Goal: Transaction & Acquisition: Purchase product/service

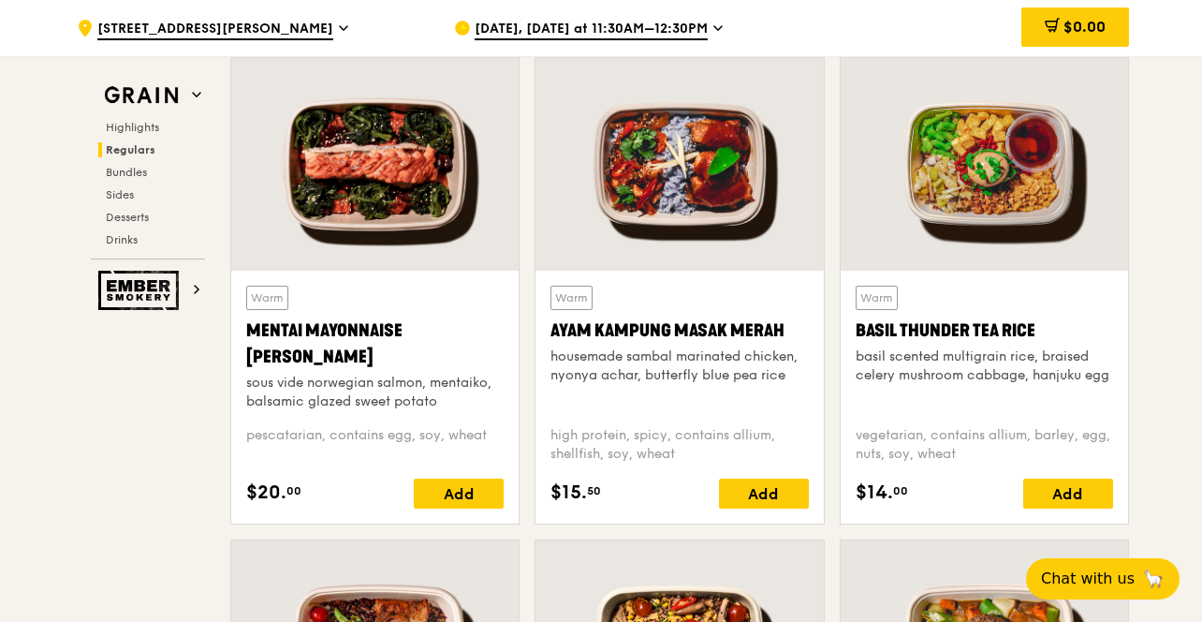
scroll to position [1744, 0]
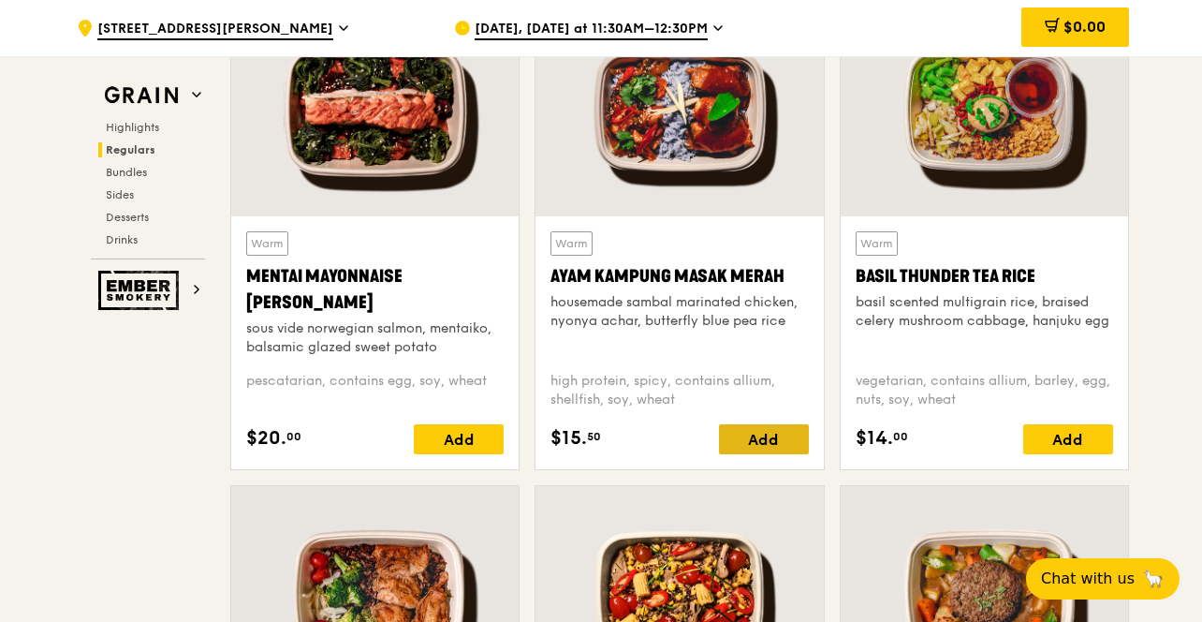
click at [750, 433] on div "Add" at bounding box center [764, 439] width 90 height 30
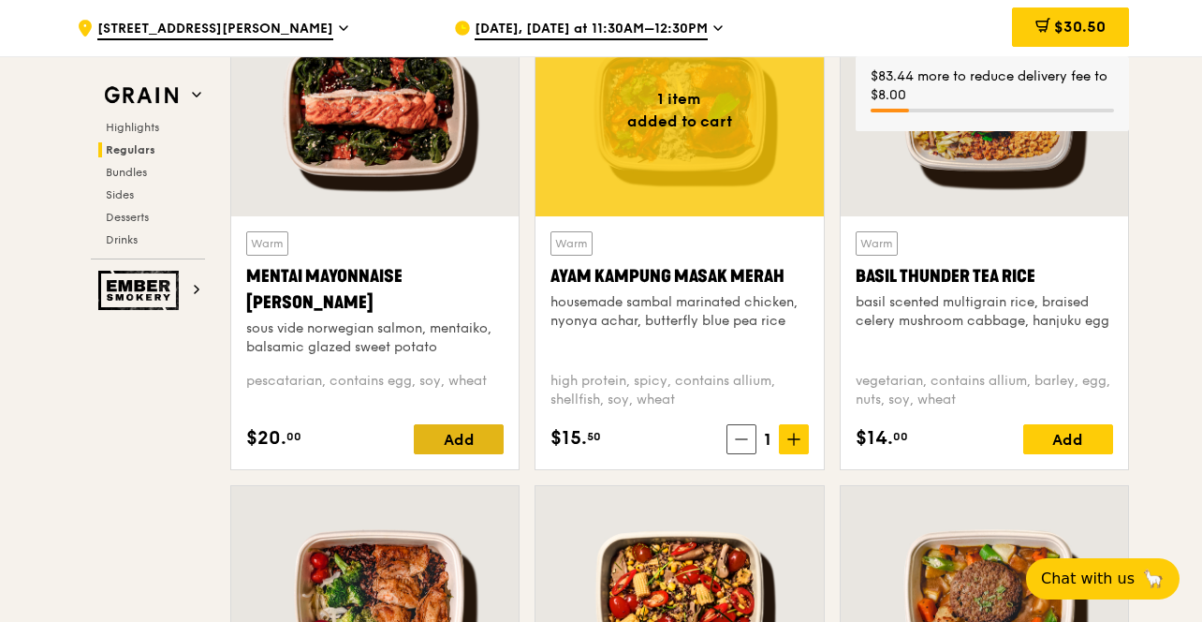
click at [486, 432] on div "Add" at bounding box center [459, 439] width 90 height 30
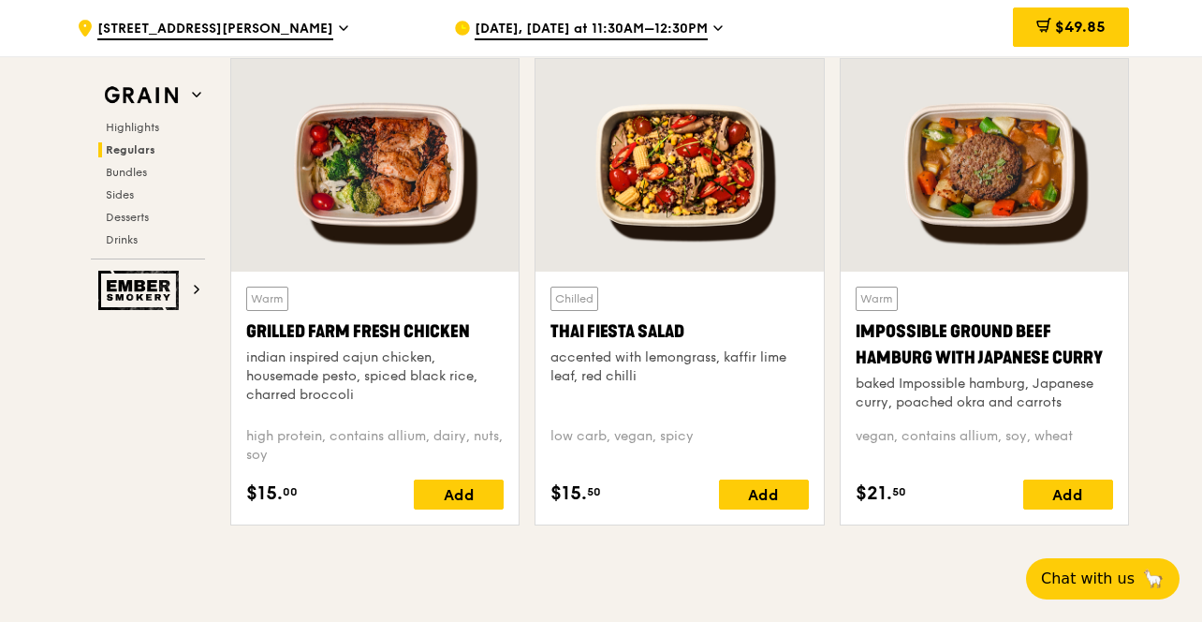
scroll to position [2194, 0]
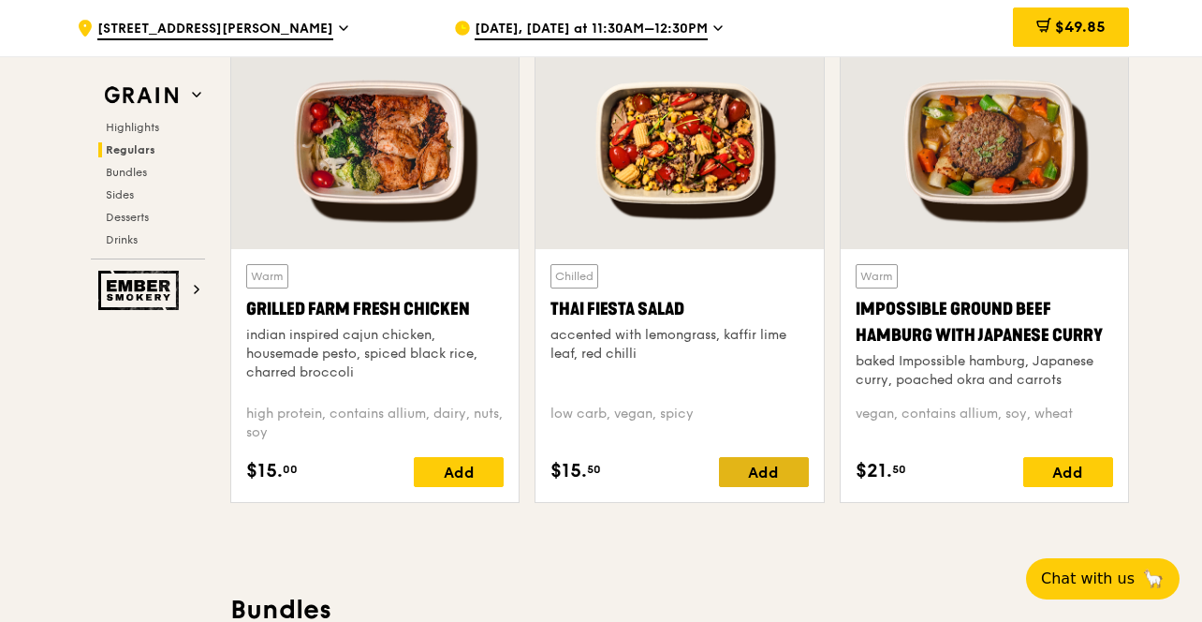
click at [765, 475] on div "Add" at bounding box center [764, 472] width 90 height 30
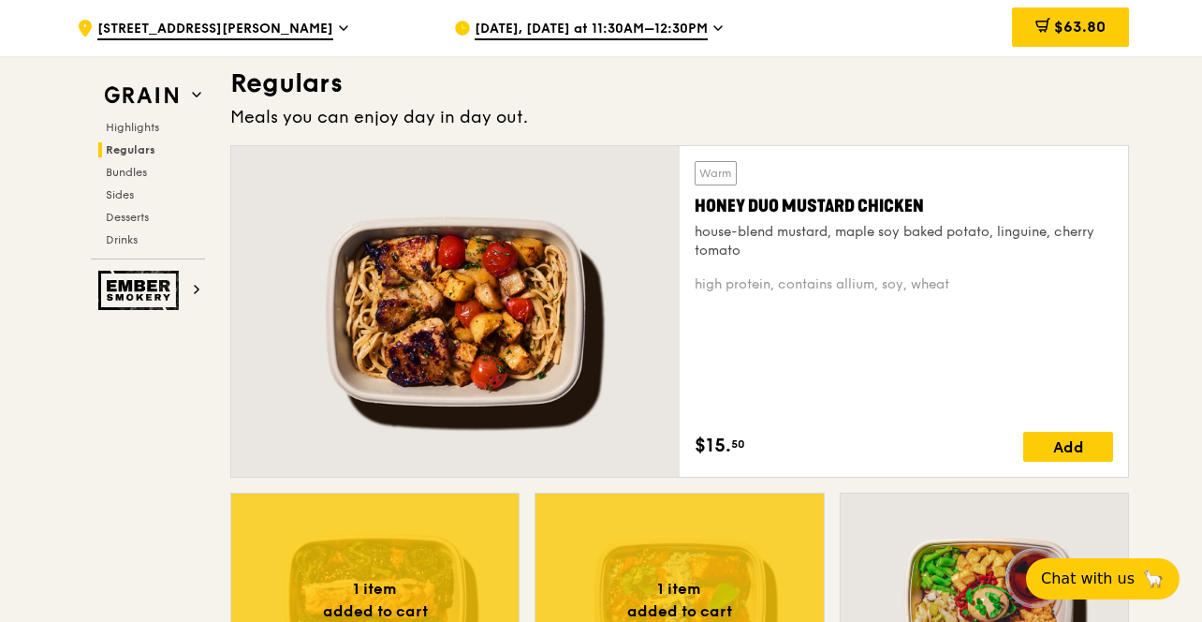
scroll to position [1253, 0]
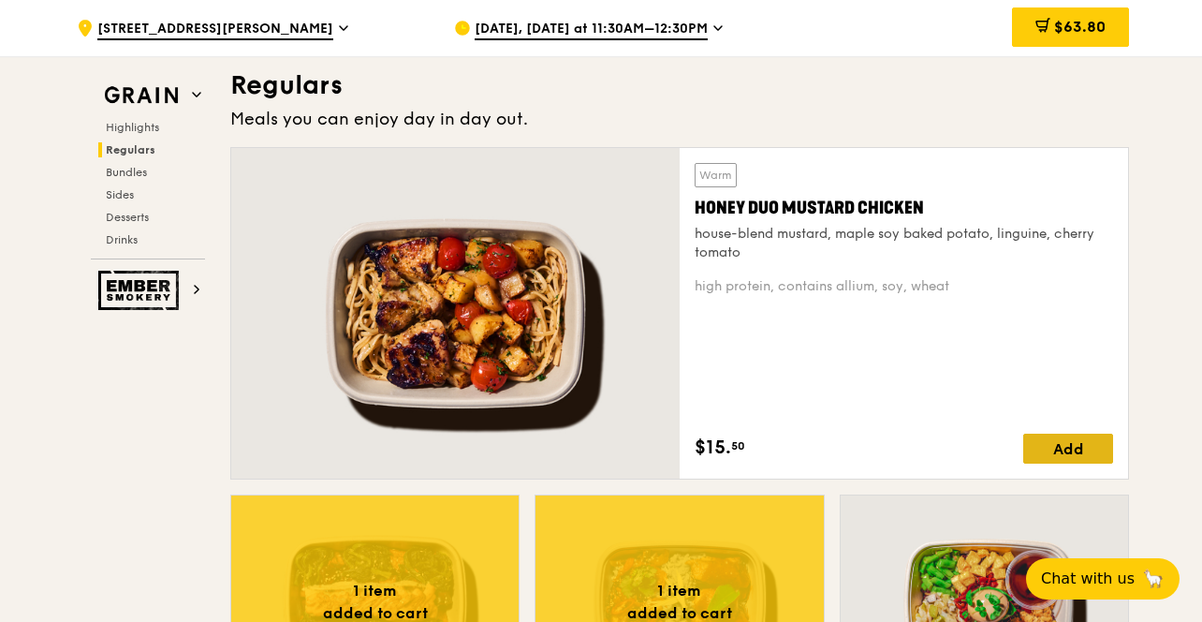
click at [1064, 448] on div "Add" at bounding box center [1068, 448] width 90 height 30
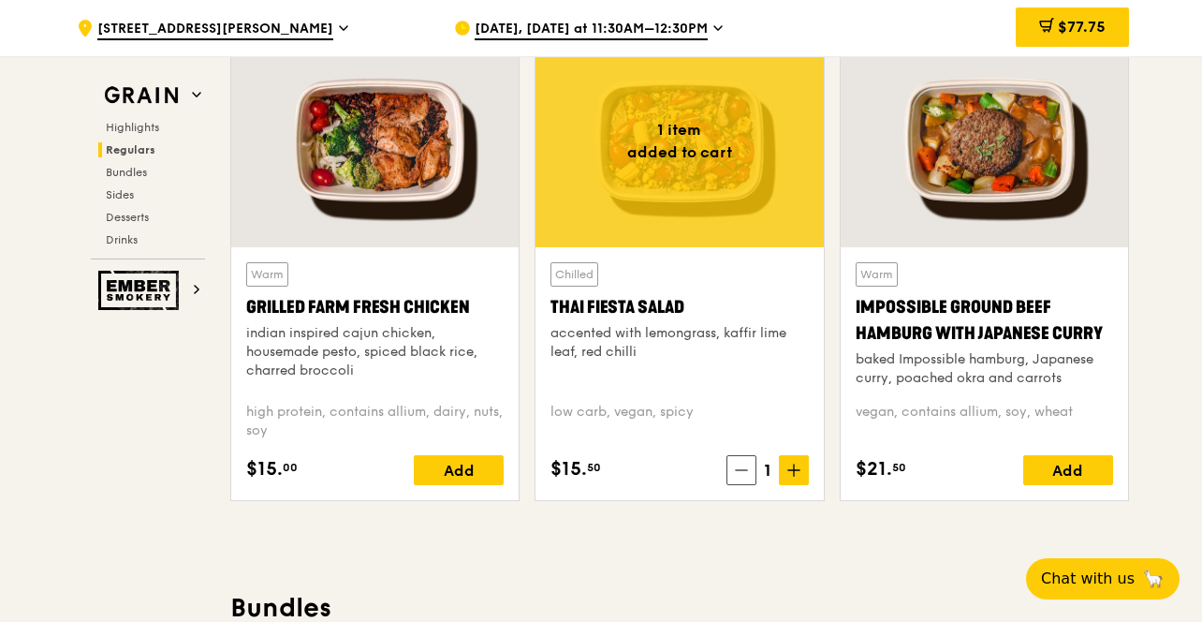
scroll to position [2190, 0]
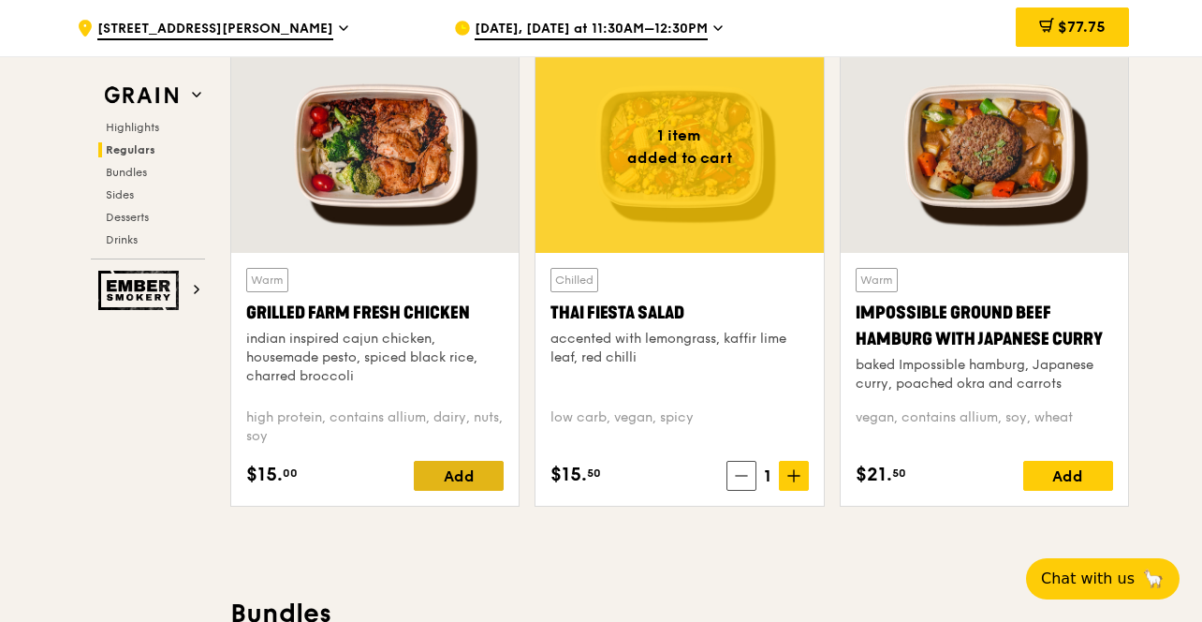
click at [462, 476] on div "Add" at bounding box center [459, 476] width 90 height 30
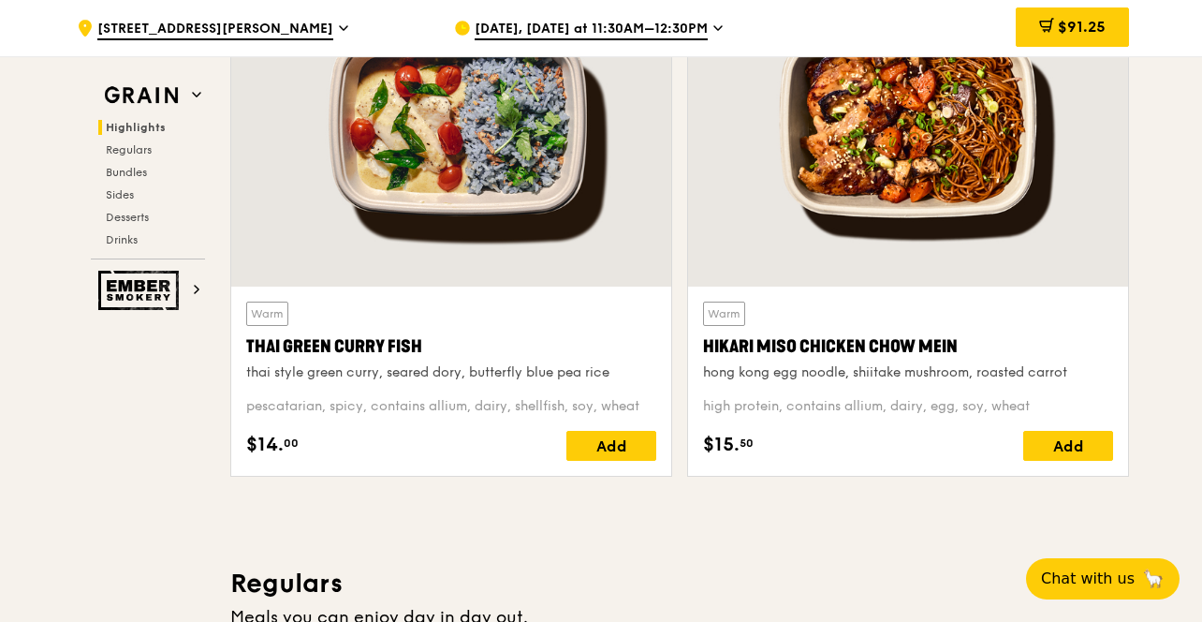
scroll to position [745, 0]
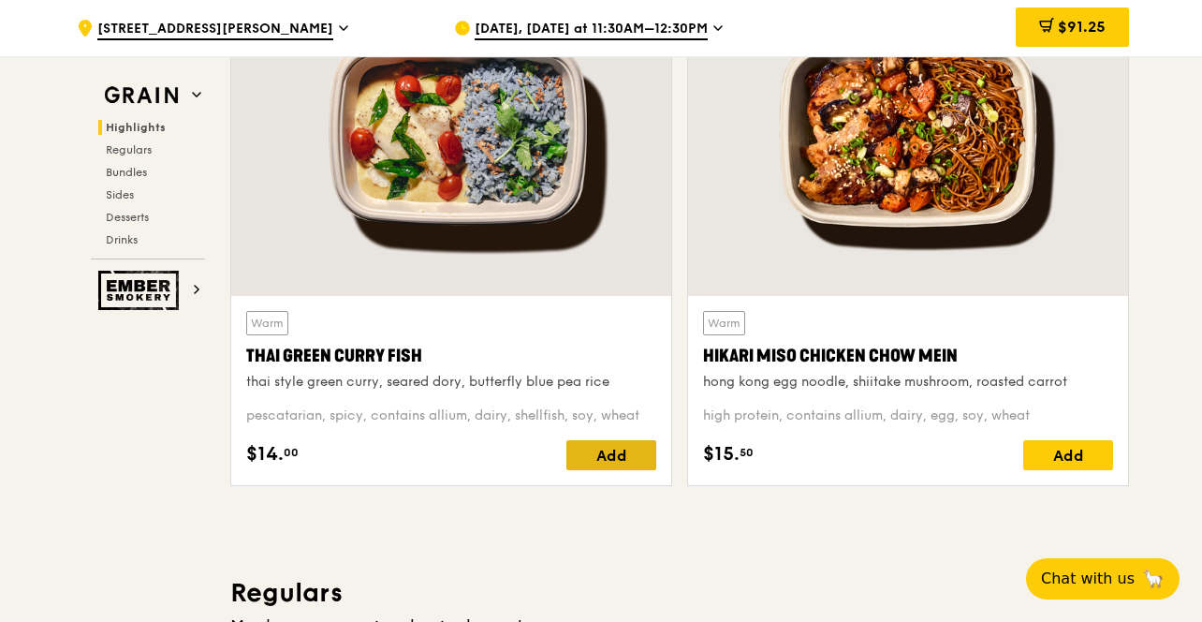
click at [597, 458] on div "Add" at bounding box center [611, 455] width 90 height 30
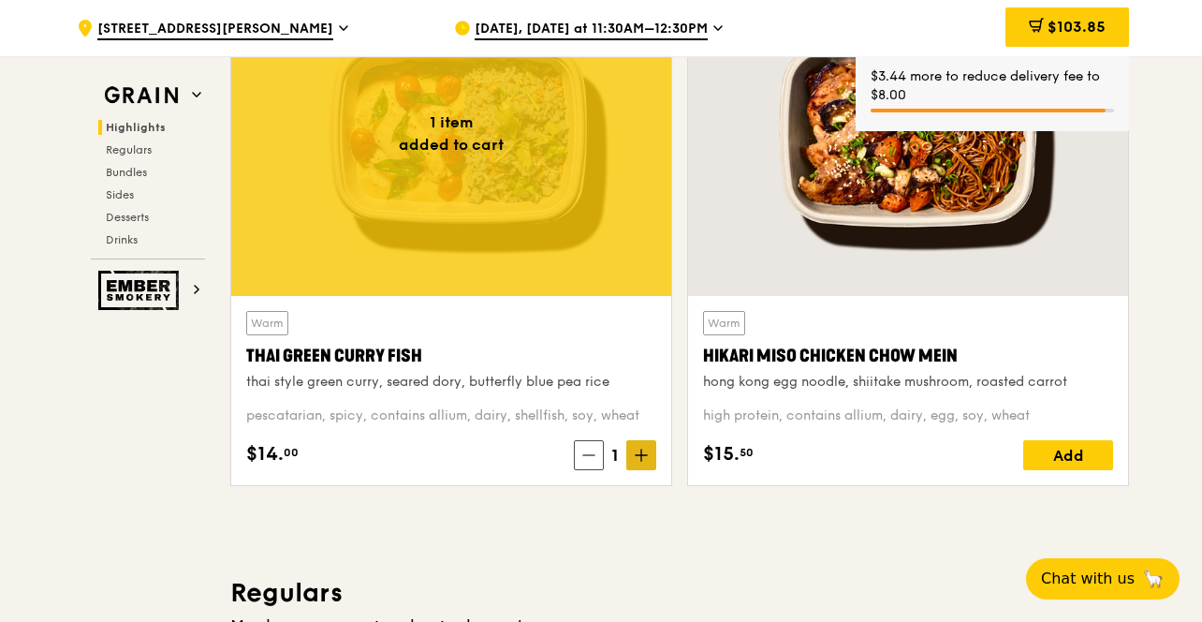
click at [638, 455] on icon at bounding box center [641, 454] width 13 height 13
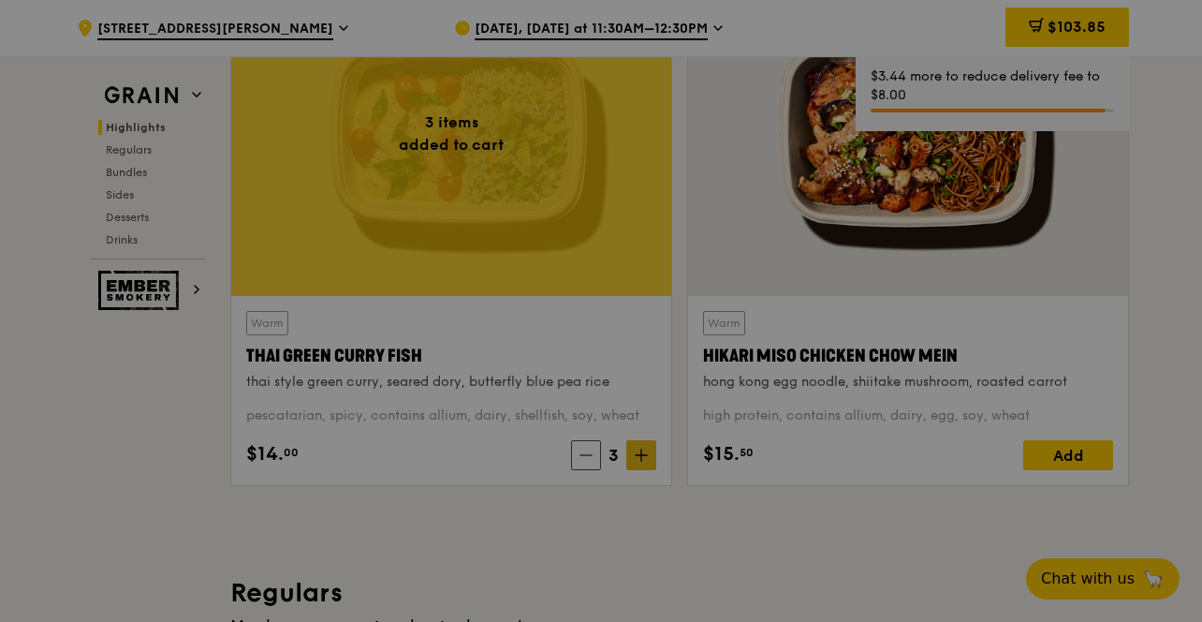
click at [638, 455] on div at bounding box center [601, 311] width 1202 height 622
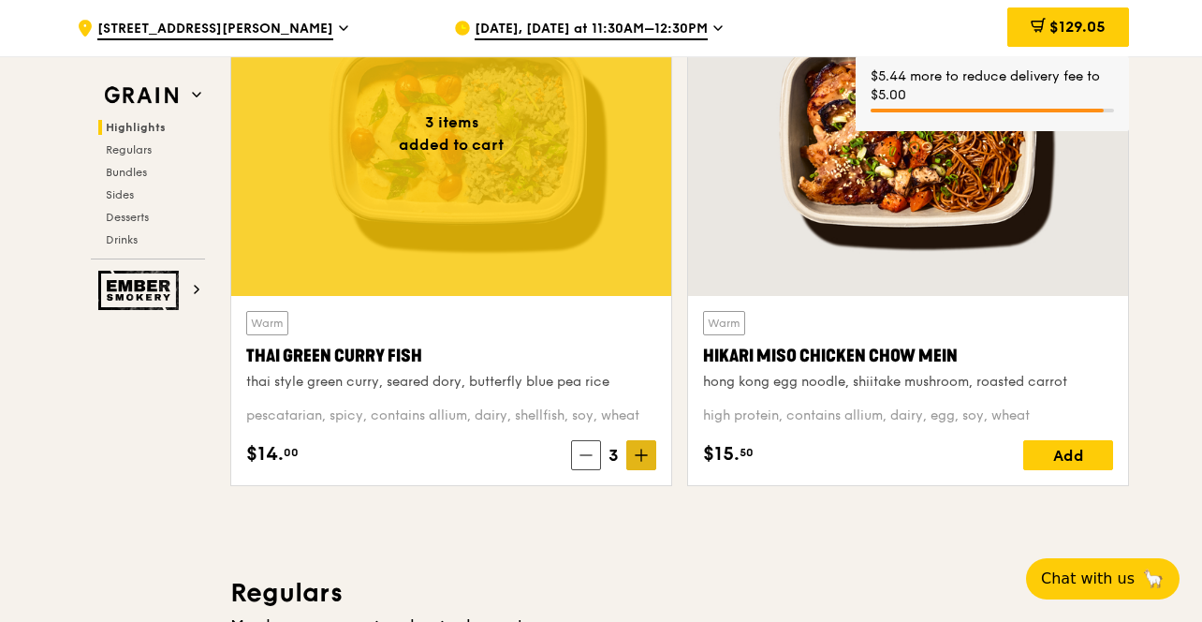
click at [641, 456] on icon at bounding box center [641, 454] width 0 height 11
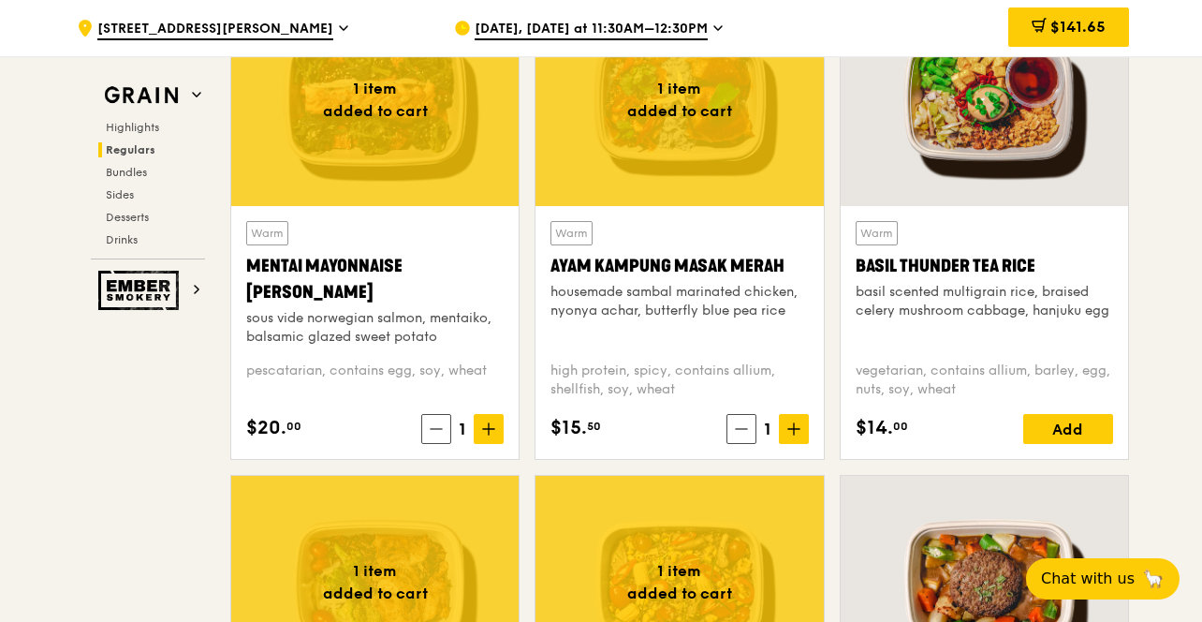
scroll to position [1787, 0]
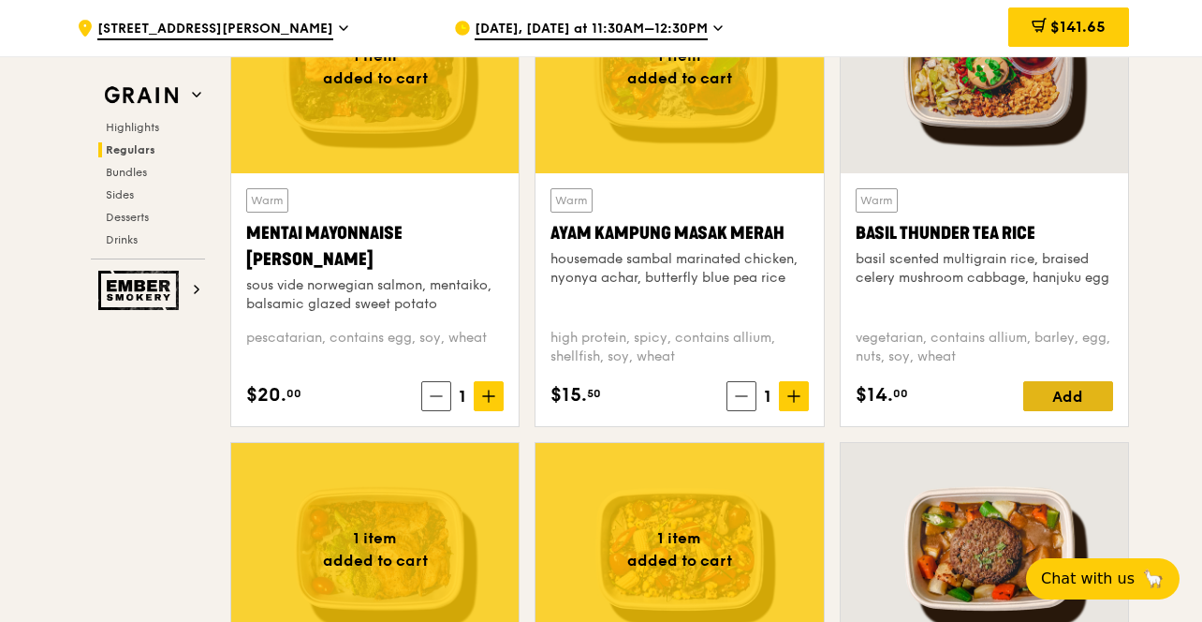
click at [1074, 396] on div "Add" at bounding box center [1068, 396] width 90 height 30
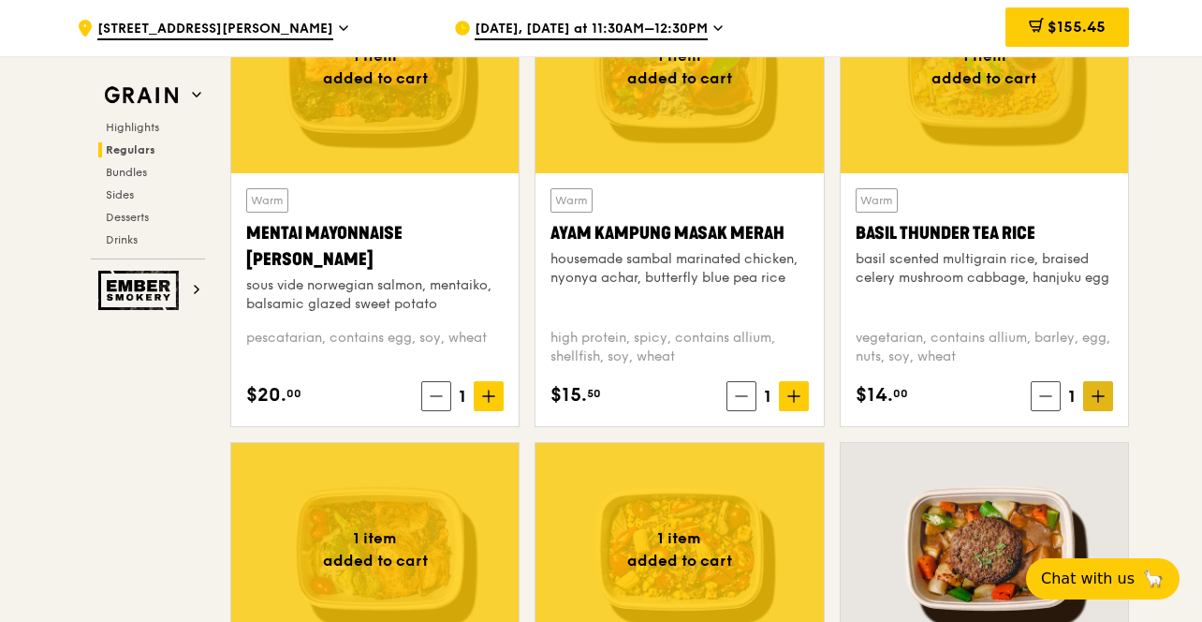
click at [1101, 389] on icon at bounding box center [1098, 395] width 13 height 13
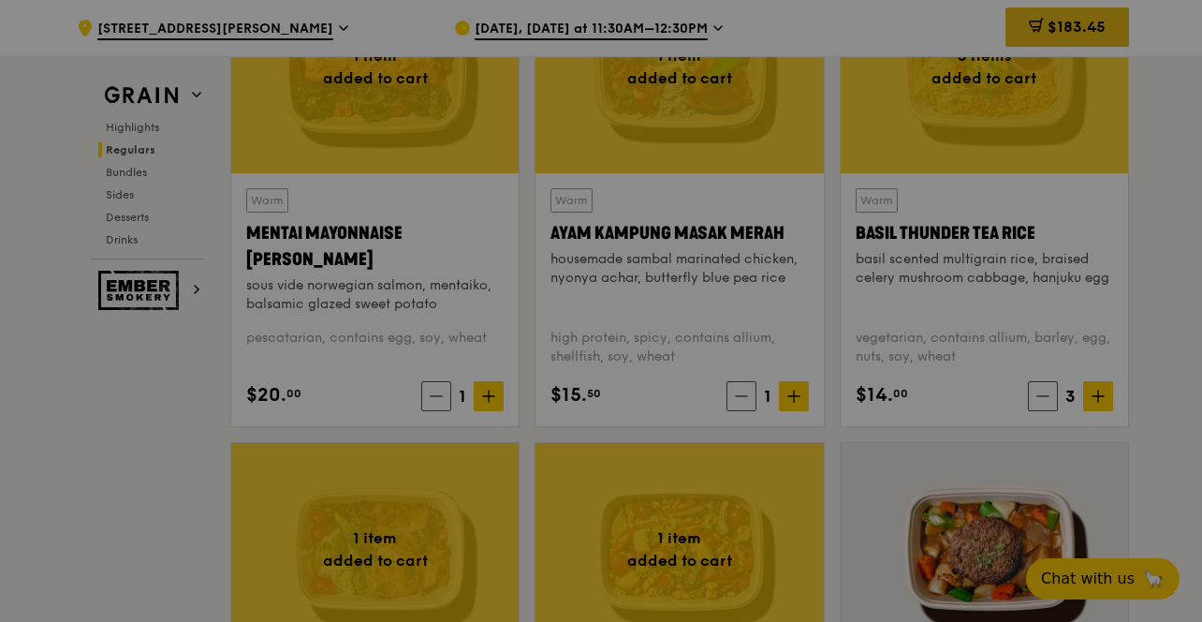
type input "3"
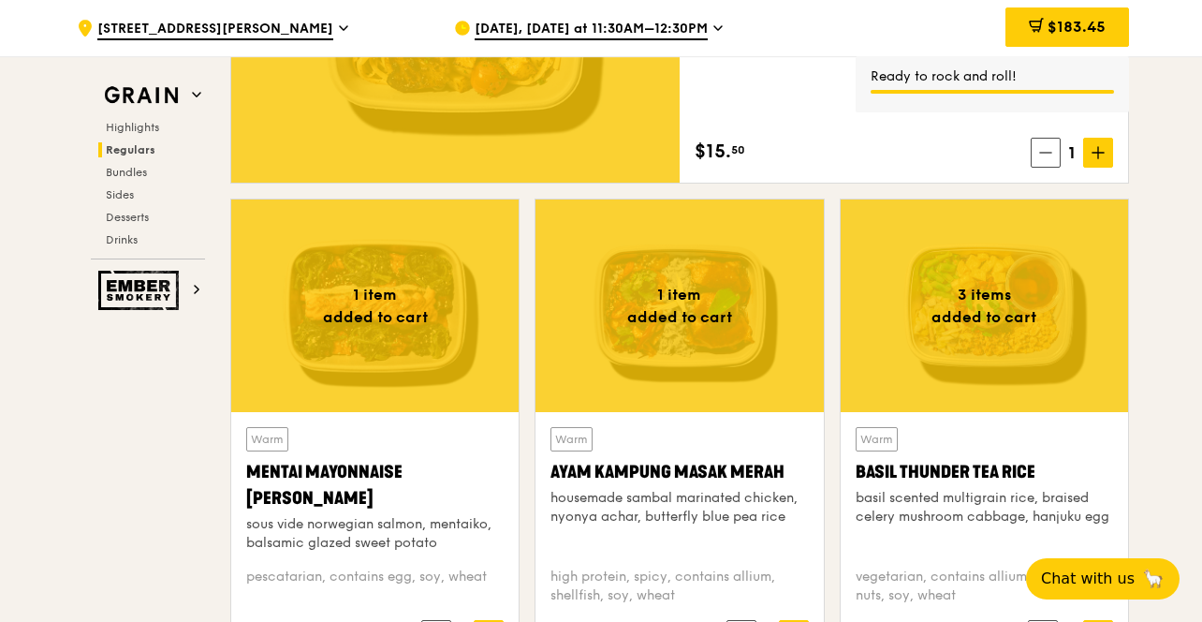
scroll to position [1497, 0]
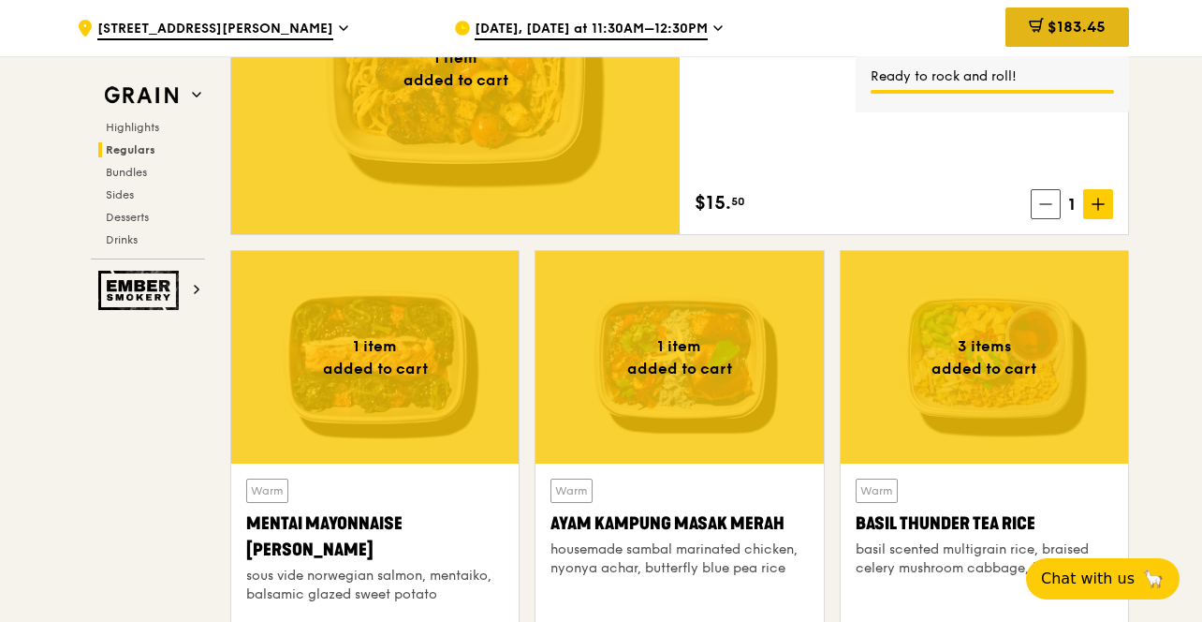
click at [1049, 30] on span "$183.45" at bounding box center [1077, 27] width 58 height 18
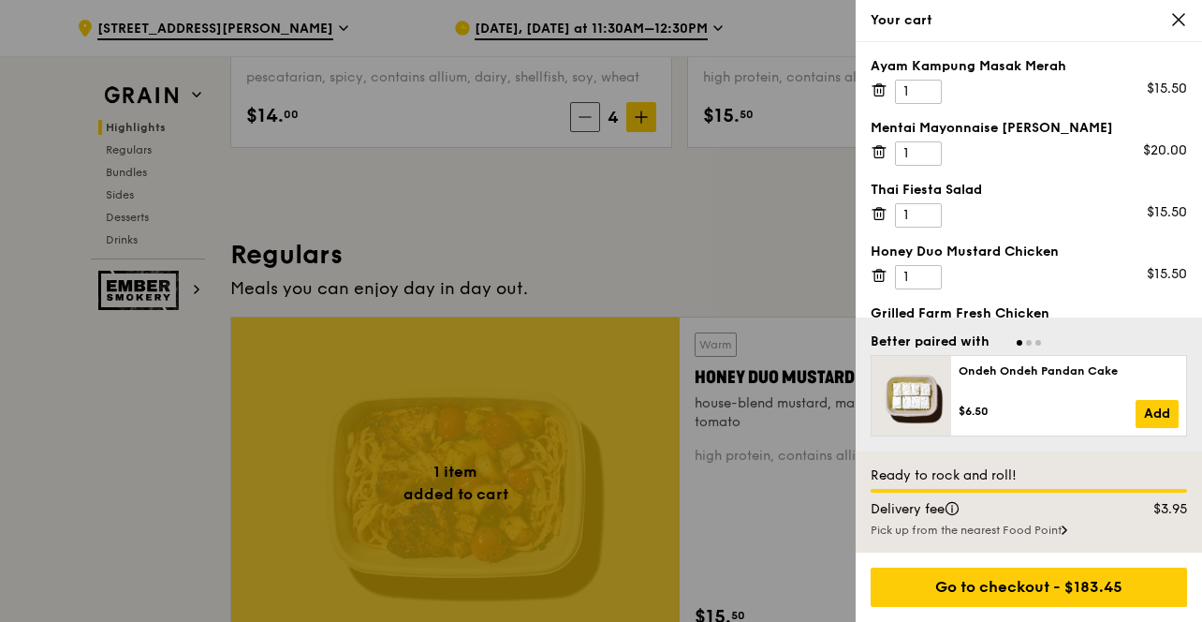
scroll to position [1058, 0]
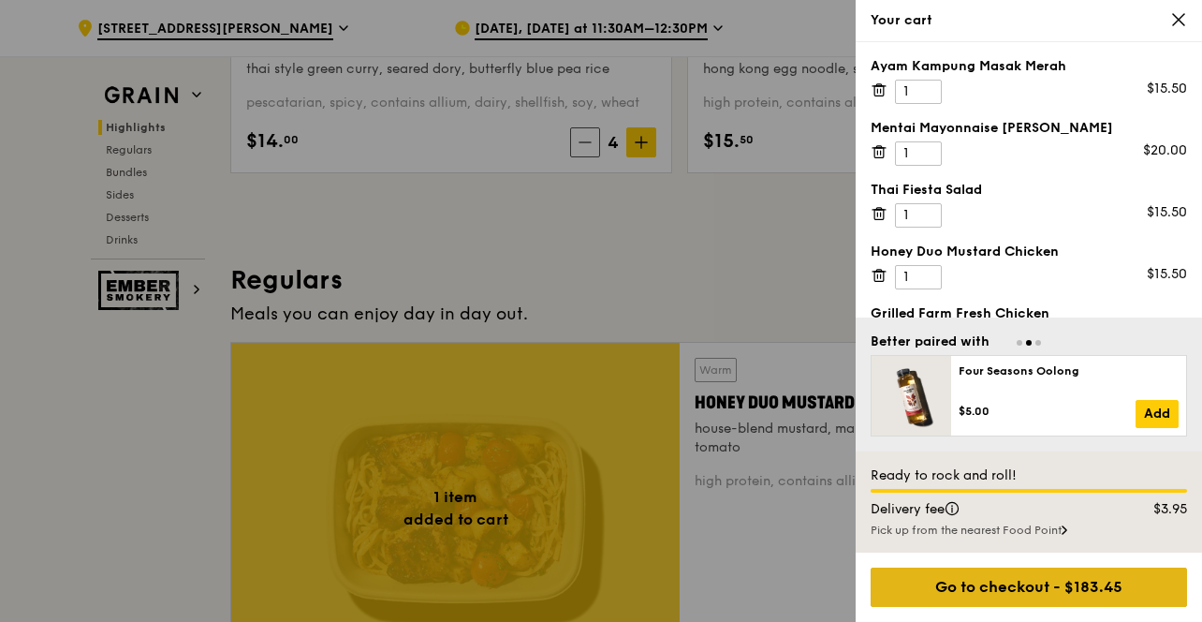
click at [1057, 580] on div "Go to checkout - $183.45" at bounding box center [1029, 586] width 316 height 39
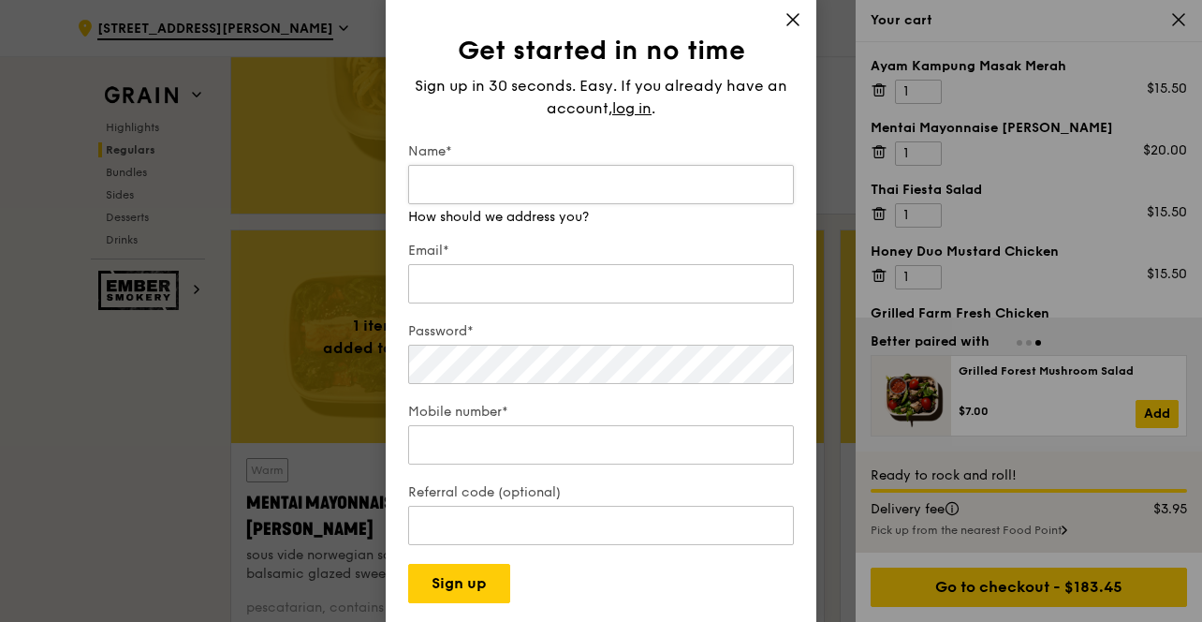
scroll to position [1577, 0]
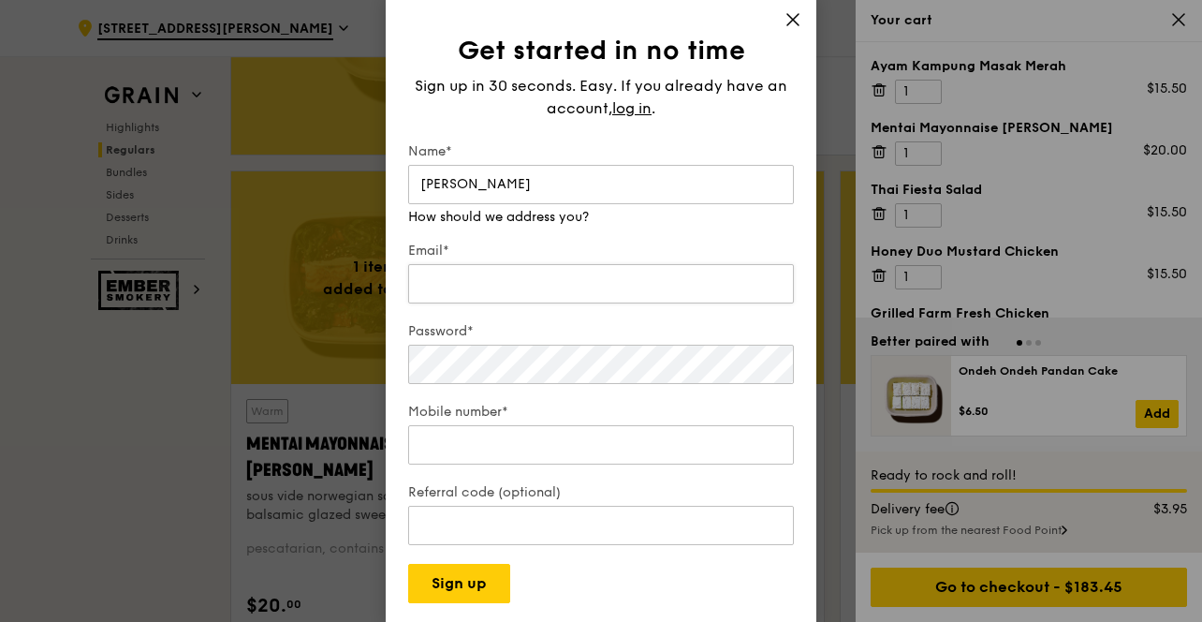
type input "Erika Chandra"
click at [593, 282] on input "Email*" at bounding box center [601, 283] width 386 height 39
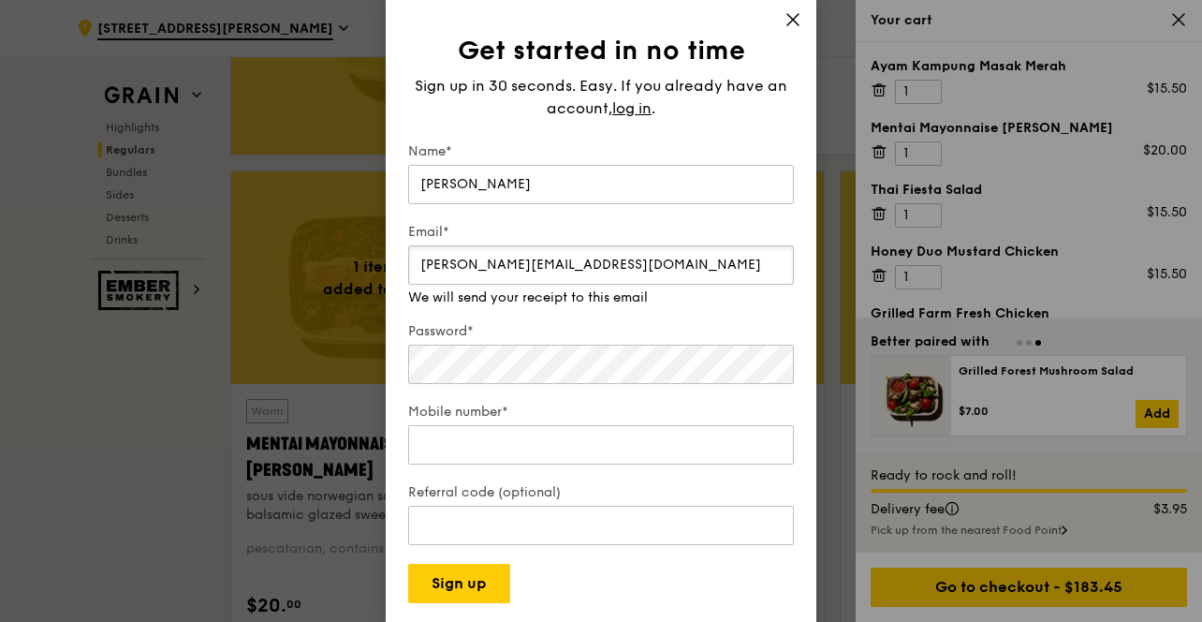
type input "erika_chandra@iseas.edu.sg"
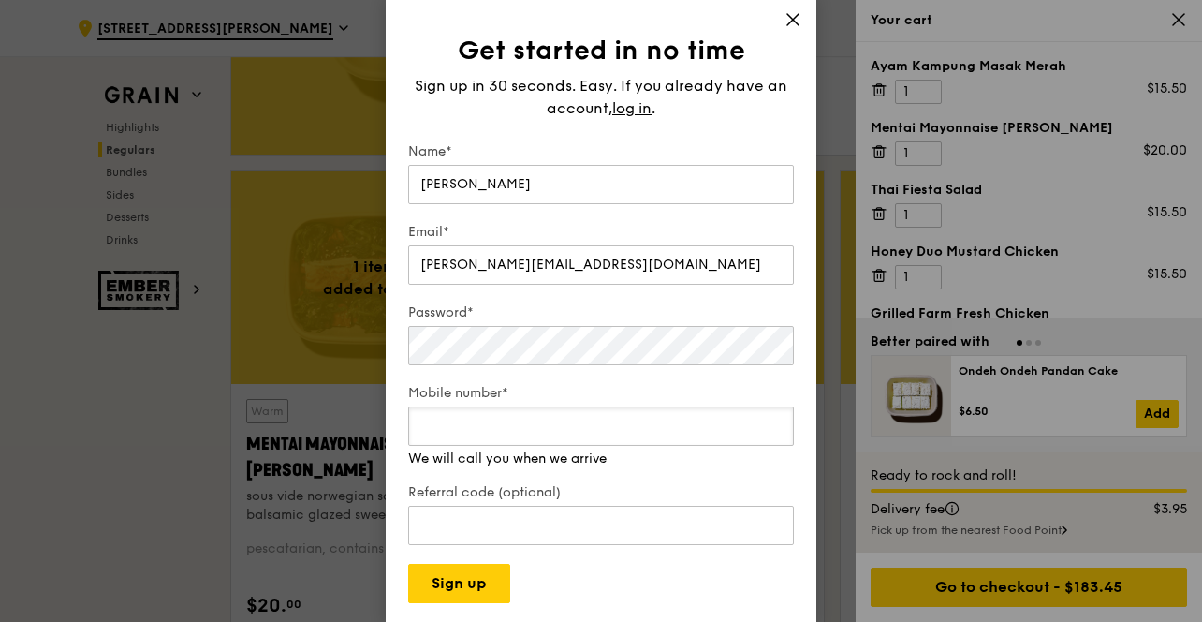
click at [597, 447] on div "Mobile number* We will call you when we arrive" at bounding box center [601, 426] width 386 height 84
type input "91874537"
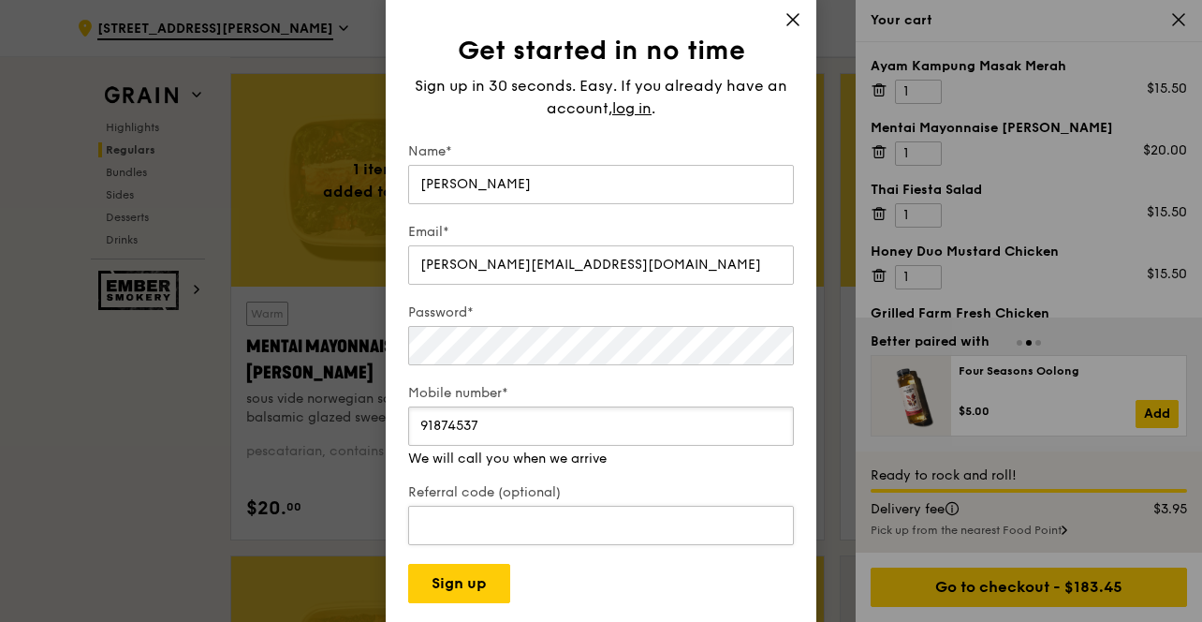
scroll to position [1771, 0]
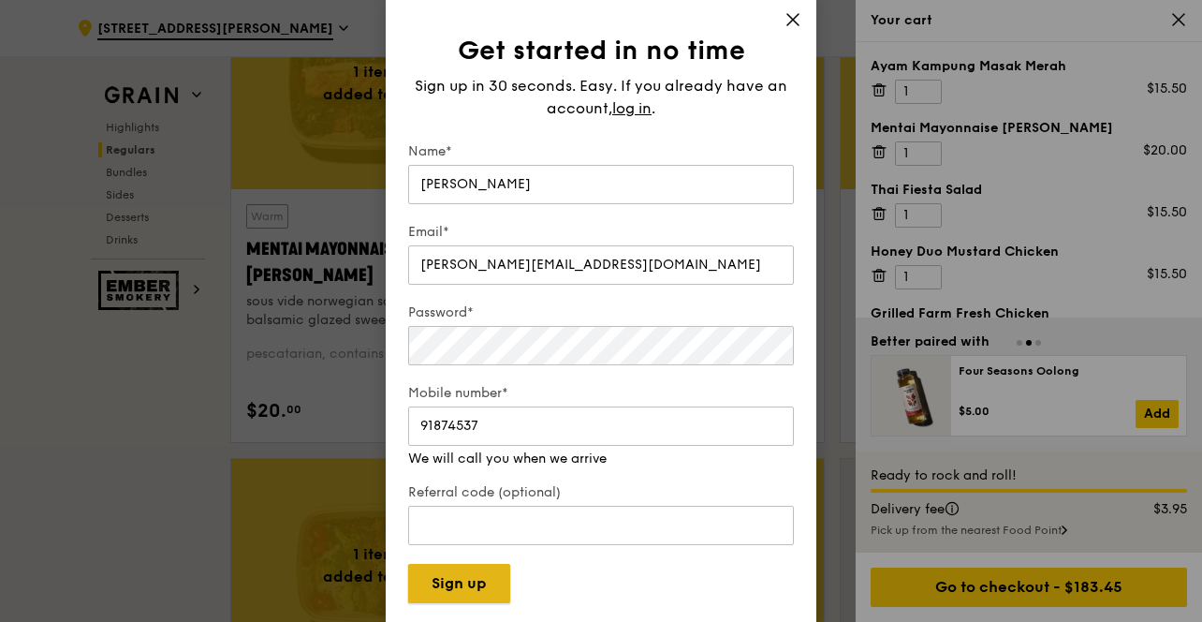
click at [489, 572] on button "Sign up" at bounding box center [459, 583] width 102 height 39
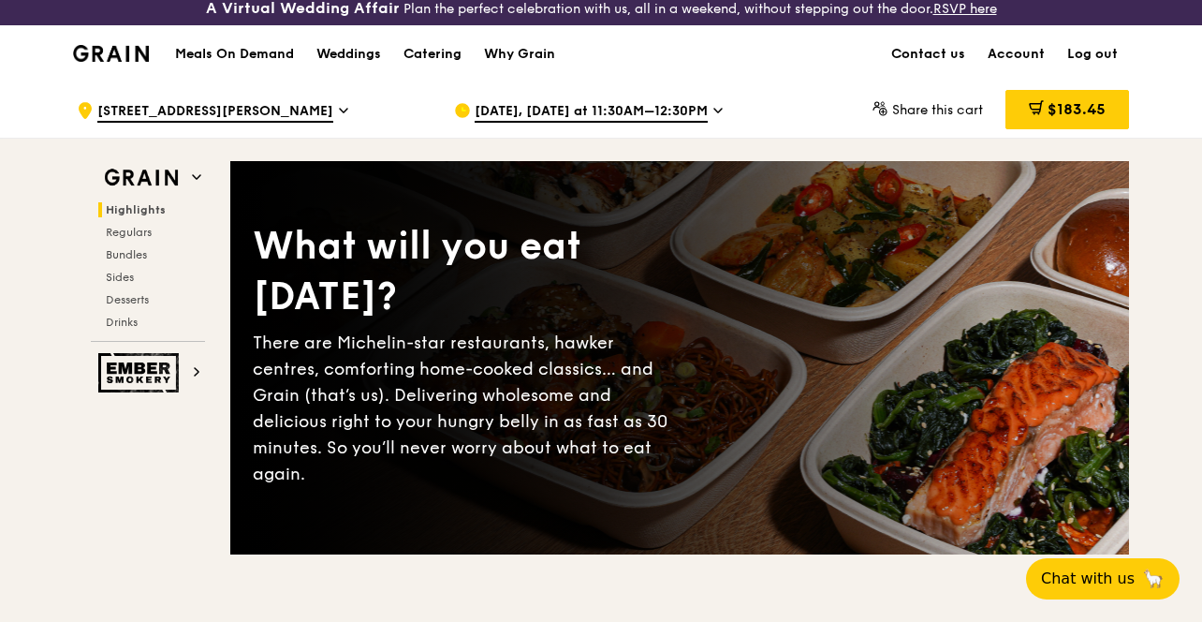
scroll to position [12, 0]
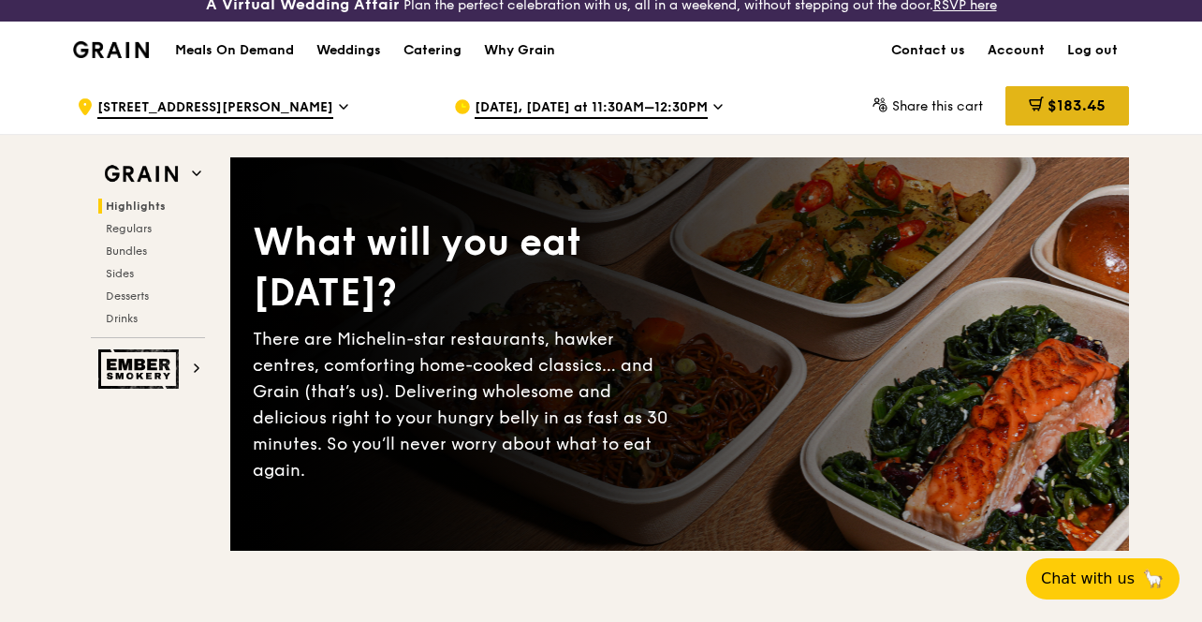
click at [1060, 111] on span "$183.45" at bounding box center [1077, 105] width 58 height 18
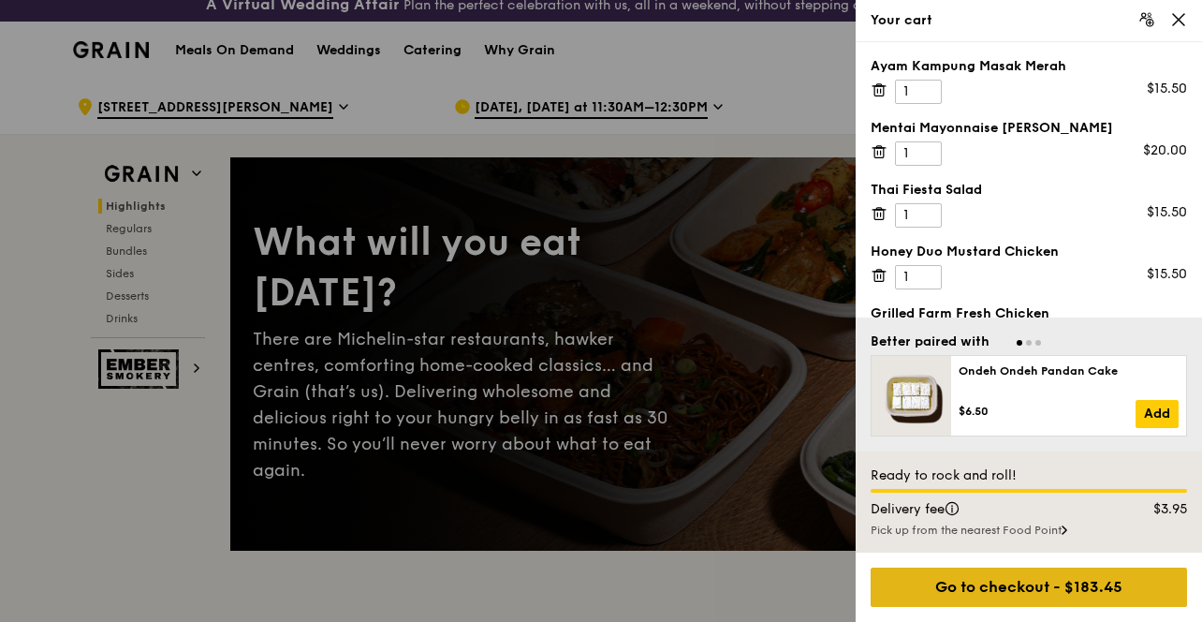
click at [1000, 586] on div "Go to checkout - $183.45" at bounding box center [1029, 586] width 316 height 39
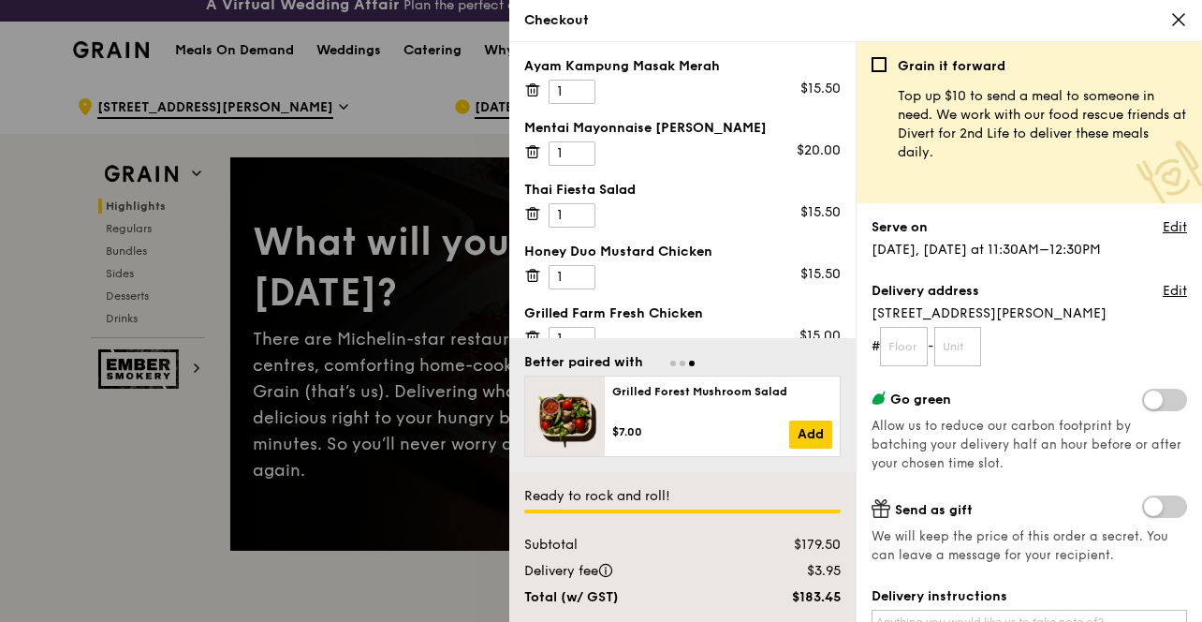
click at [691, 362] on span "Go to slide 3" at bounding box center [692, 363] width 6 height 6
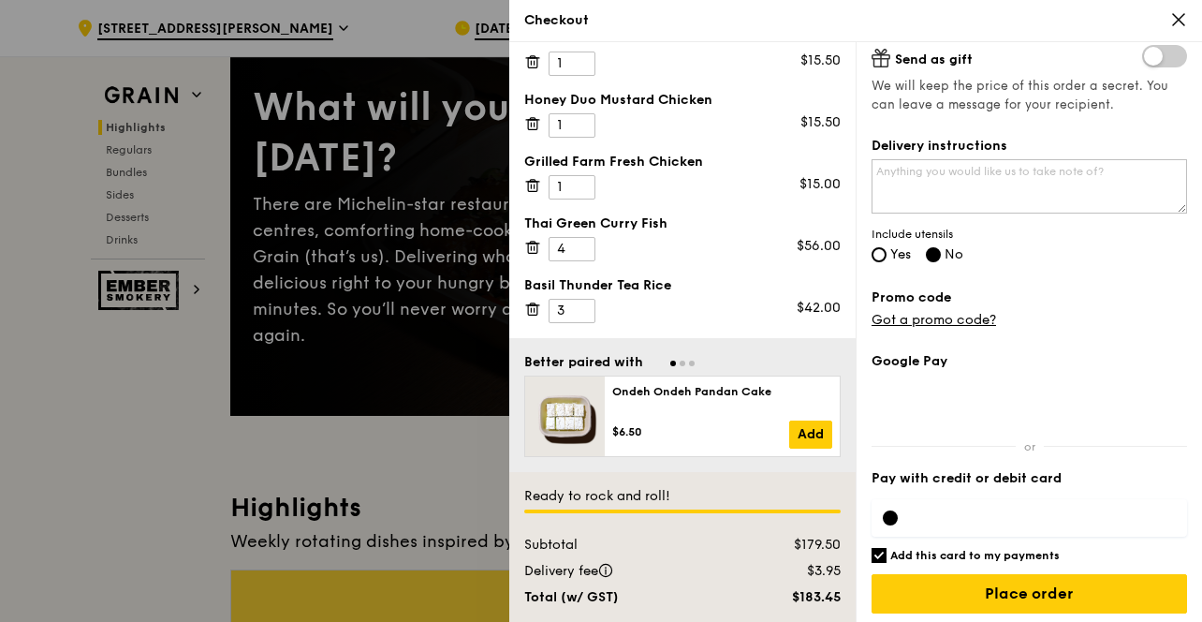
scroll to position [457, 0]
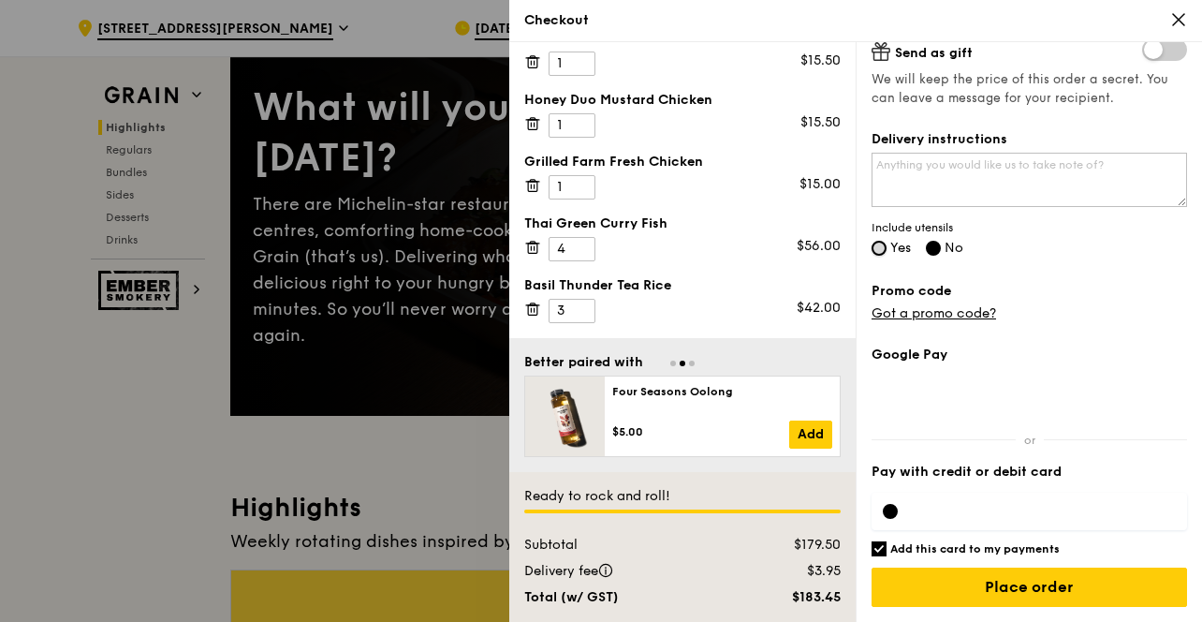
click at [874, 251] on input "Yes" at bounding box center [879, 248] width 15 height 15
radio input "true"
radio input "false"
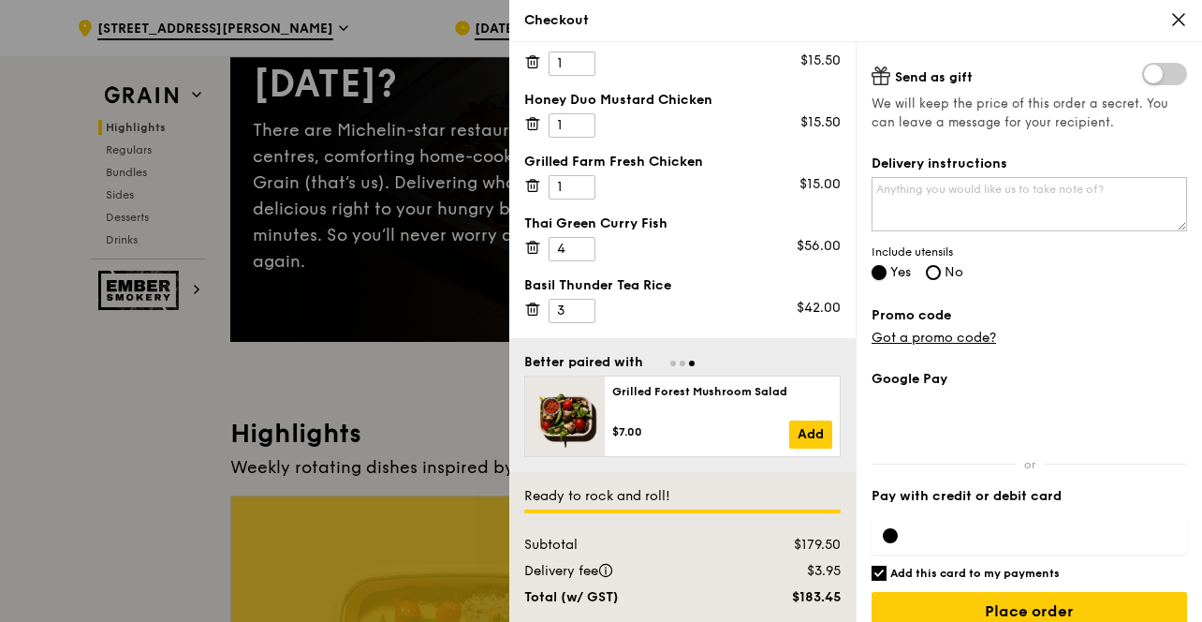
scroll to position [422, 0]
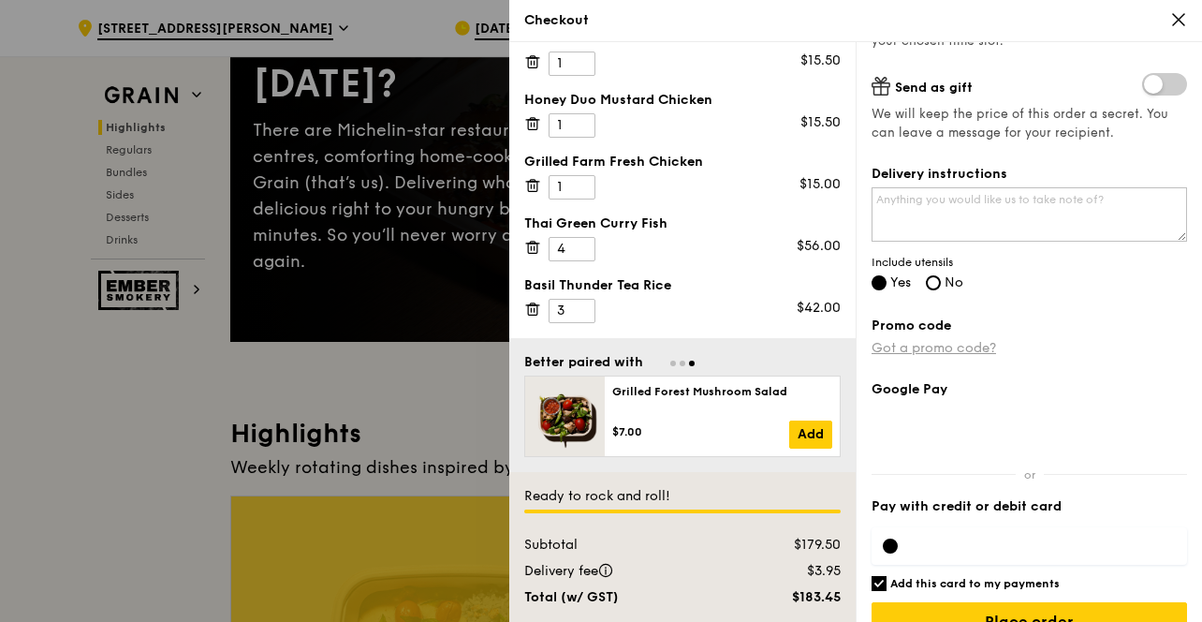
click at [945, 342] on link "Got a promo code?" at bounding box center [934, 348] width 125 height 16
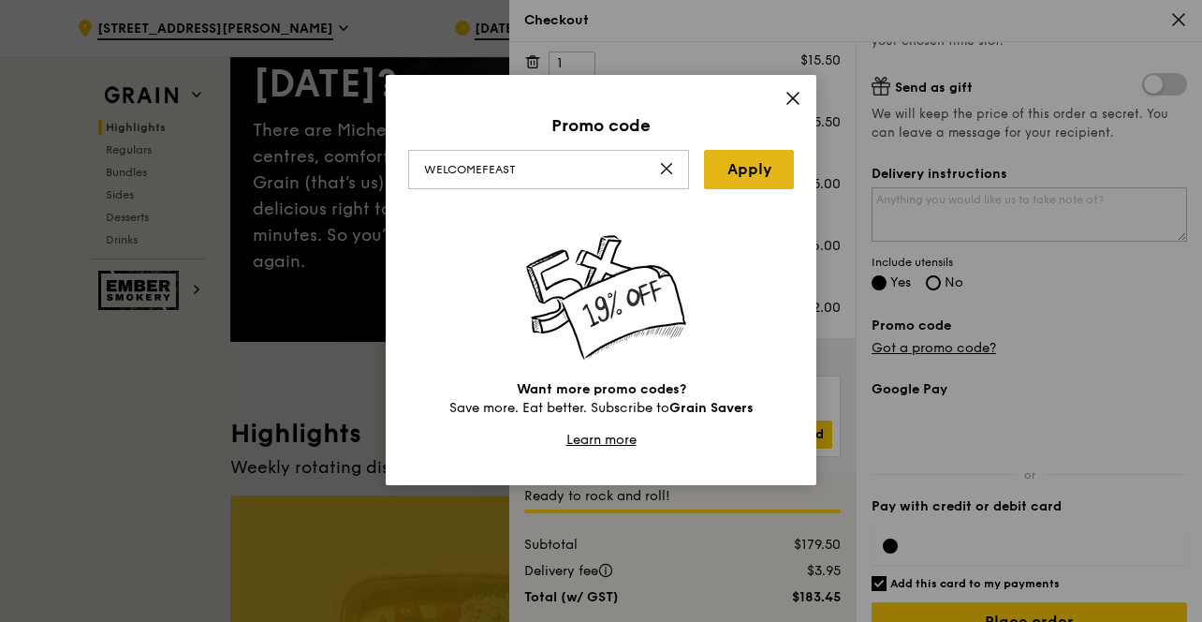
click at [725, 186] on link "Apply" at bounding box center [749, 169] width 90 height 39
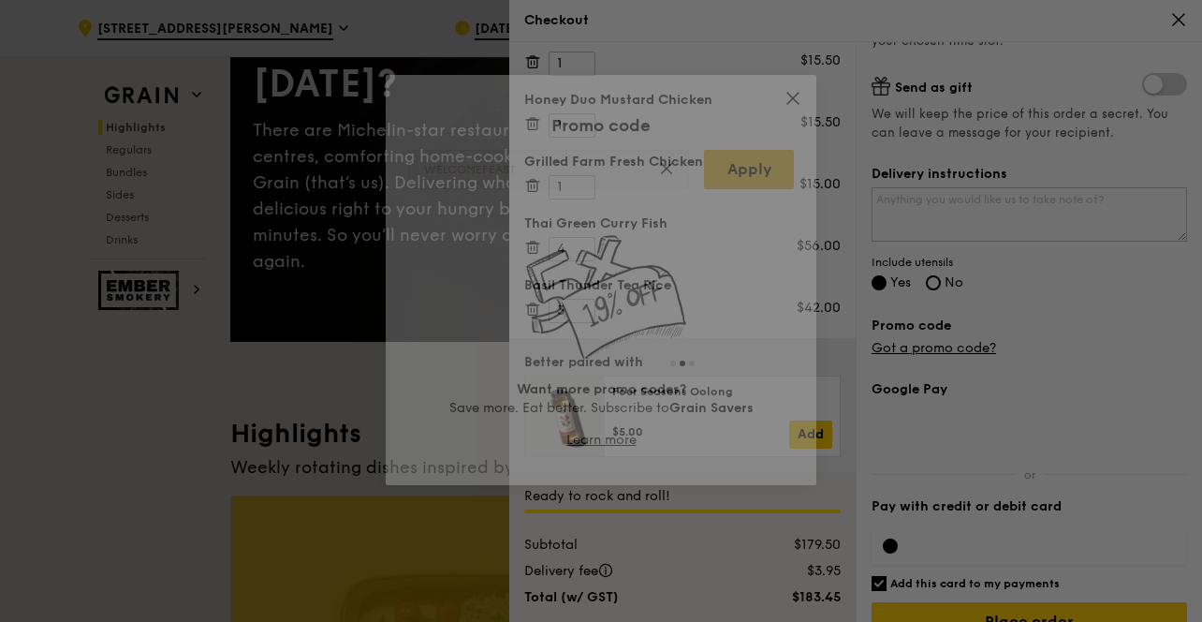
type input "WELCOMEFEAST"
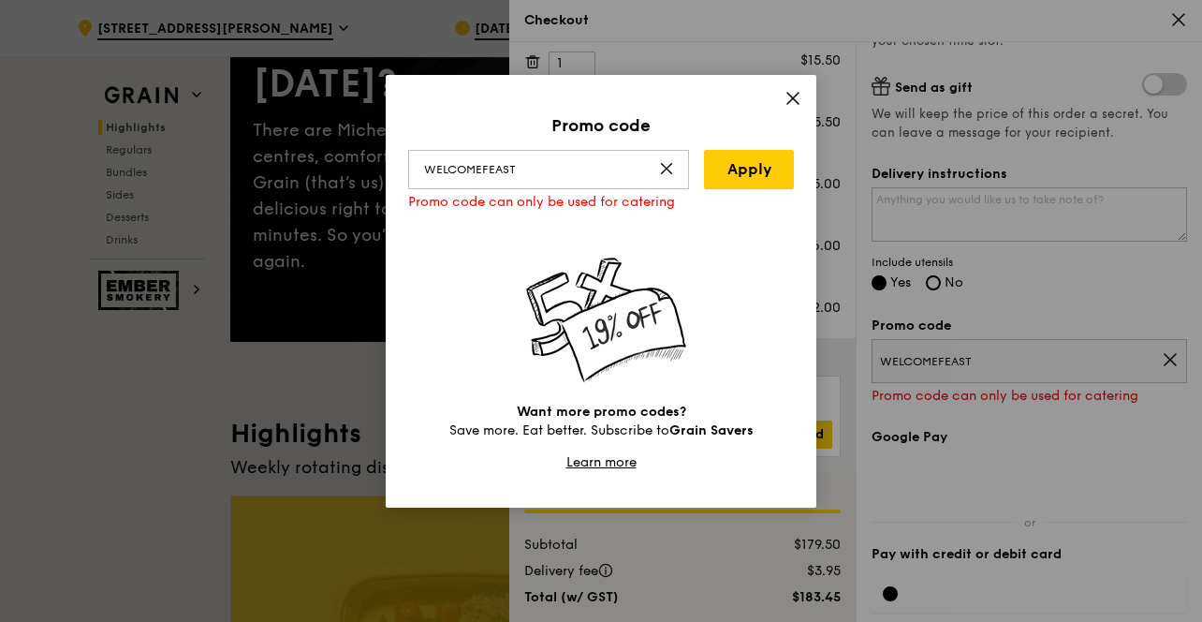
click at [673, 162] on icon at bounding box center [666, 168] width 15 height 15
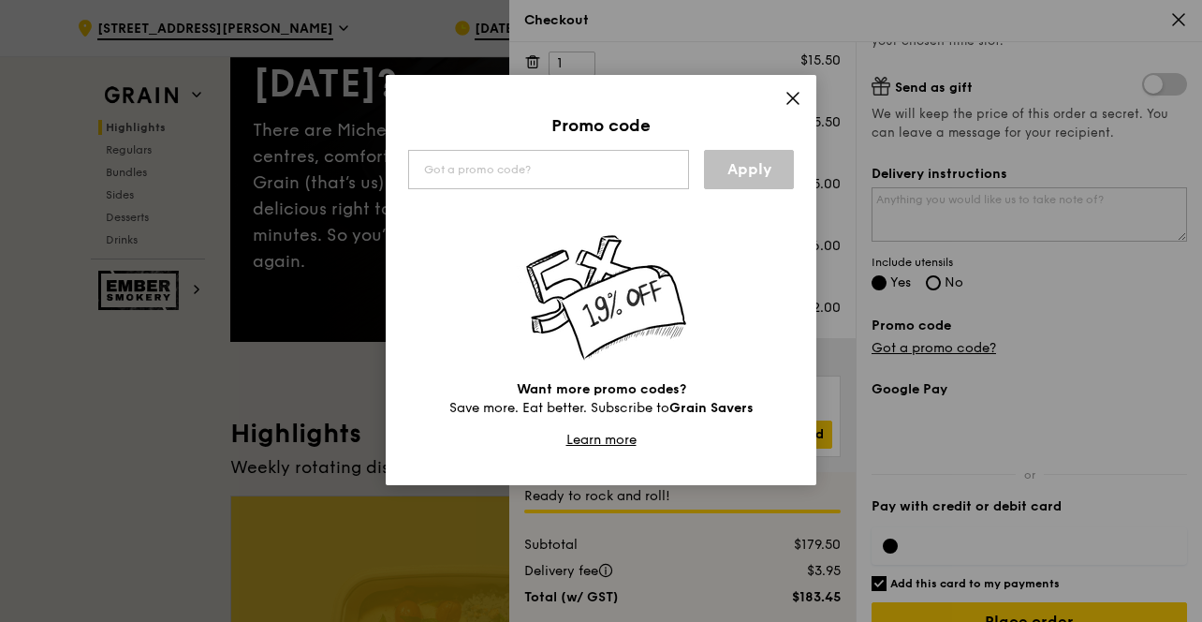
click at [793, 103] on icon at bounding box center [793, 98] width 17 height 17
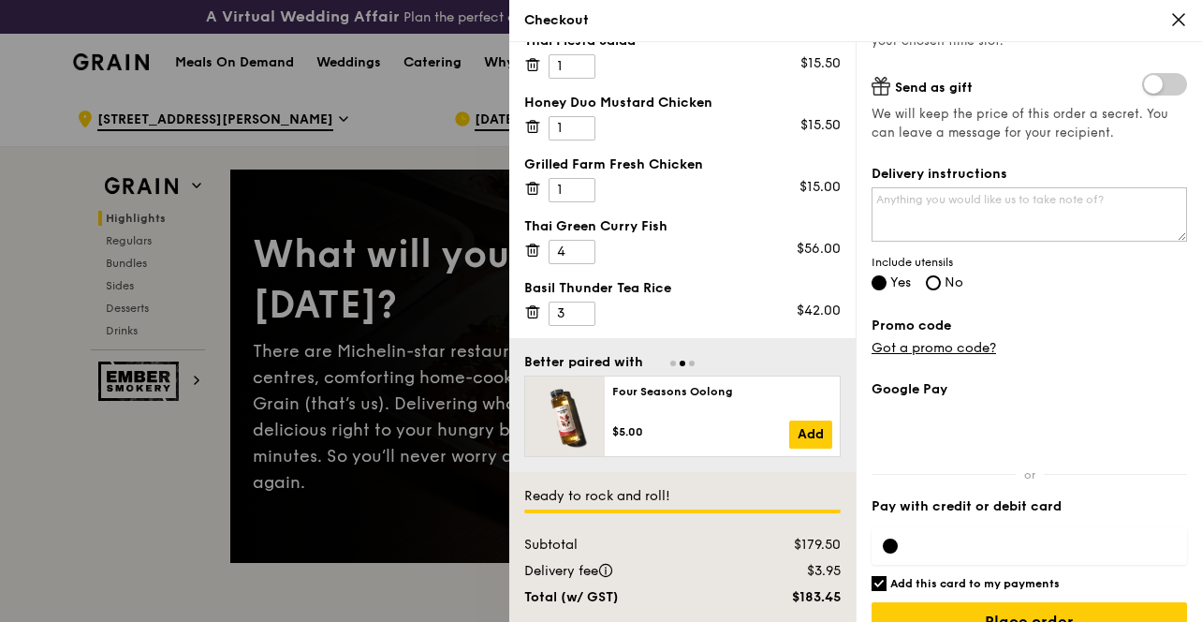
scroll to position [152, 0]
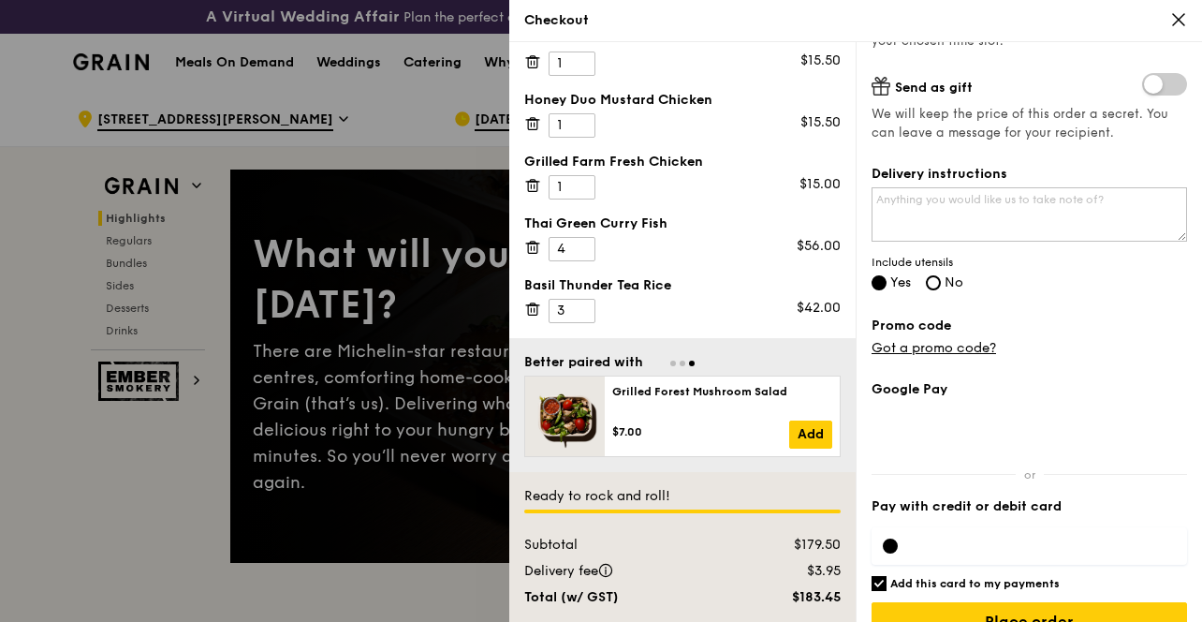
click at [413, 110] on div at bounding box center [601, 311] width 1202 height 622
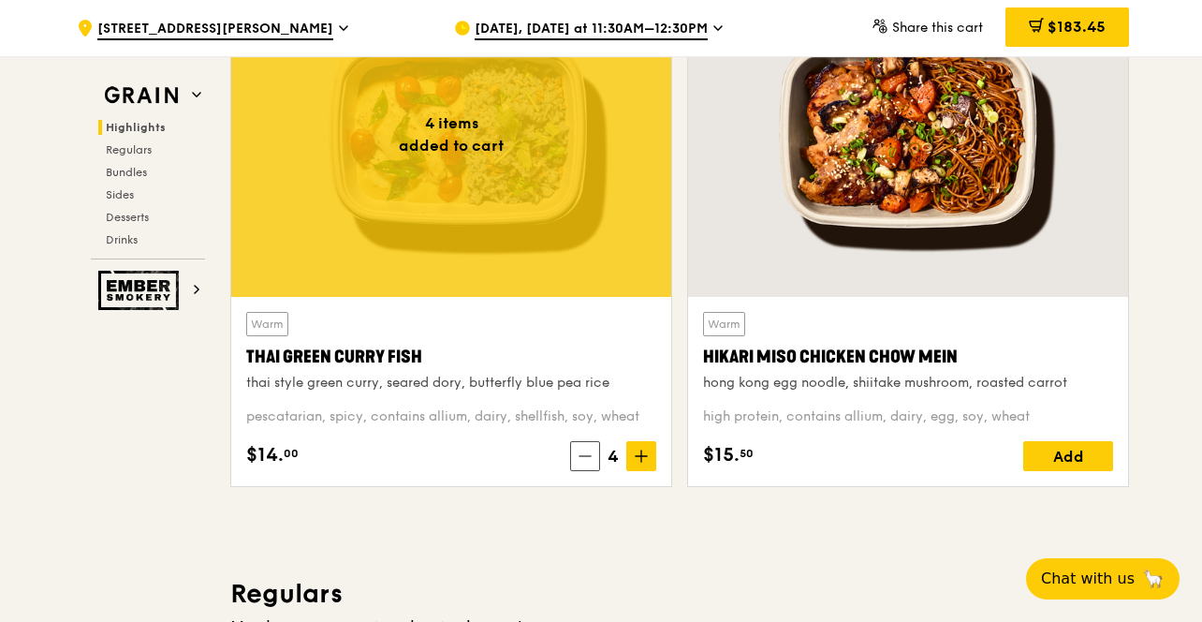
scroll to position [753, 0]
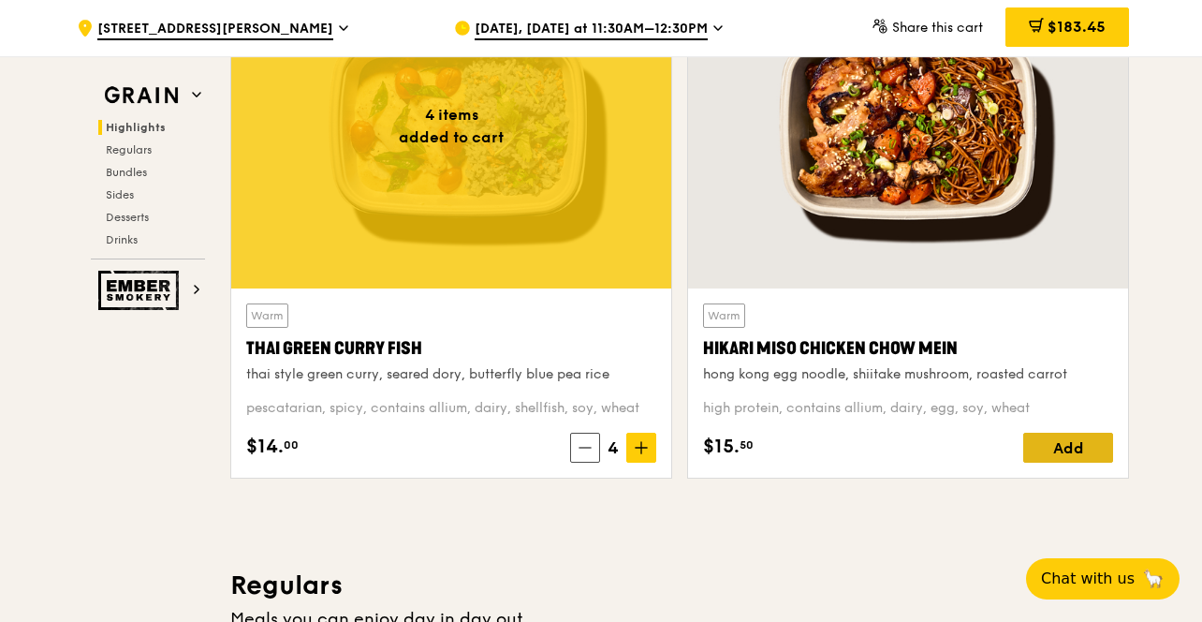
click at [1074, 448] on div "Add" at bounding box center [1068, 448] width 90 height 30
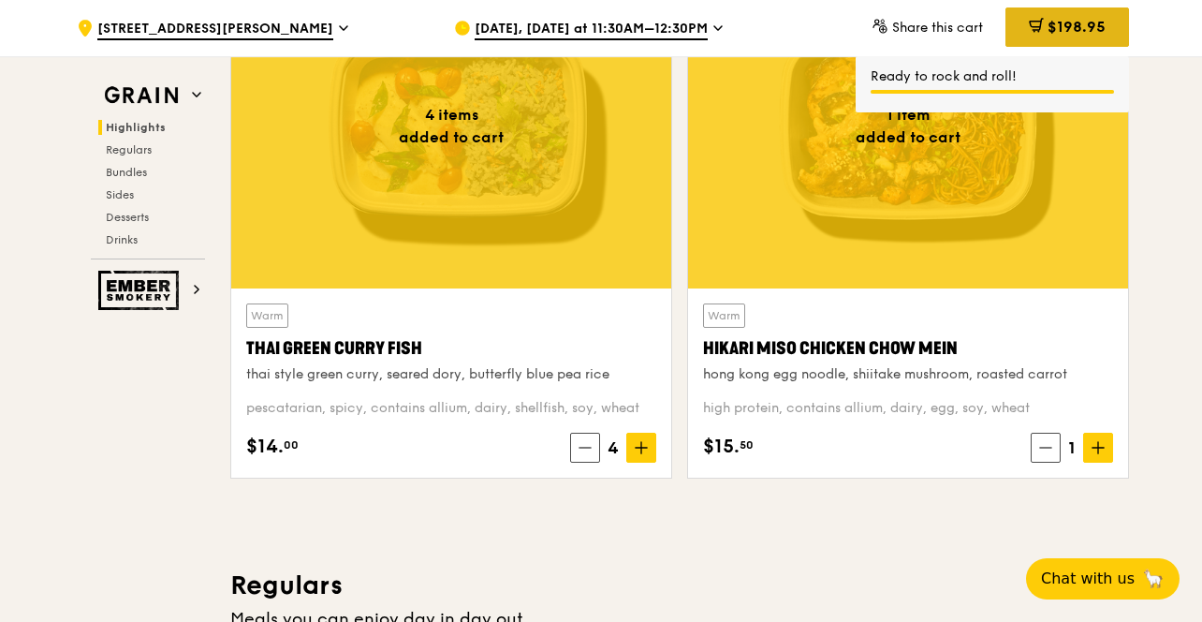
click at [1054, 36] on span "$198.95" at bounding box center [1077, 27] width 58 height 18
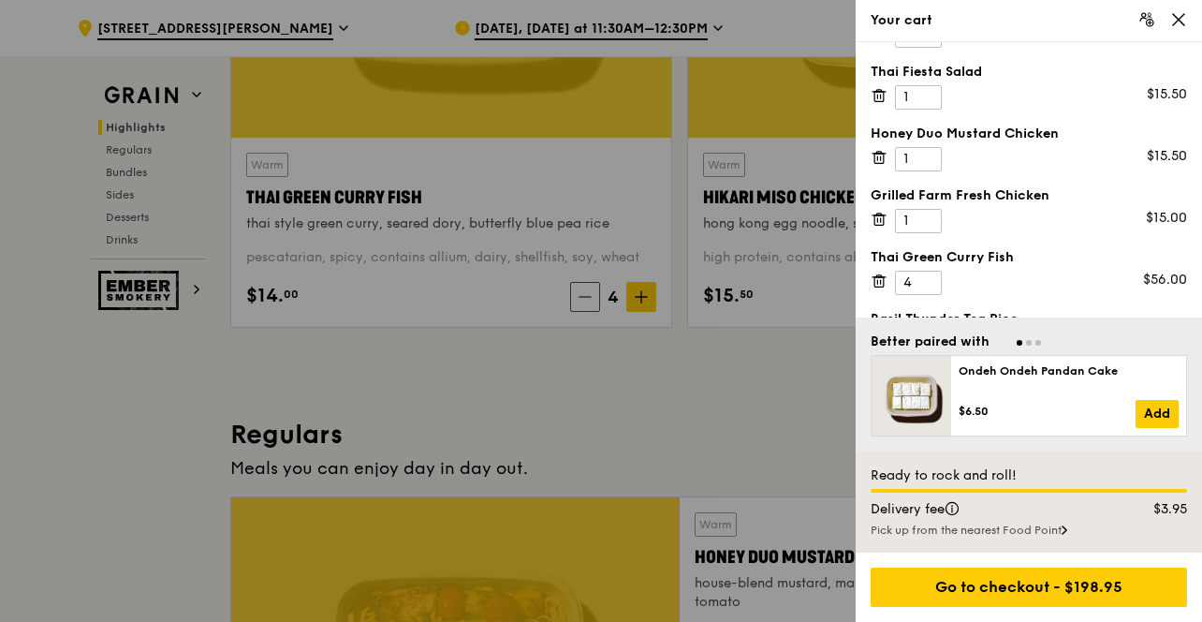
scroll to position [94, 0]
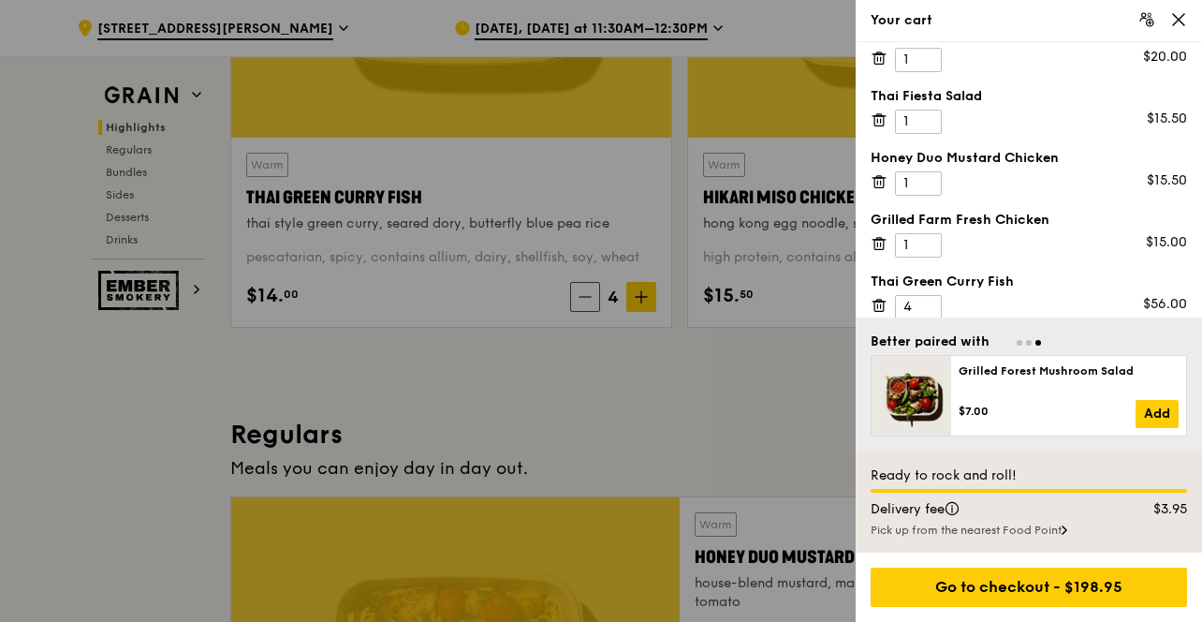
click at [1176, 19] on icon at bounding box center [1178, 19] width 17 height 17
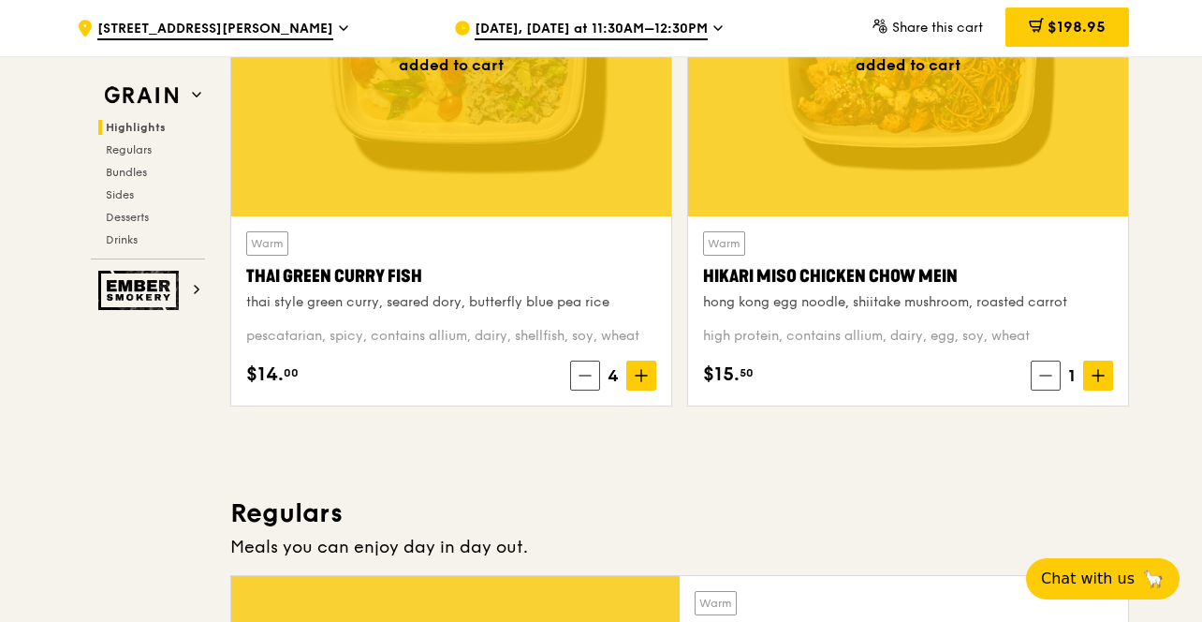
scroll to position [819, 0]
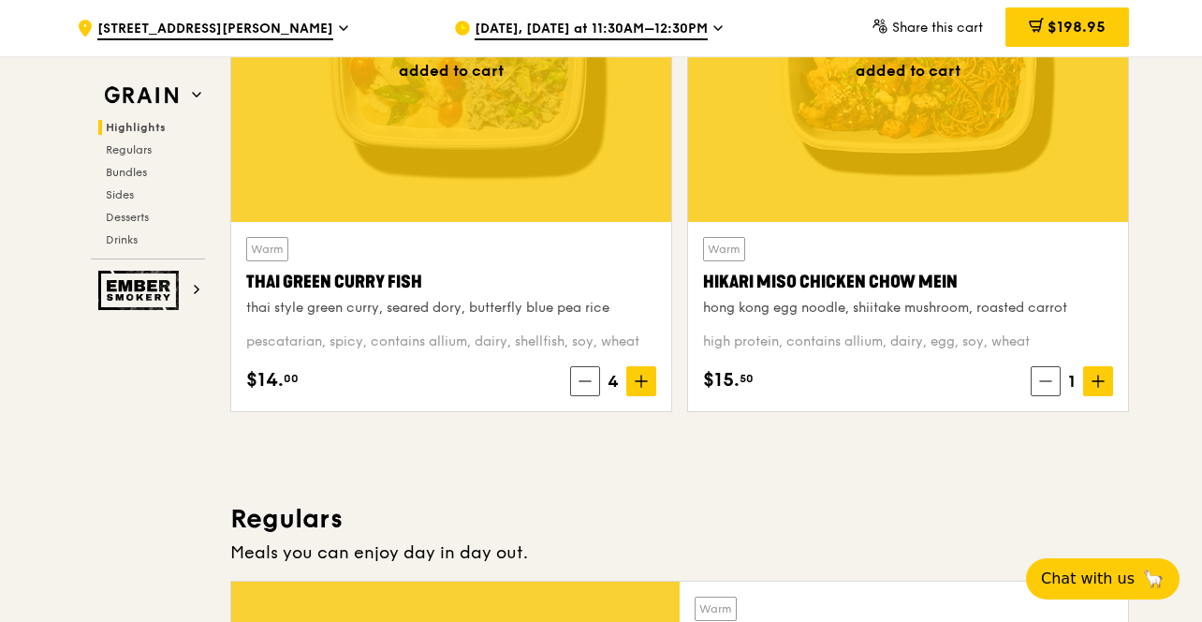
click at [929, 24] on span "Share this cart" at bounding box center [937, 28] width 91 height 16
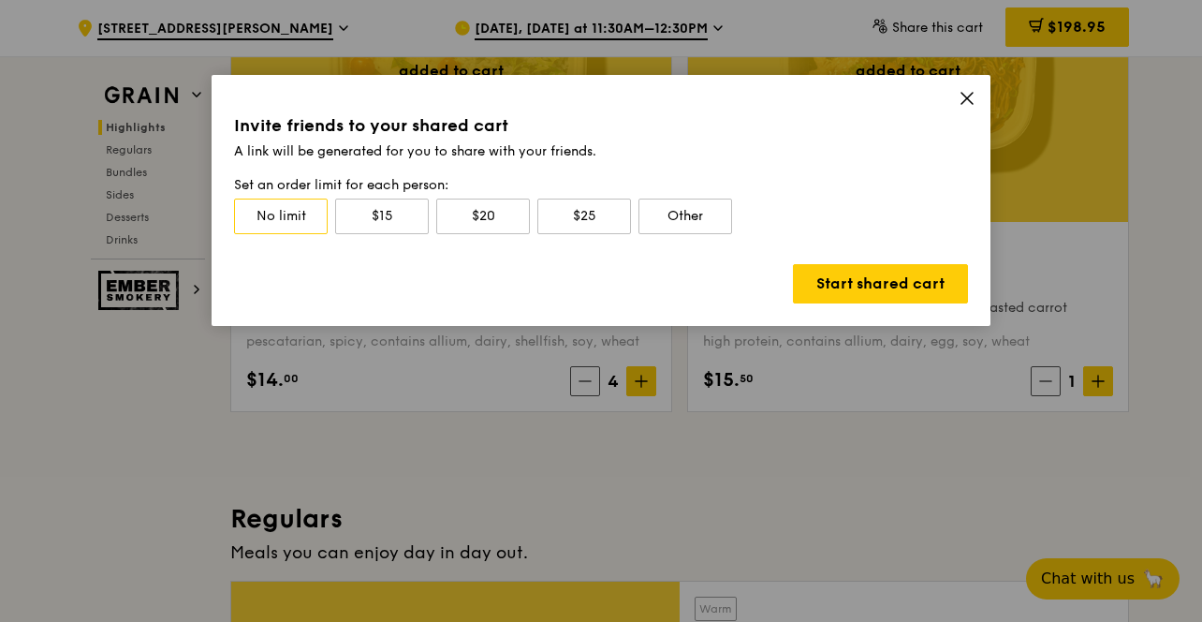
click at [974, 109] on span at bounding box center [967, 101] width 17 height 21
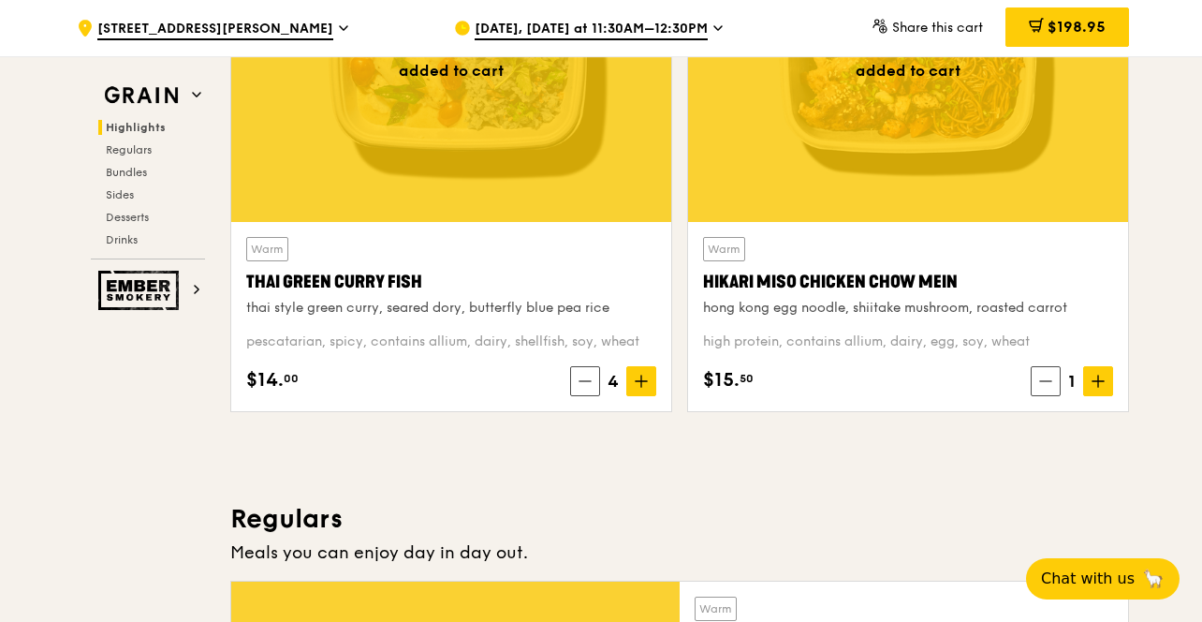
click at [1015, 278] on div "Hikari Miso Chicken Chow Mein" at bounding box center [908, 282] width 410 height 26
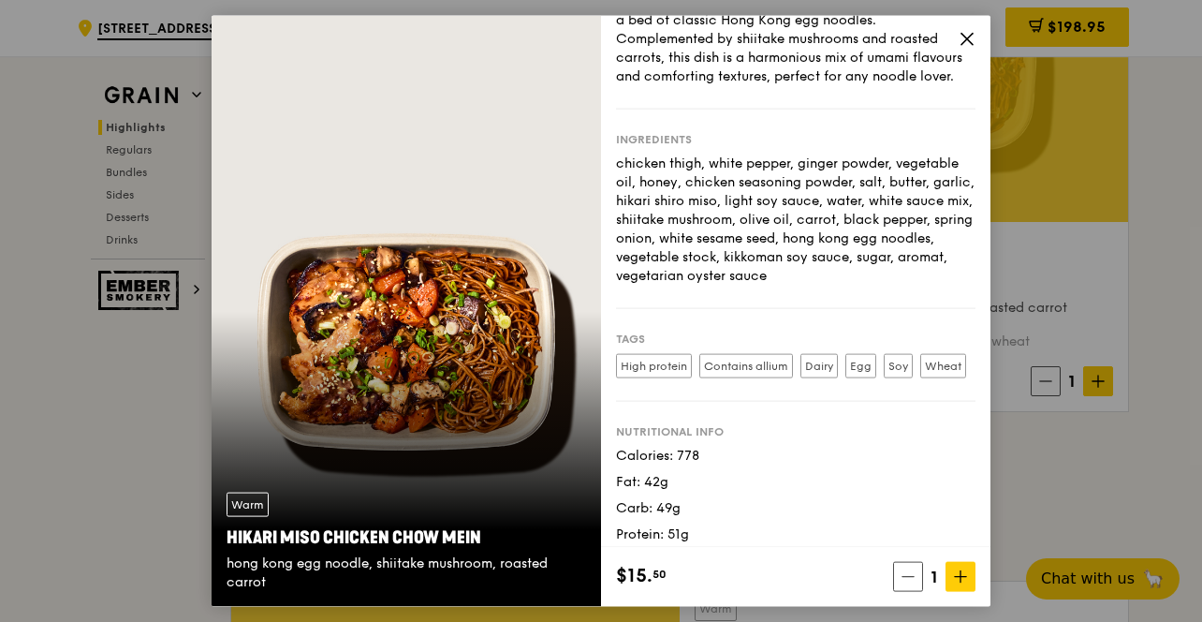
scroll to position [116, 0]
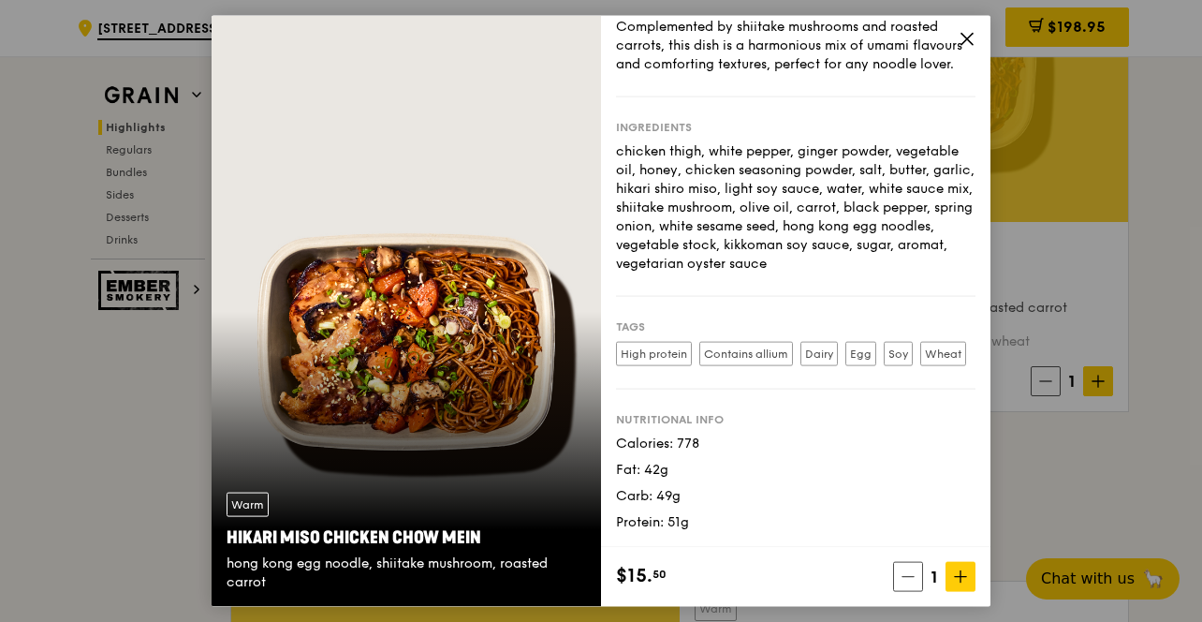
click at [967, 37] on icon at bounding box center [967, 39] width 17 height 17
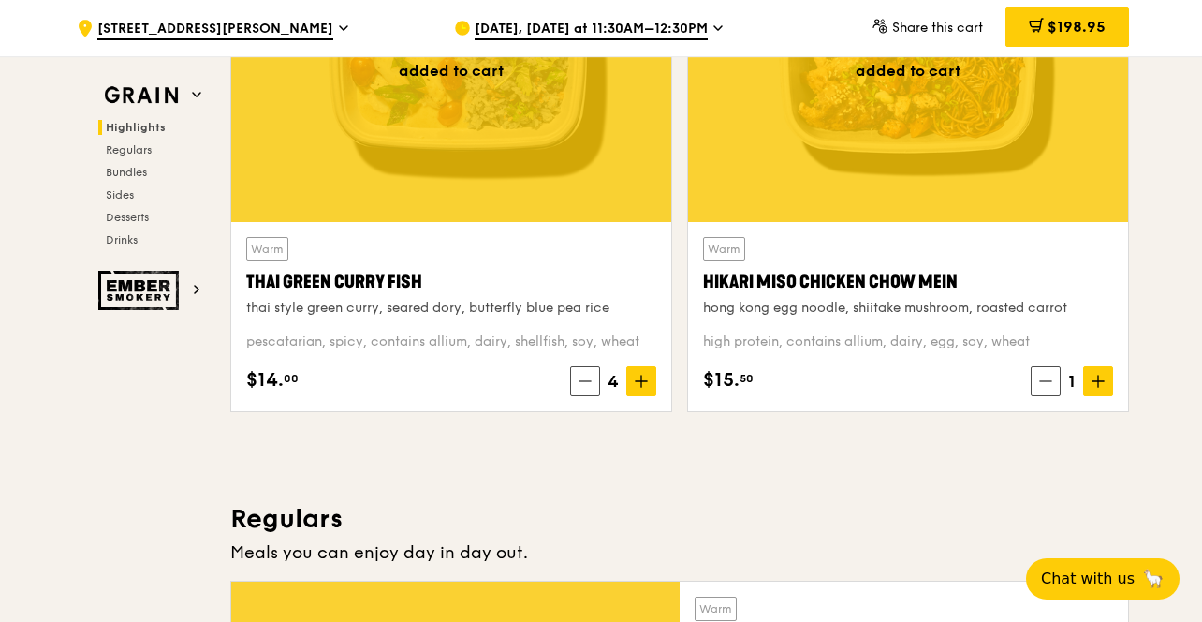
click at [498, 197] on div at bounding box center [451, 59] width 440 height 325
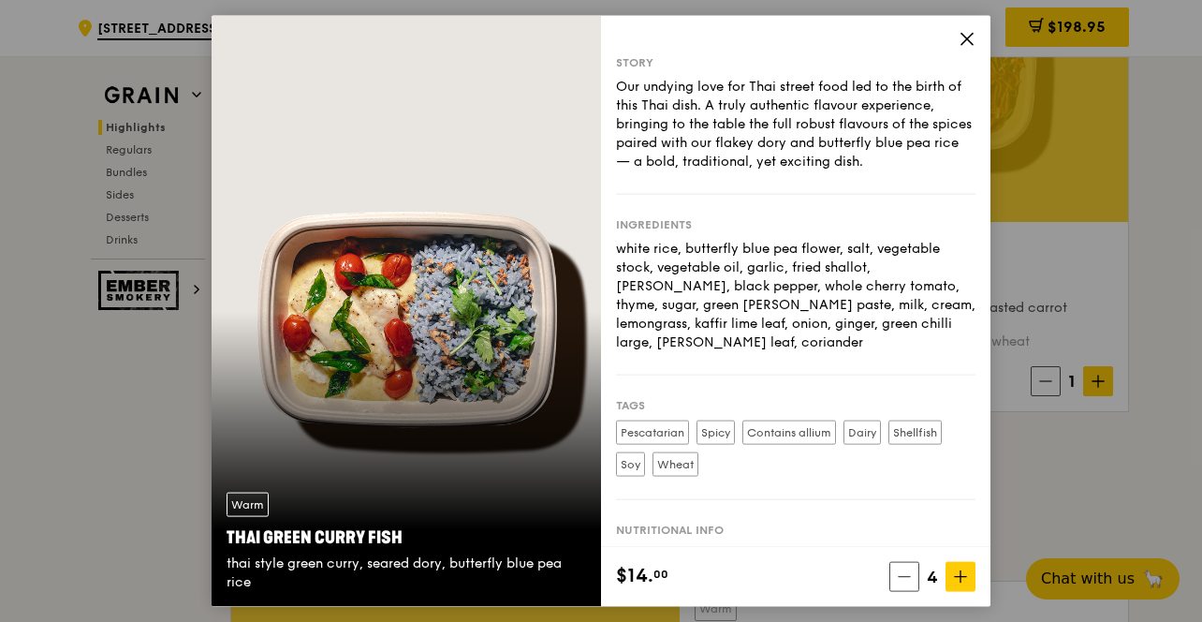
scroll to position [92, 0]
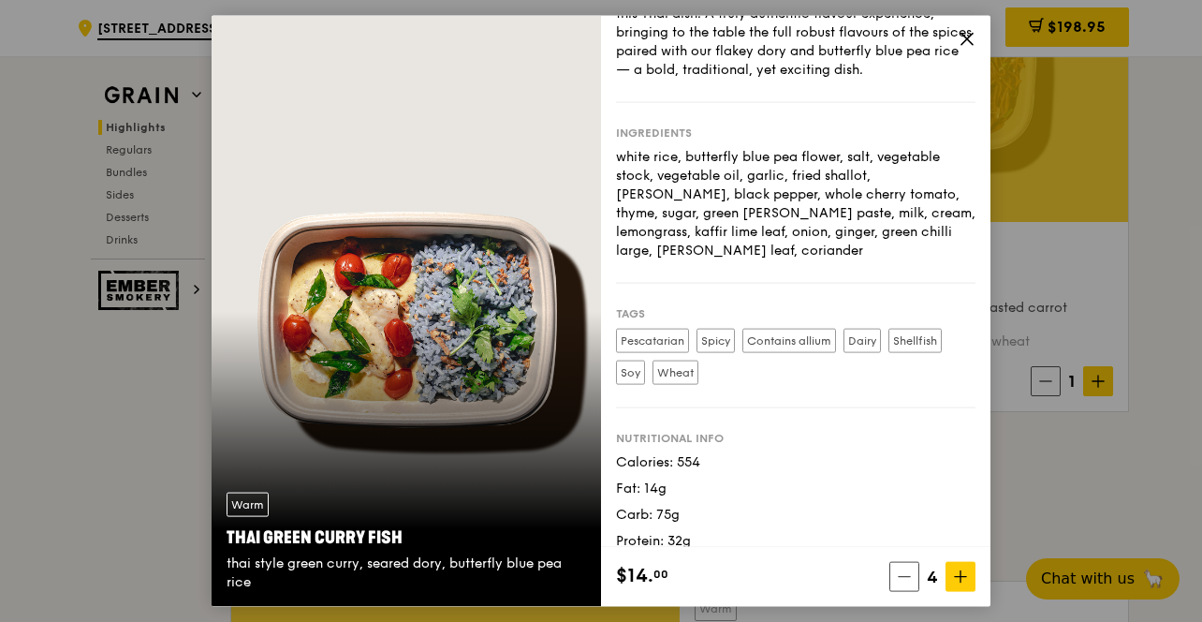
click at [1009, 516] on div "Warm Thai Green [PERSON_NAME] Fish thai style green [PERSON_NAME], seared dory,…" at bounding box center [601, 311] width 1202 height 622
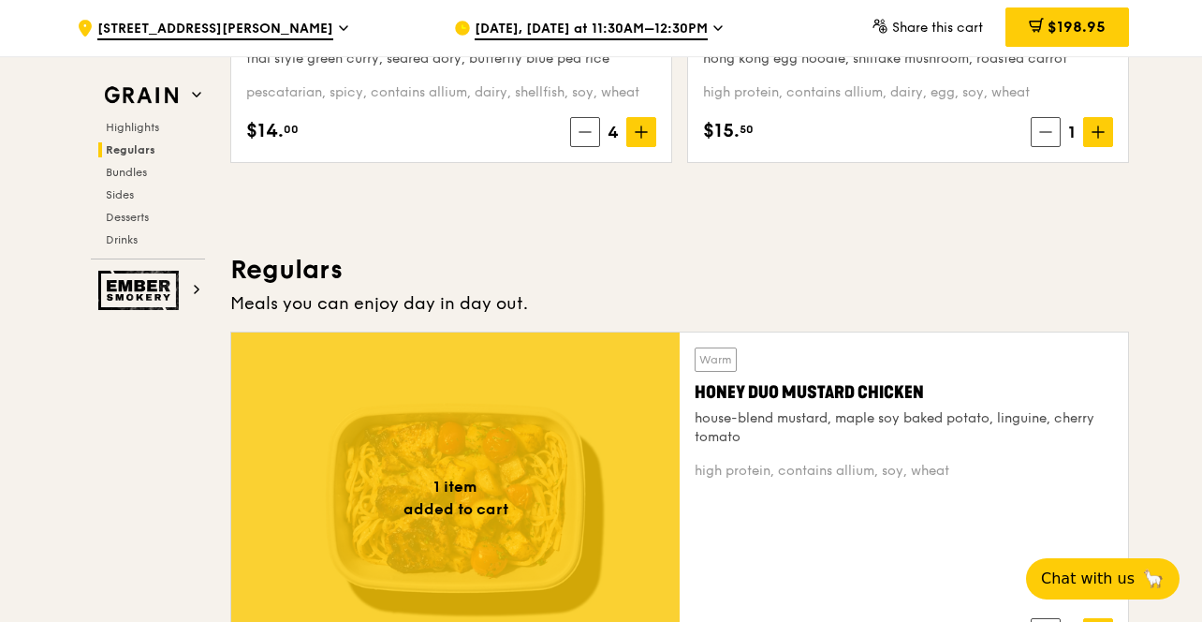
scroll to position [1338, 0]
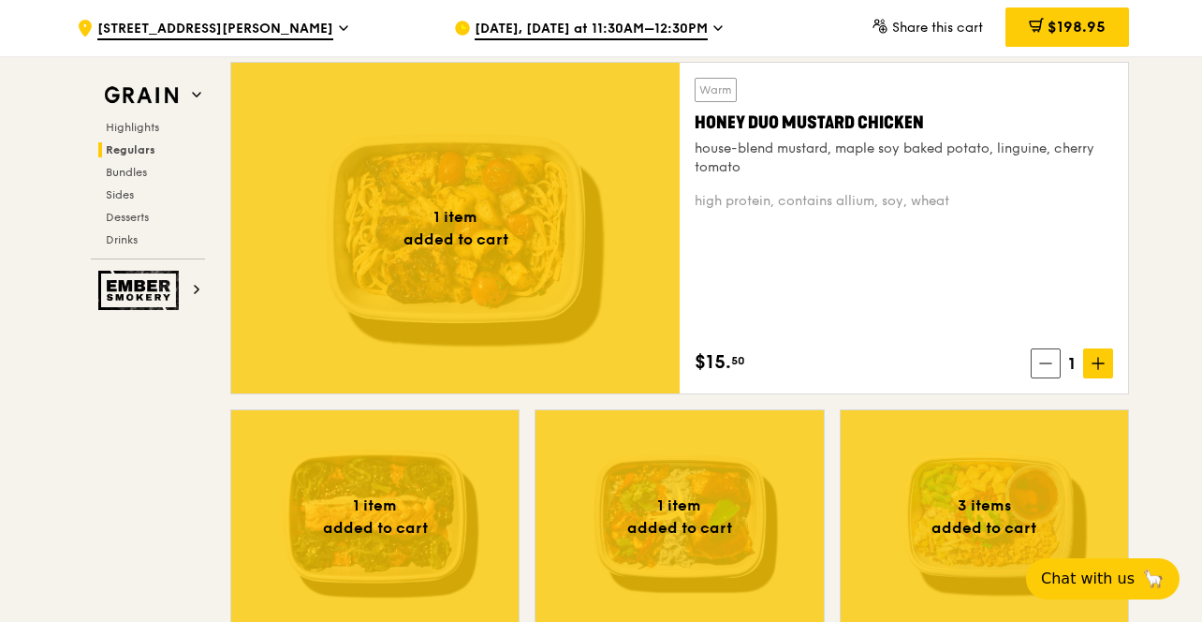
click at [681, 236] on div "Warm Honey Duo Mustard Chicken house-blend mustard, maple soy baked potato, lin…" at bounding box center [904, 228] width 448 height 330
click at [636, 239] on div at bounding box center [455, 228] width 448 height 330
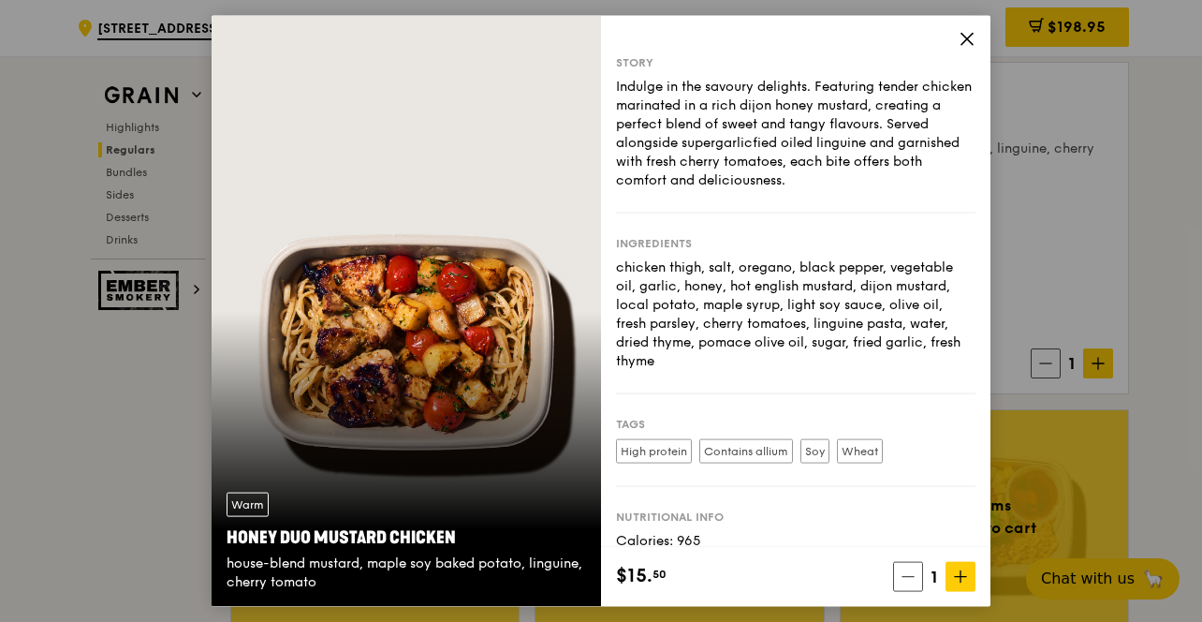
scroll to position [79, 0]
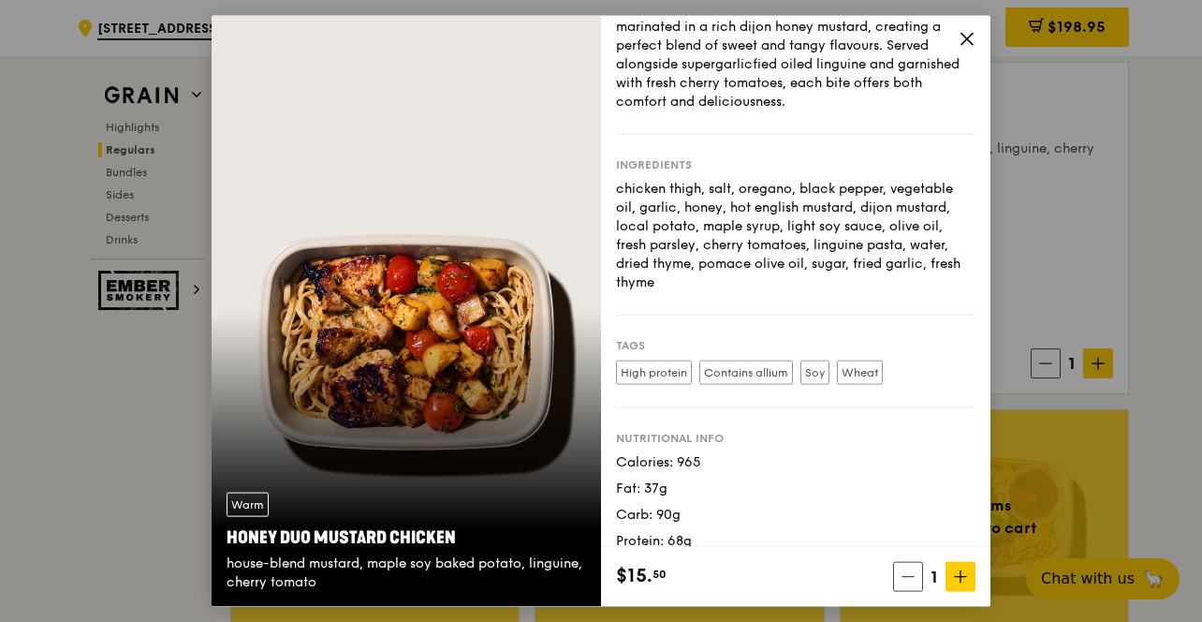
click at [1054, 242] on div "Warm Honey Duo Mustard Chicken house-blend mustard, maple soy baked potato, lin…" at bounding box center [601, 311] width 1202 height 622
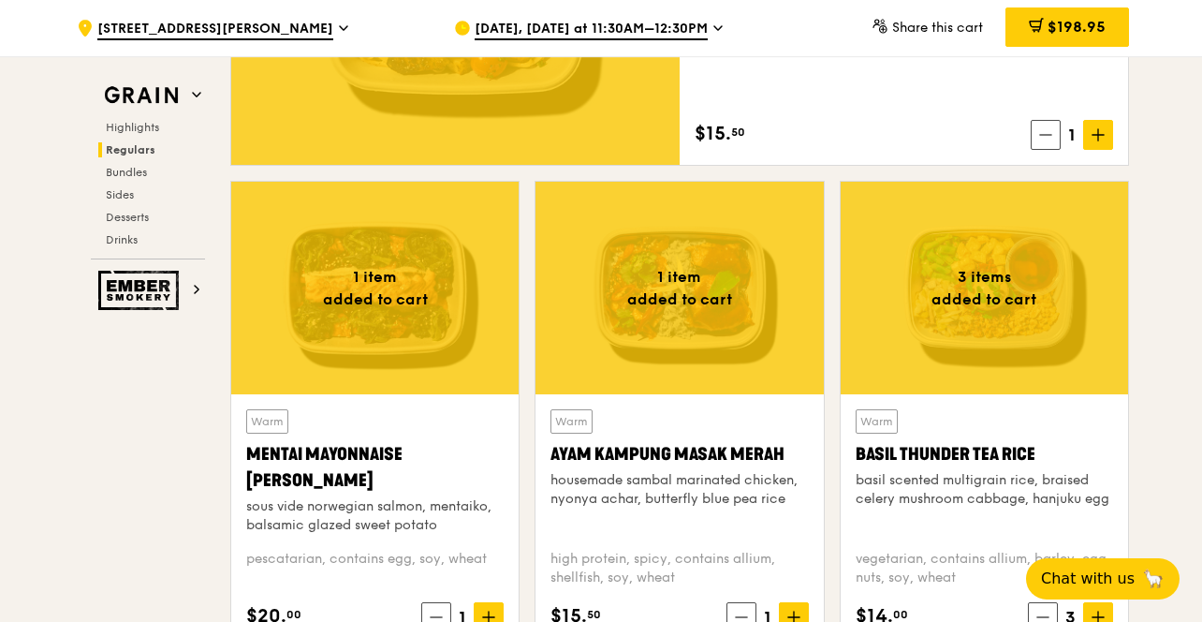
scroll to position [1582, 0]
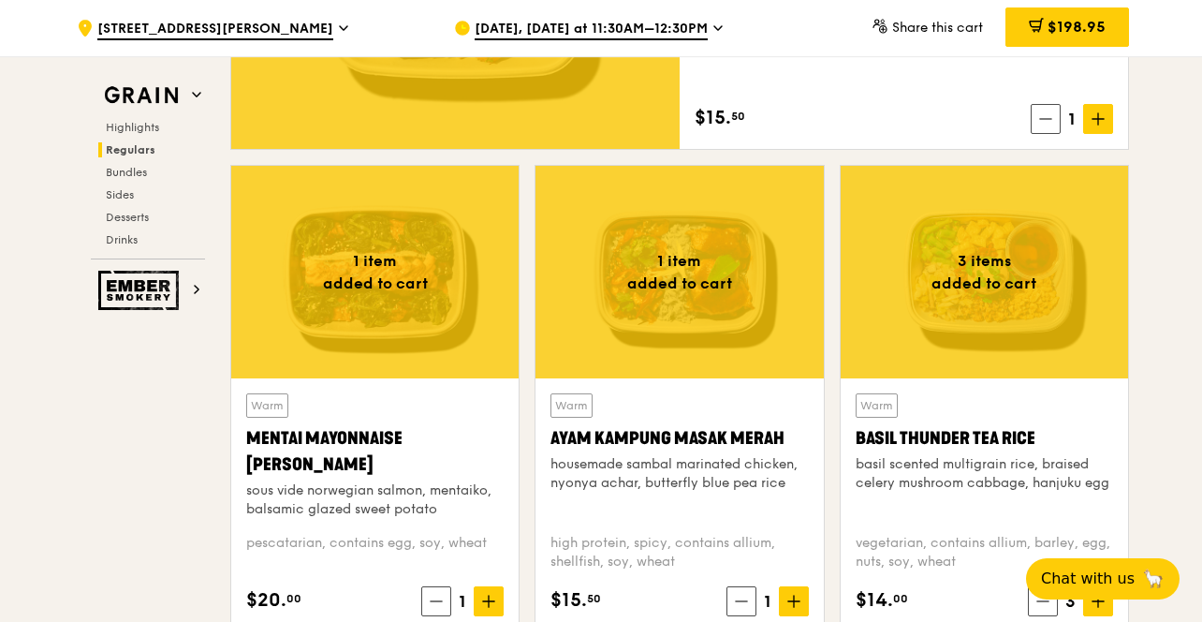
click at [414, 300] on div at bounding box center [374, 272] width 287 height 213
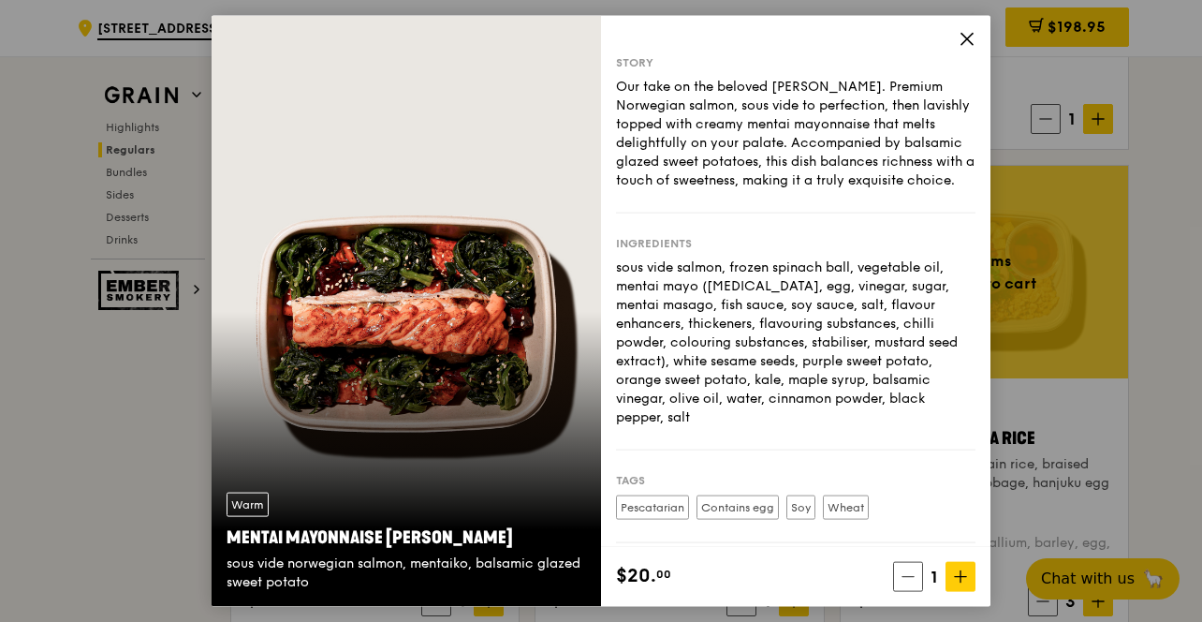
scroll to position [135, 0]
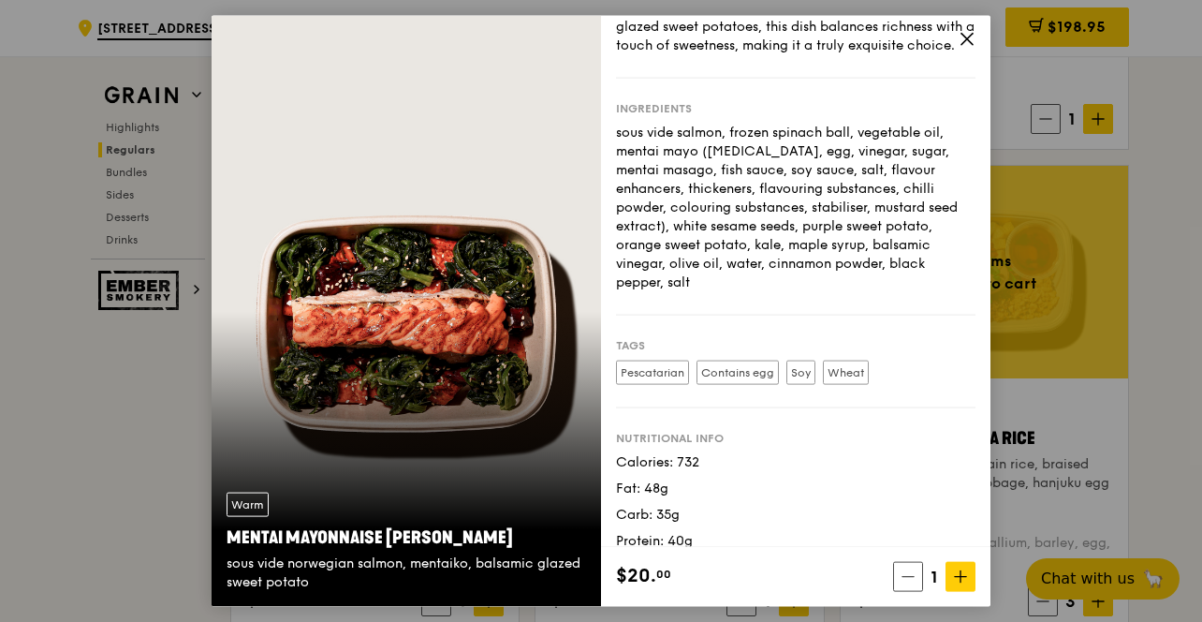
click at [1047, 389] on div "Warm Mentai Mayonnaise Aburi Salmon sous vide norwegian salmon, mentaiko, balsa…" at bounding box center [601, 311] width 1202 height 622
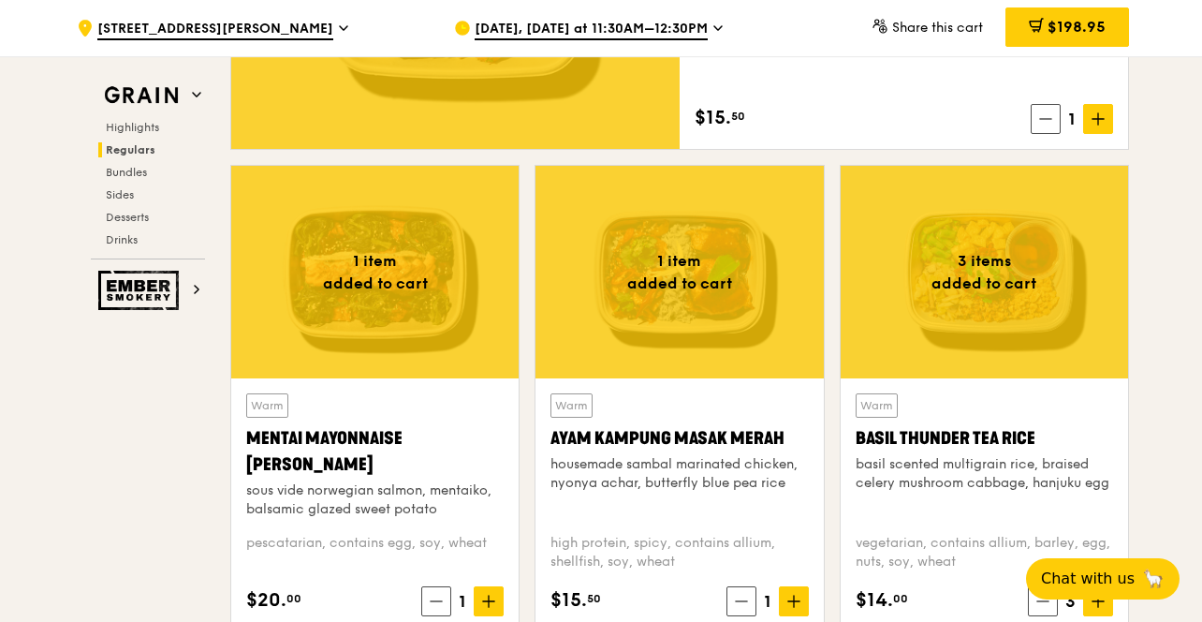
click at [726, 332] on div at bounding box center [679, 272] width 287 height 213
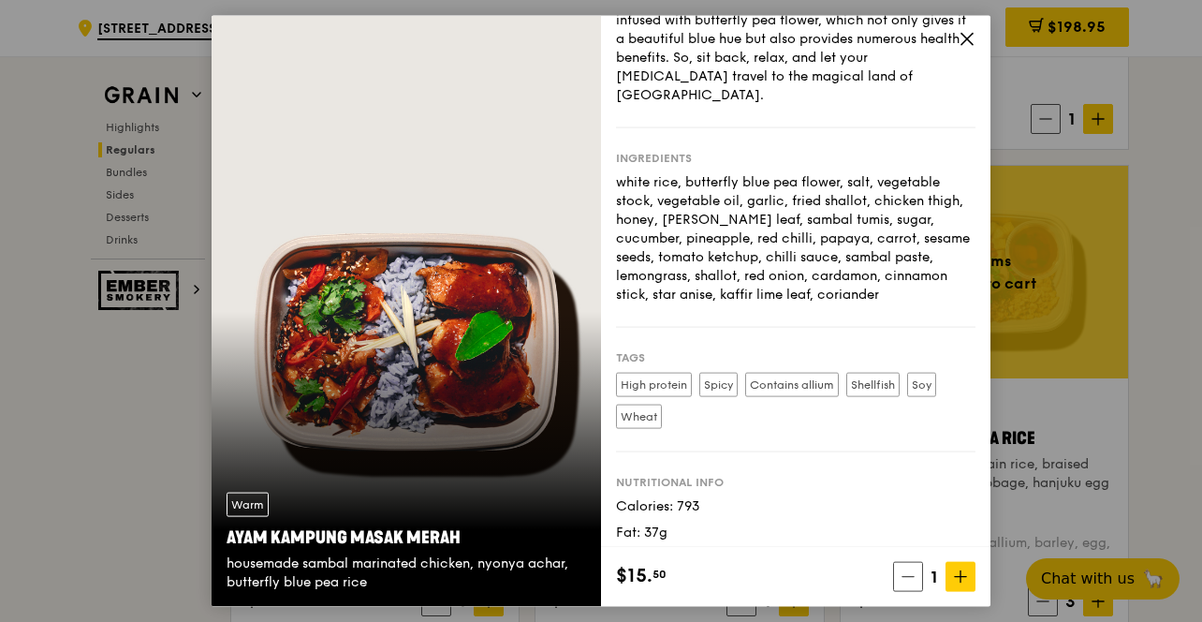
scroll to position [130, 0]
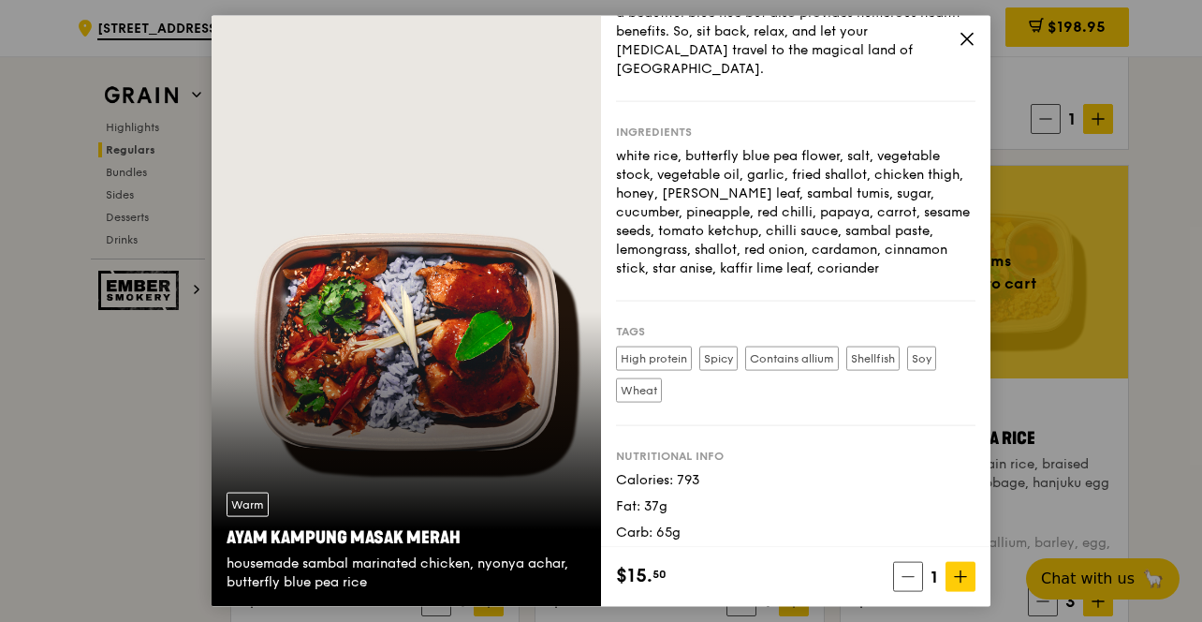
click at [1072, 367] on div "Warm Ayam [GEOGRAPHIC_DATA] housemade sambal marinated chicken, nyonya achar, b…" at bounding box center [601, 311] width 1202 height 622
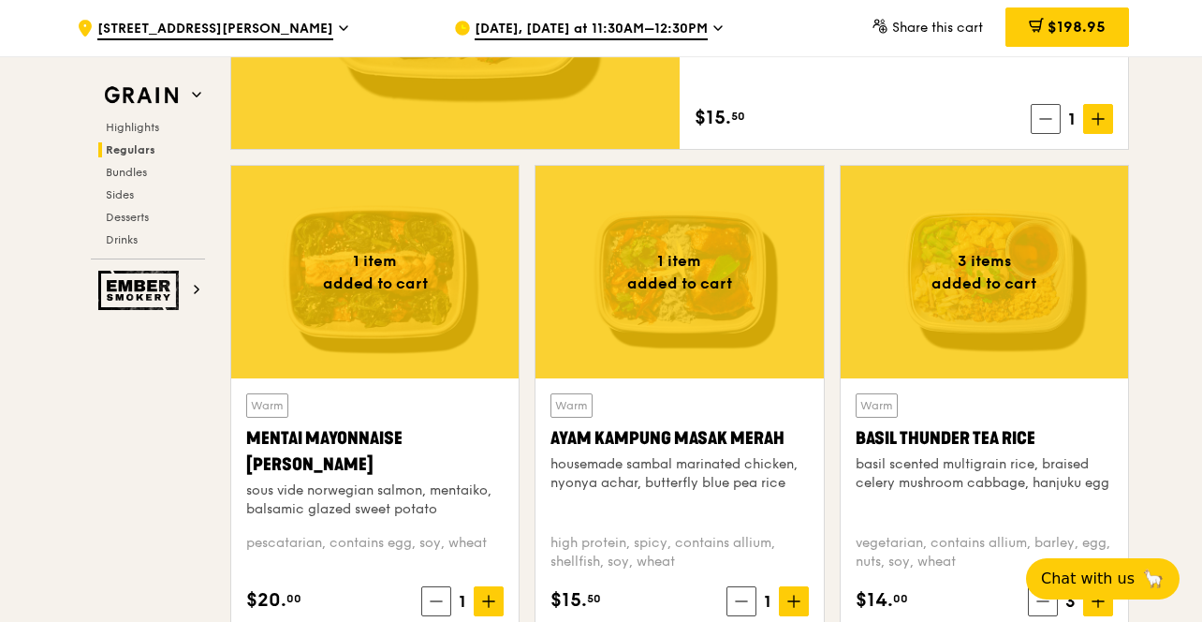
click at [1021, 351] on div at bounding box center [984, 272] width 287 height 213
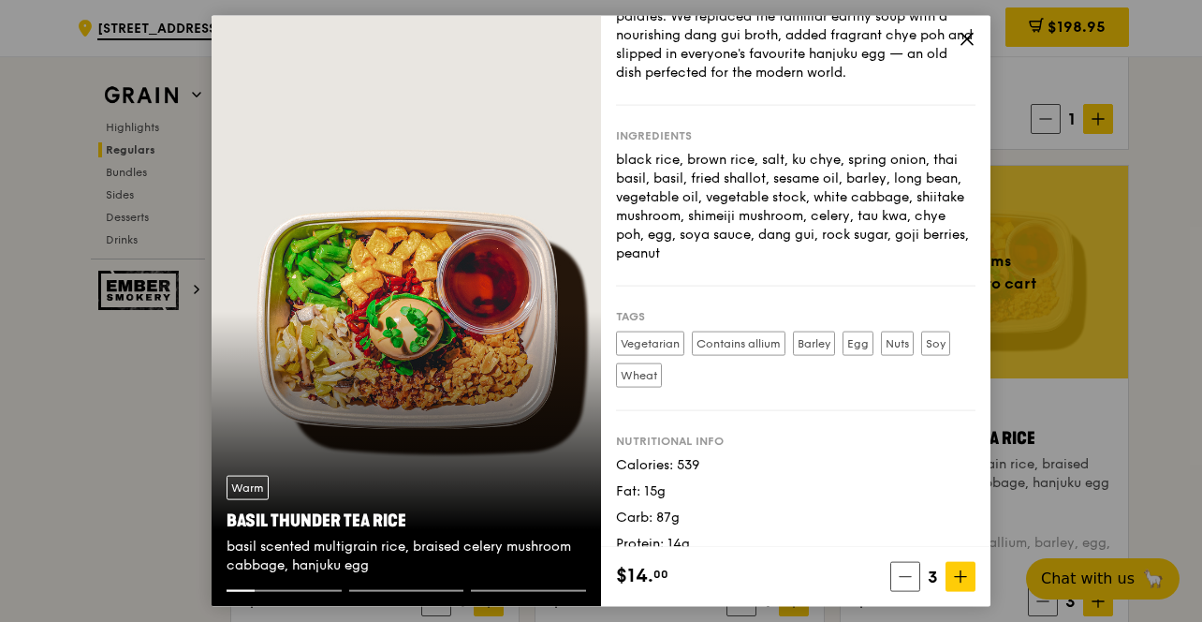
scroll to position [148, 0]
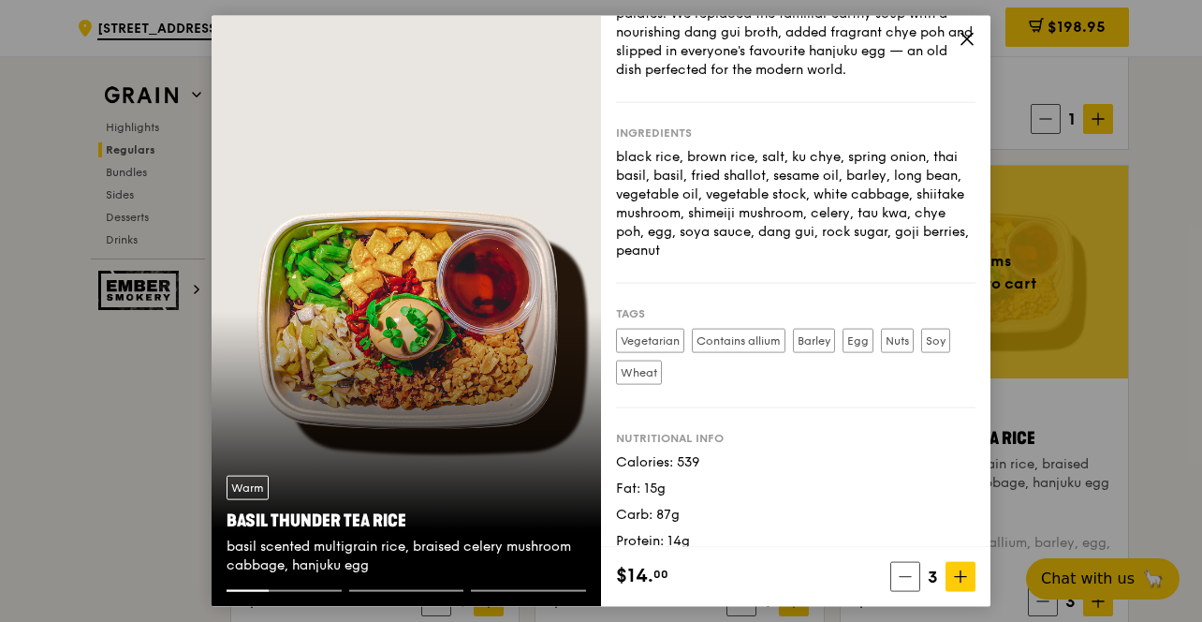
click at [1054, 380] on div "Warm Basil Thunder Tea [PERSON_NAME] scented multigrain rice, braised celery mu…" at bounding box center [601, 311] width 1202 height 622
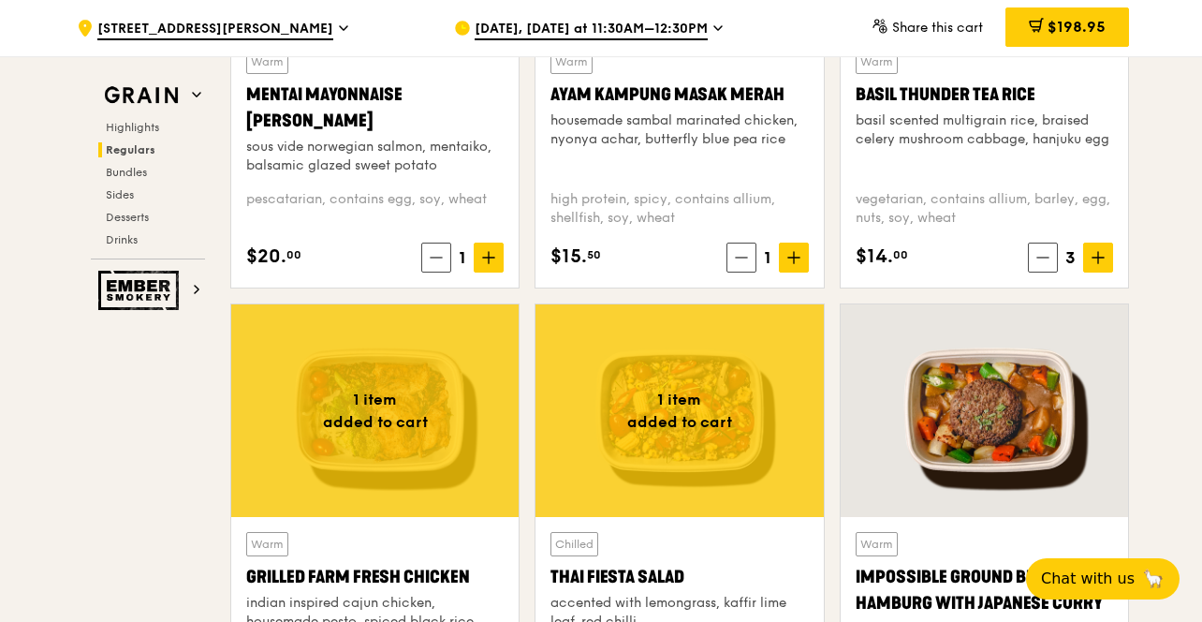
scroll to position [2036, 0]
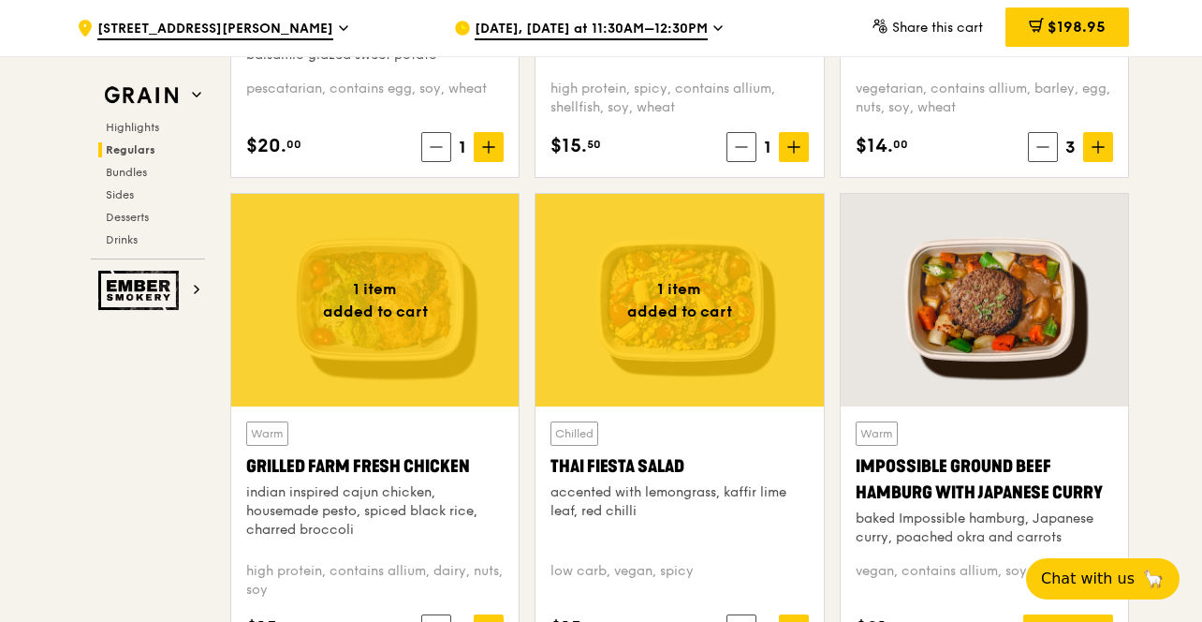
click at [501, 312] on div at bounding box center [374, 300] width 287 height 213
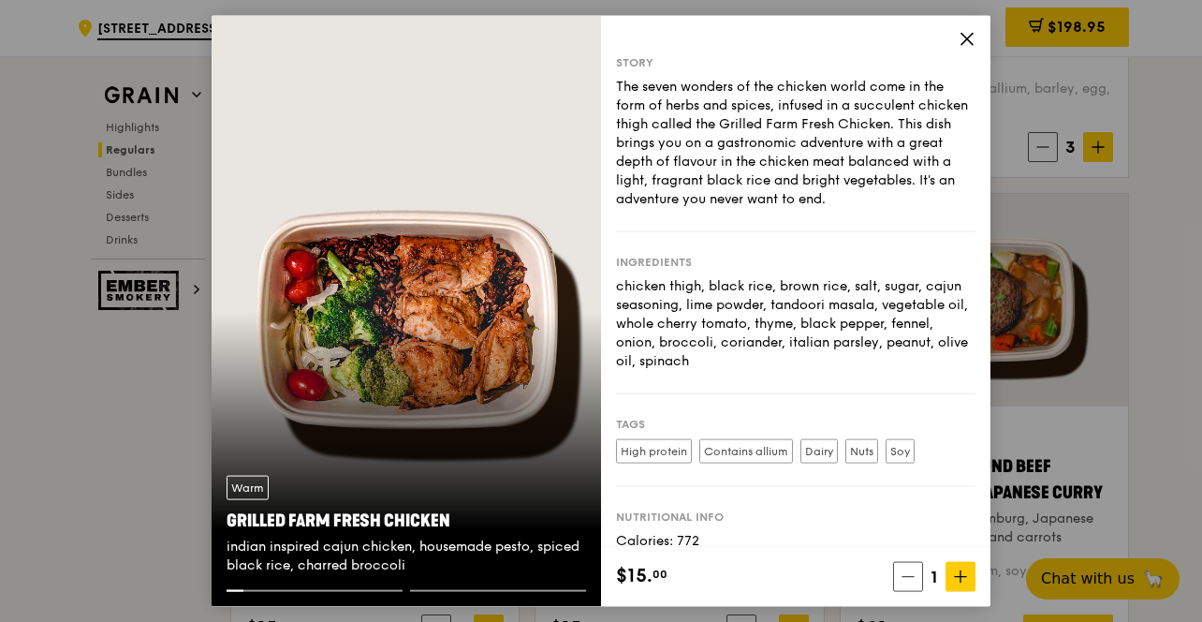
scroll to position [74, 0]
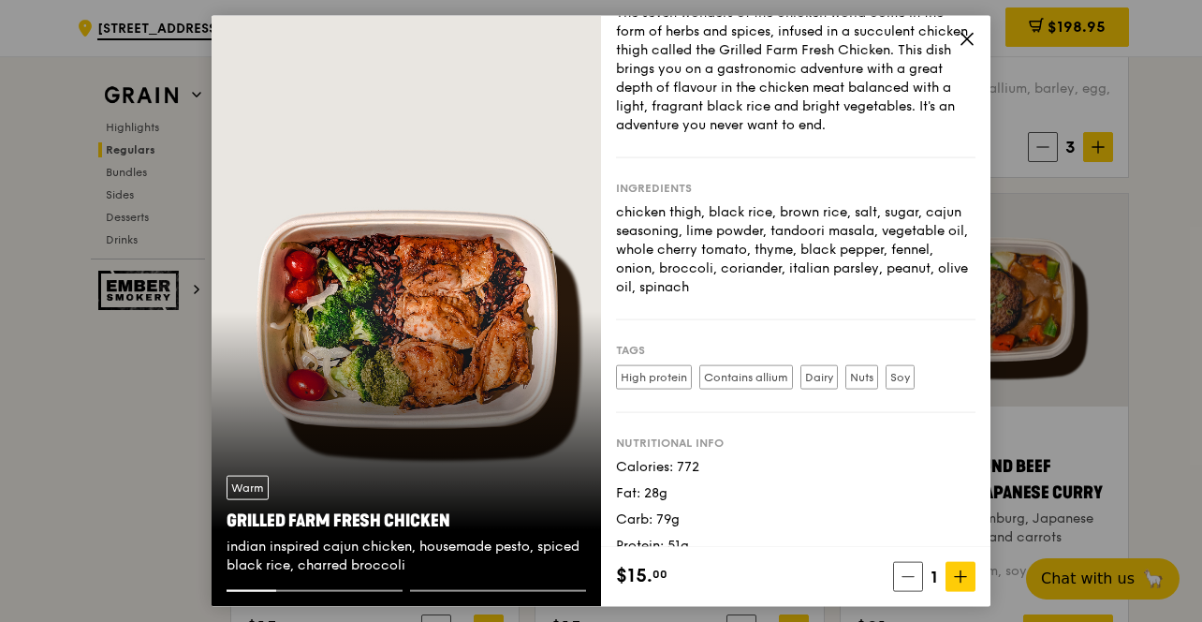
click at [1094, 457] on div "Warm Grilled Farm Fresh Chicken indian inspired cajun chicken, housemade pesto,…" at bounding box center [601, 311] width 1202 height 622
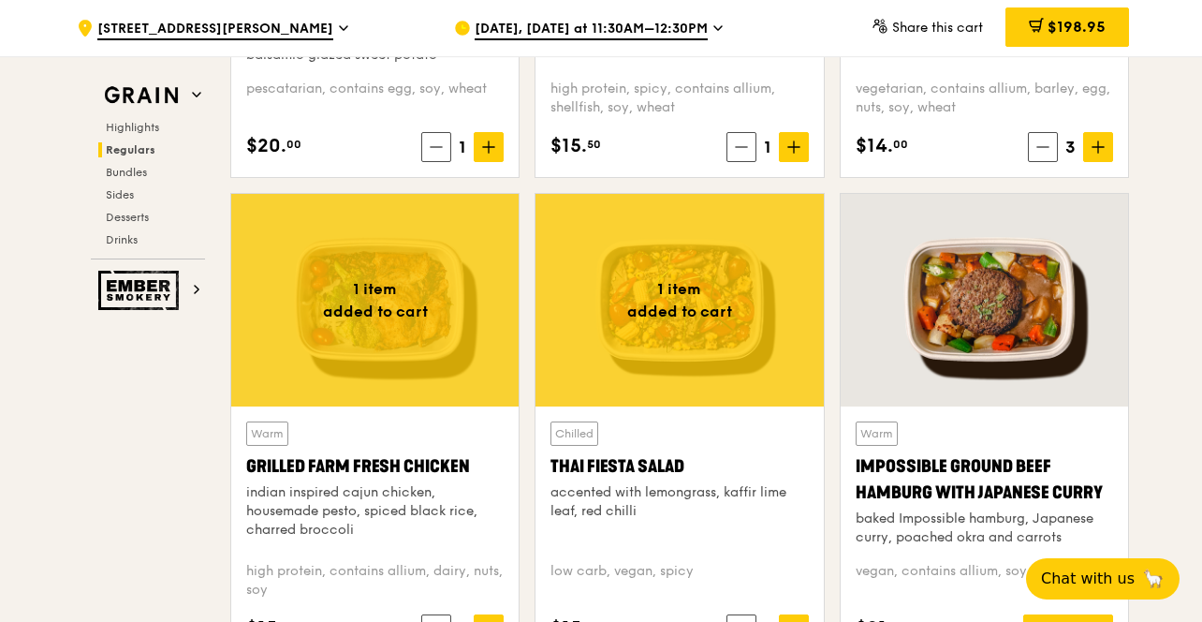
click at [694, 408] on div "Chilled Thai Fiesta Salad accented with lemongrass, kaffir lime leaf, red chill…" at bounding box center [679, 532] width 287 height 253
click at [690, 380] on div at bounding box center [679, 300] width 287 height 213
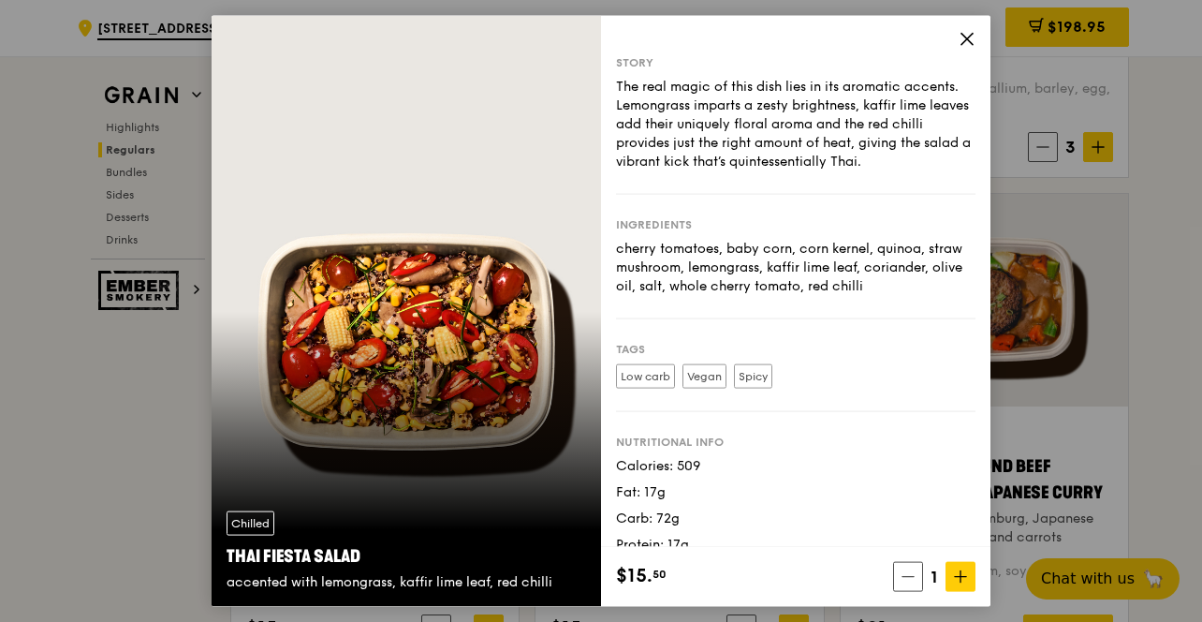
scroll to position [22, 0]
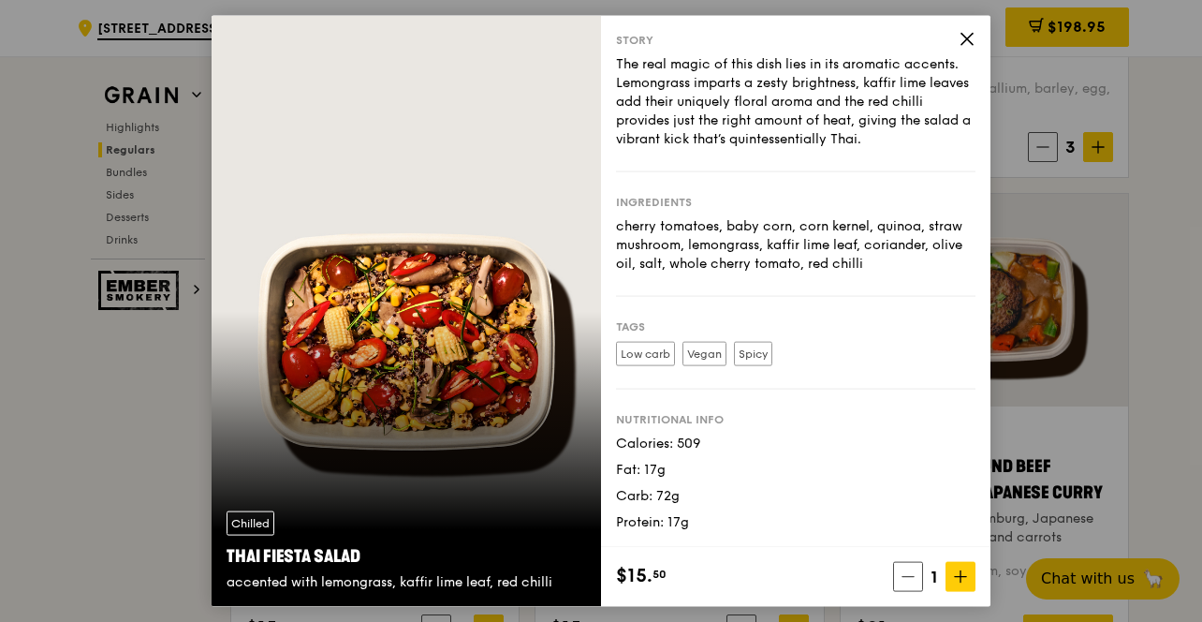
click at [1061, 409] on div "Chilled Thai Fiesta Salad accented with lemongrass, kaffir lime leaf, red chill…" at bounding box center [601, 311] width 1202 height 622
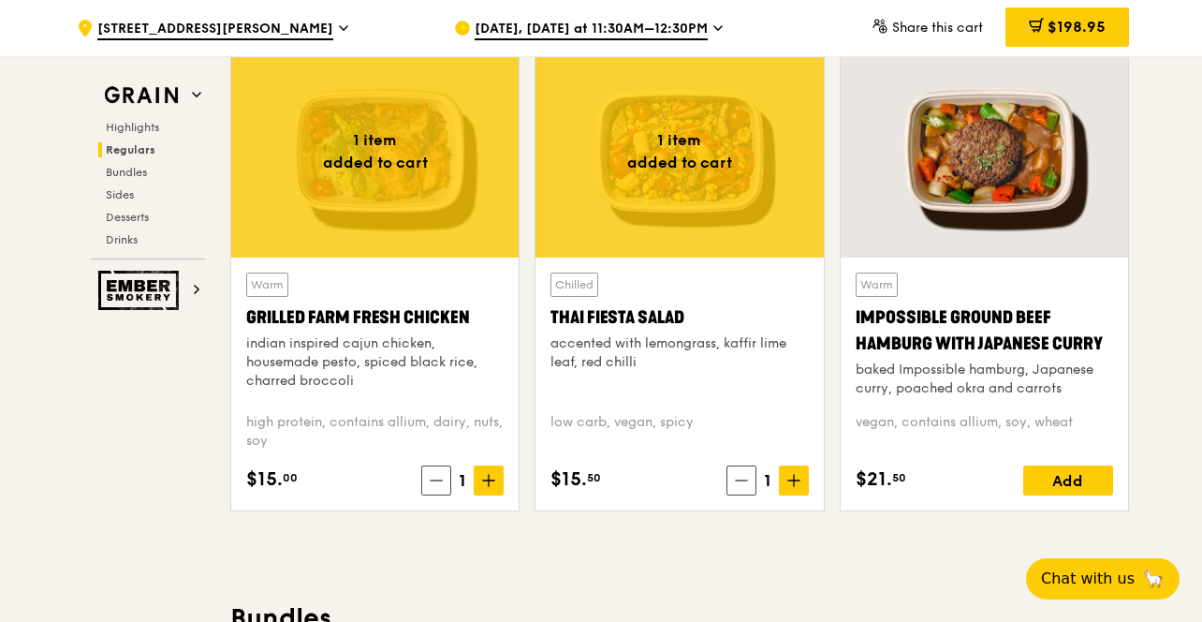
scroll to position [2190, 0]
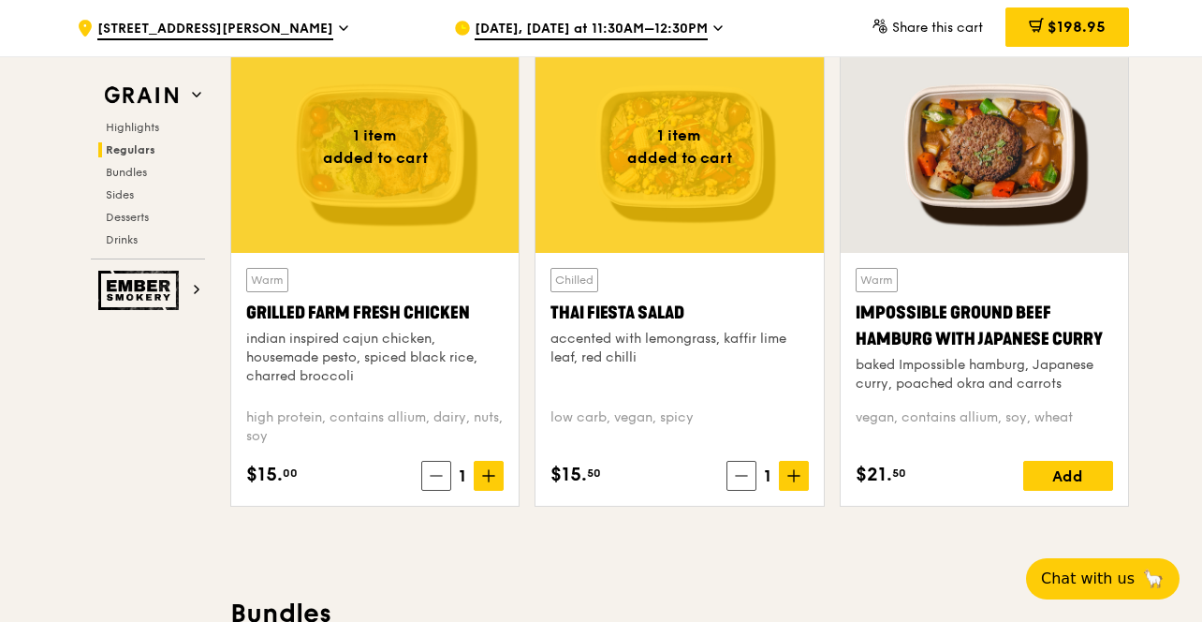
click at [995, 217] on div at bounding box center [984, 146] width 287 height 213
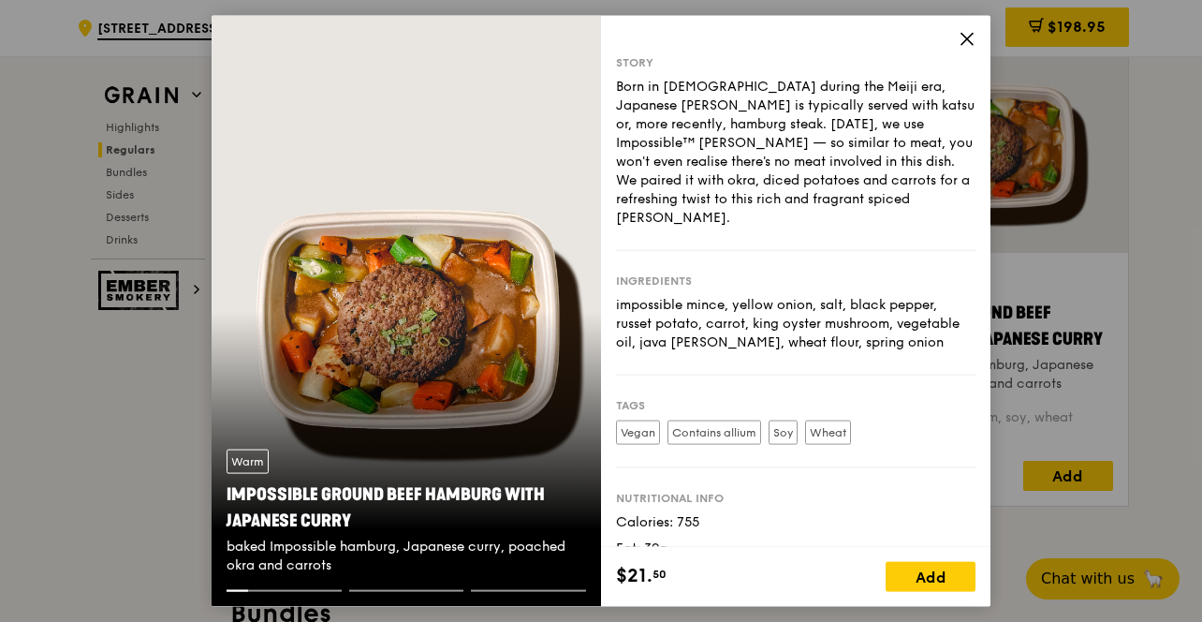
scroll to position [60, 0]
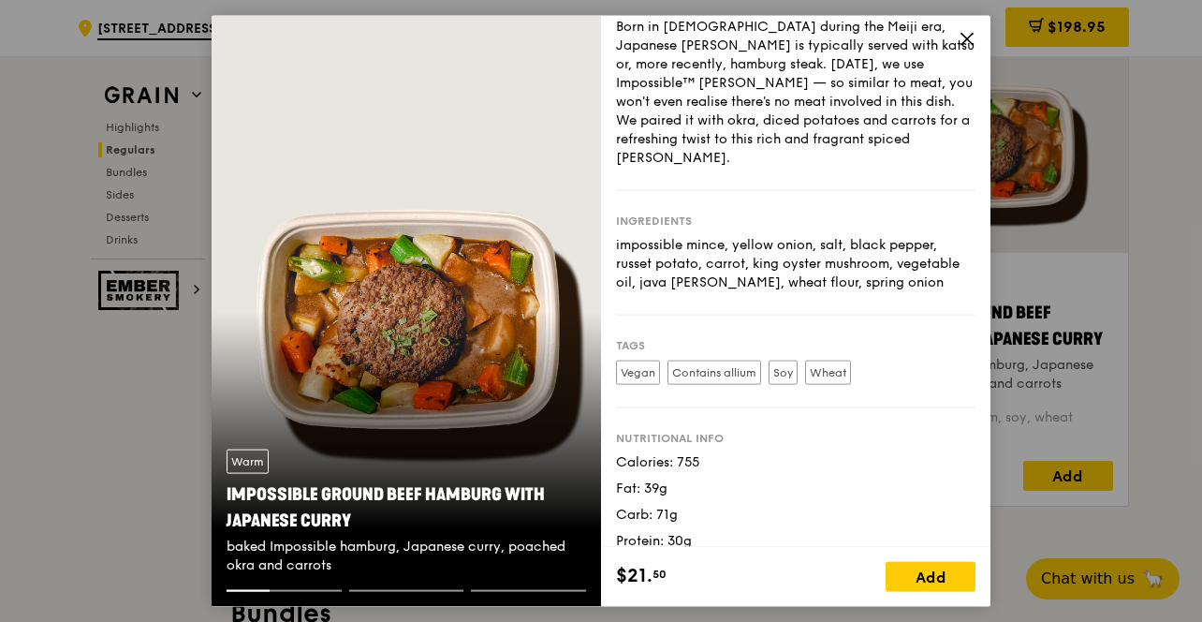
click at [1128, 319] on div "Warm Impossible Ground Beef Hamburg with Japanese [PERSON_NAME] baked Impossibl…" at bounding box center [601, 311] width 1202 height 622
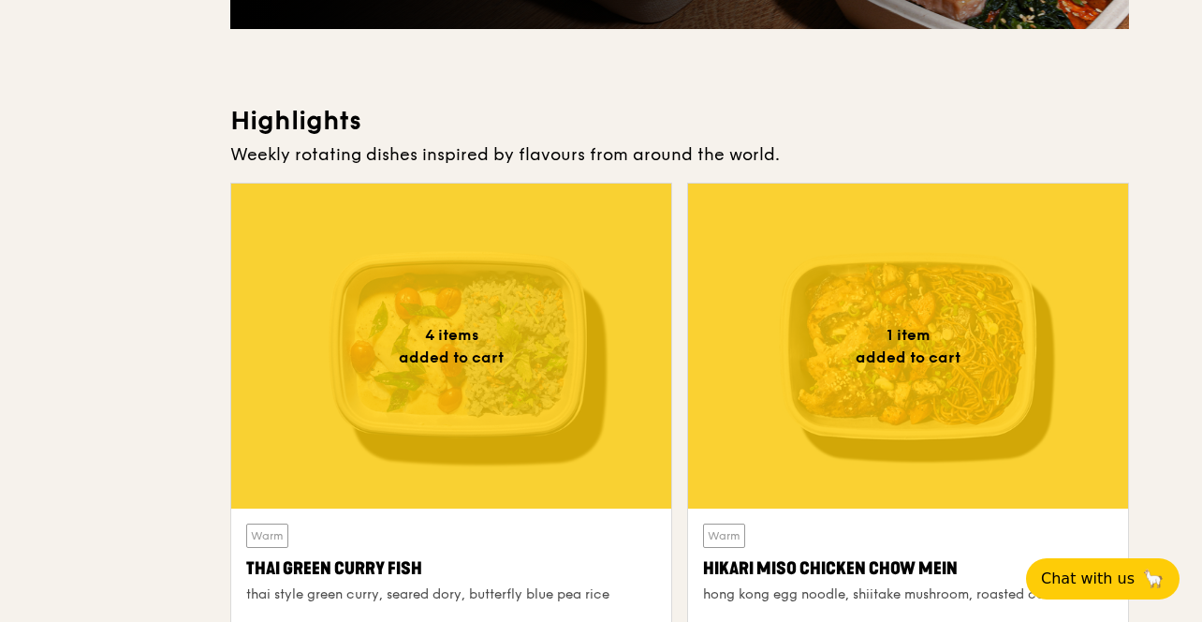
scroll to position [0, 0]
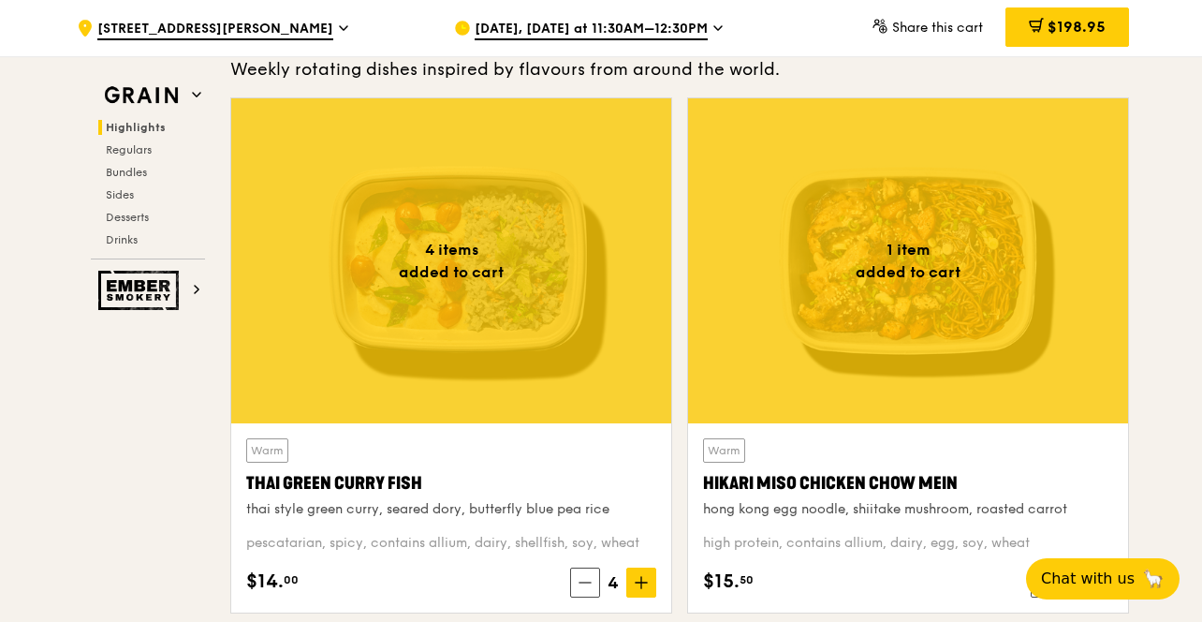
click at [496, 304] on div at bounding box center [451, 260] width 440 height 325
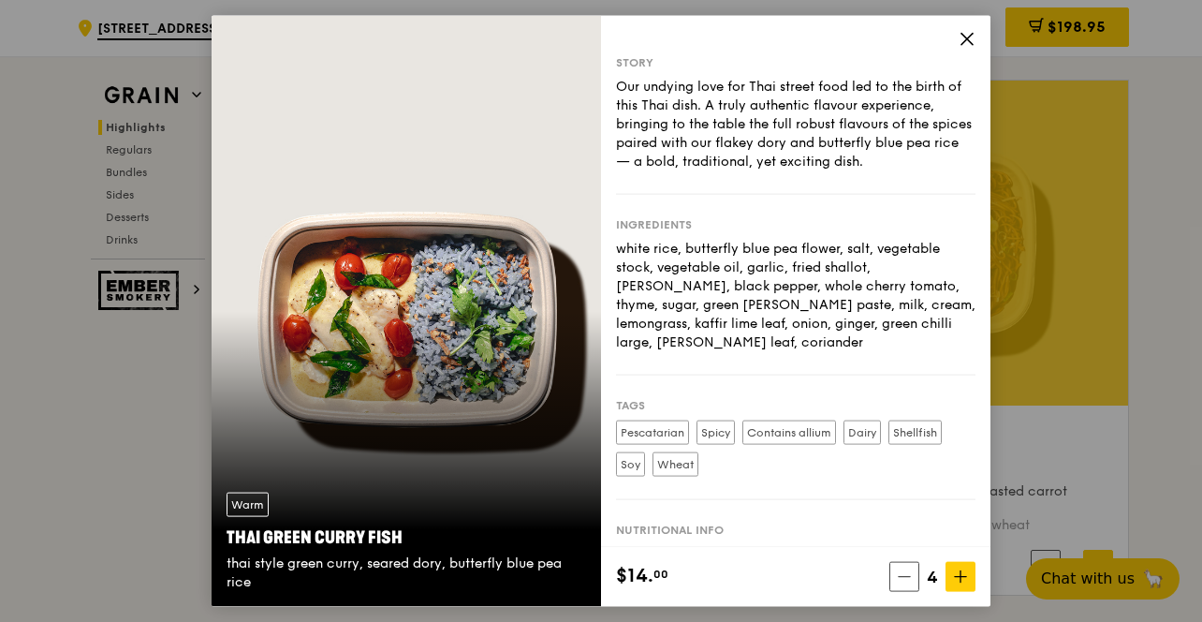
scroll to position [92, 0]
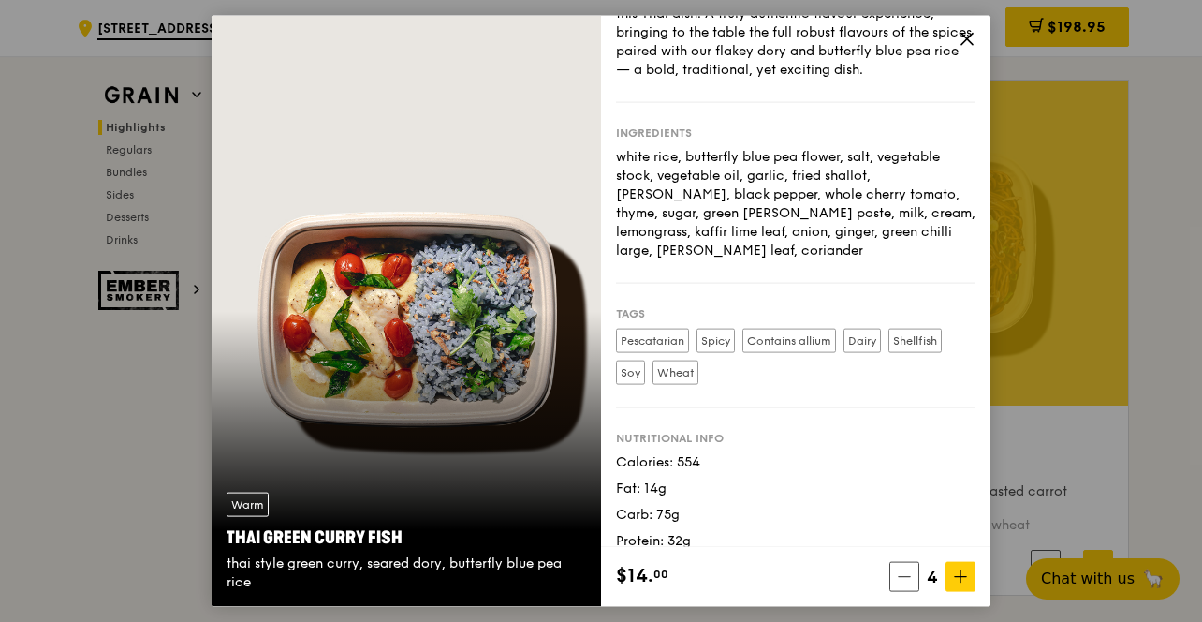
click at [962, 47] on span at bounding box center [967, 42] width 17 height 21
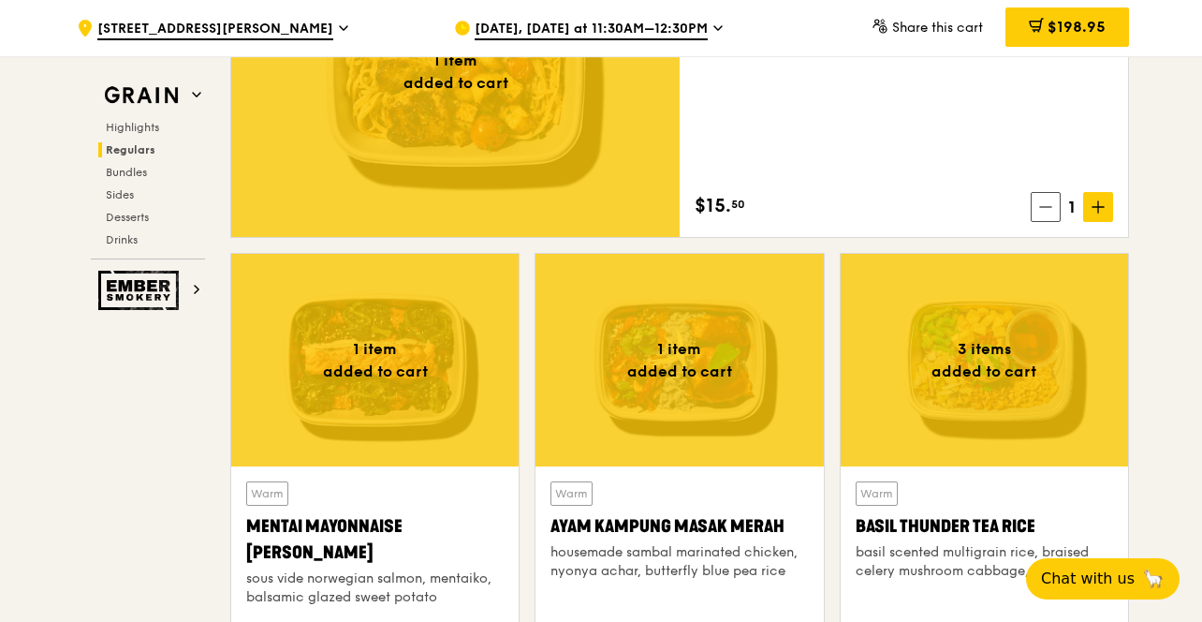
scroll to position [1497, 0]
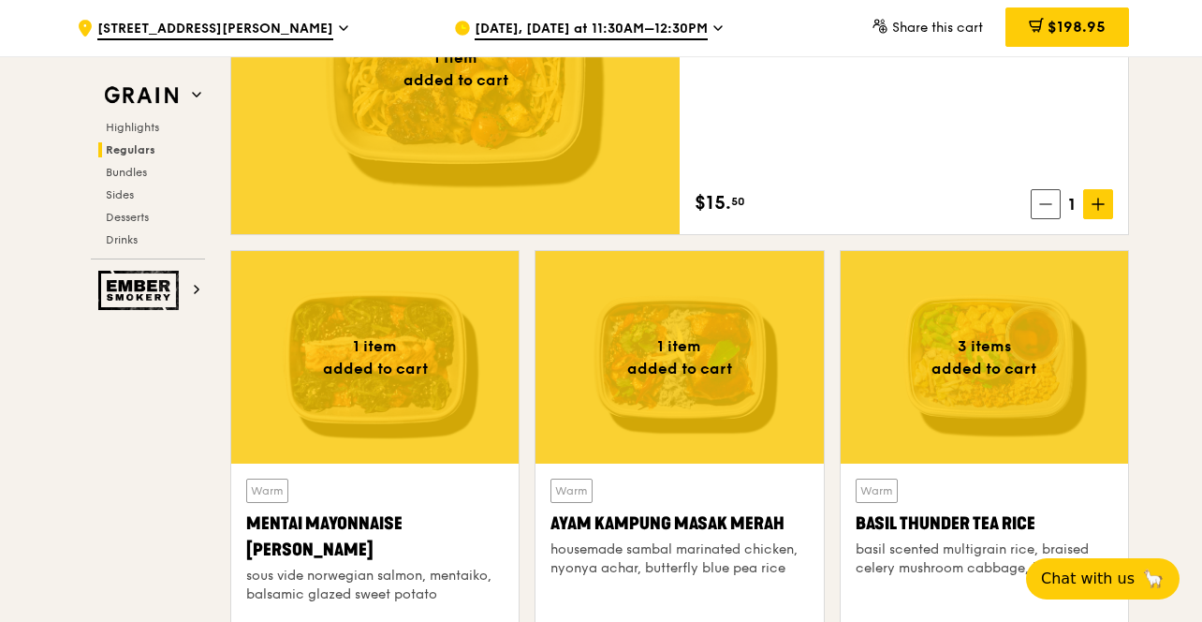
click at [1006, 417] on div at bounding box center [984, 357] width 287 height 213
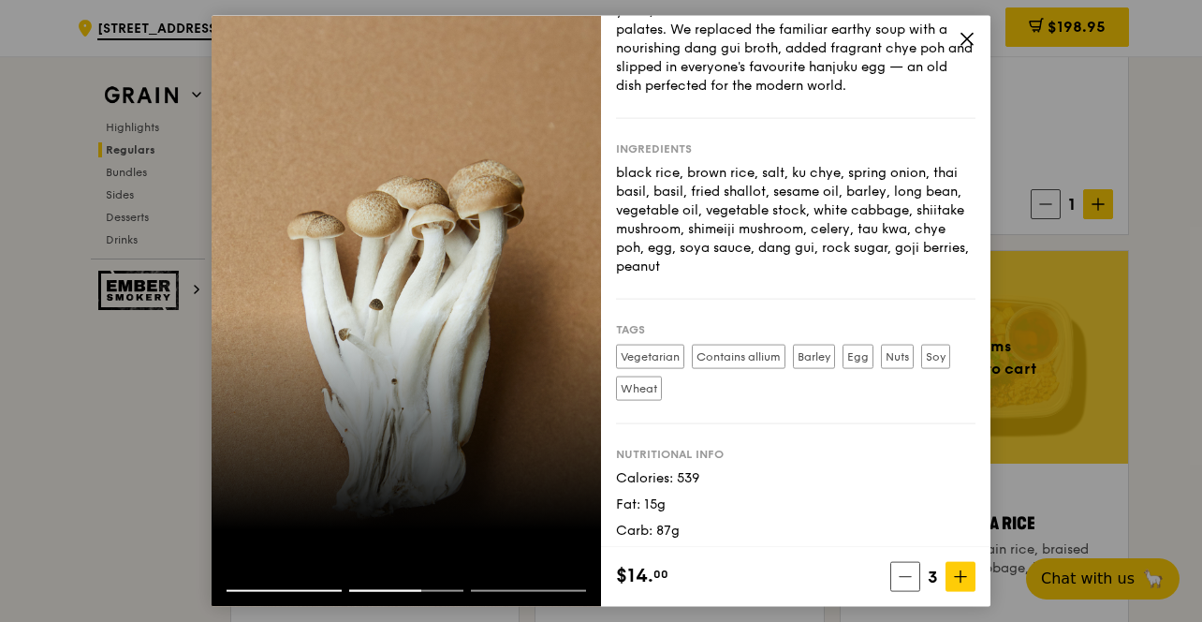
scroll to position [134, 0]
click at [1084, 299] on div "Story Said to be created during the Qin dynasty, thunder tea rice has been thro…" at bounding box center [601, 311] width 1202 height 622
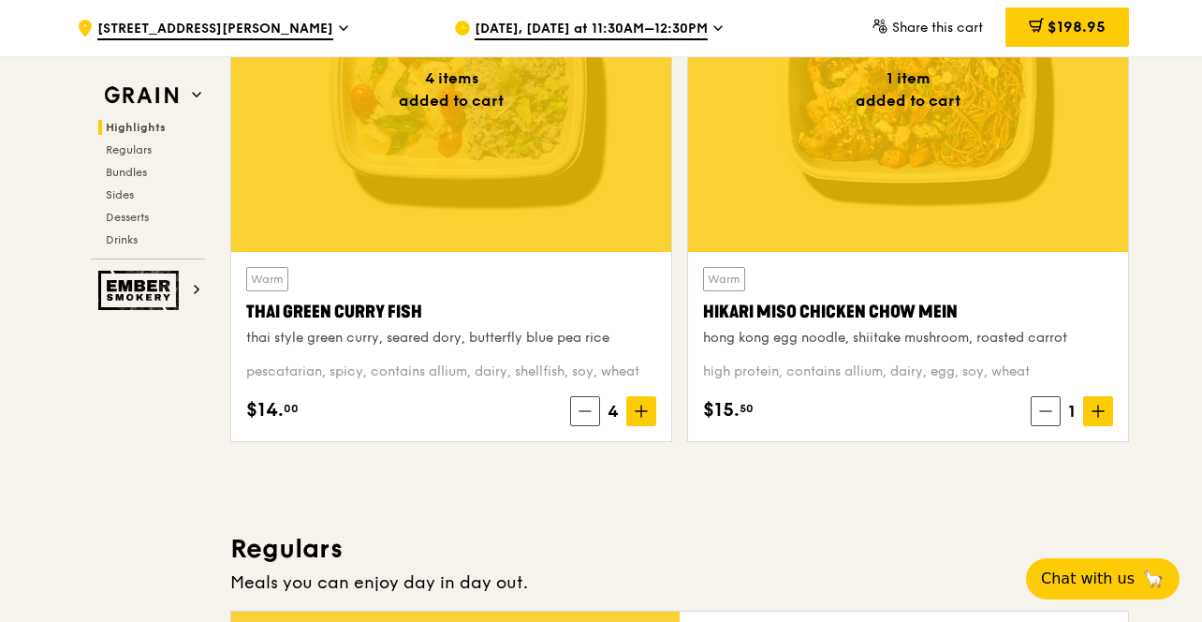
scroll to position [783, 0]
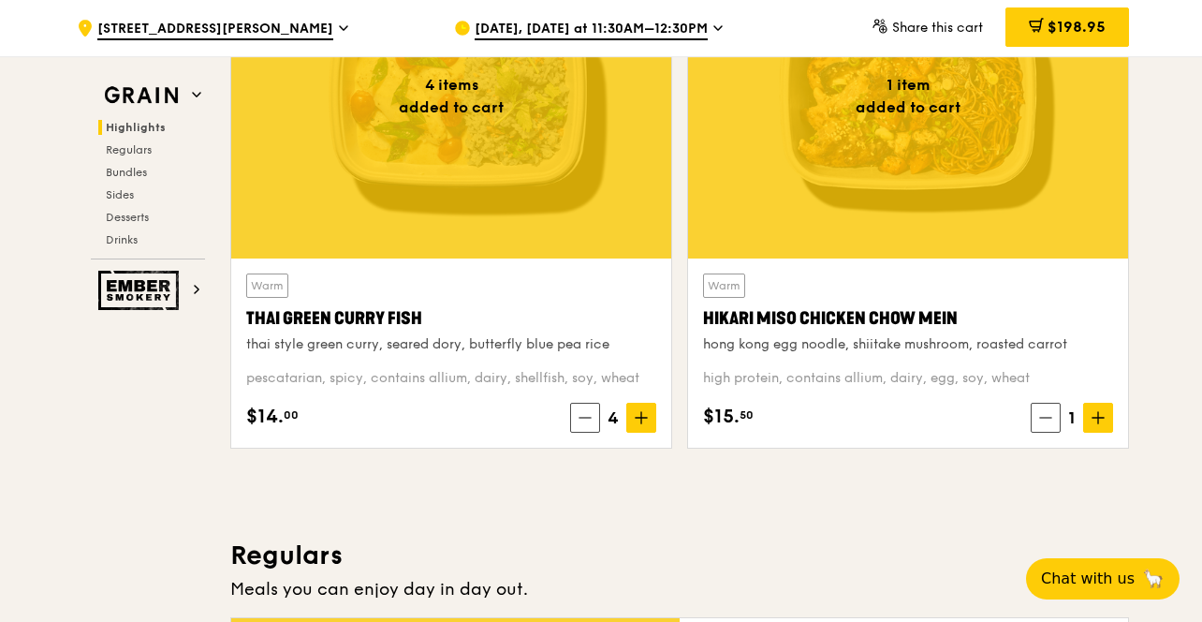
click at [538, 142] on div at bounding box center [451, 96] width 440 height 325
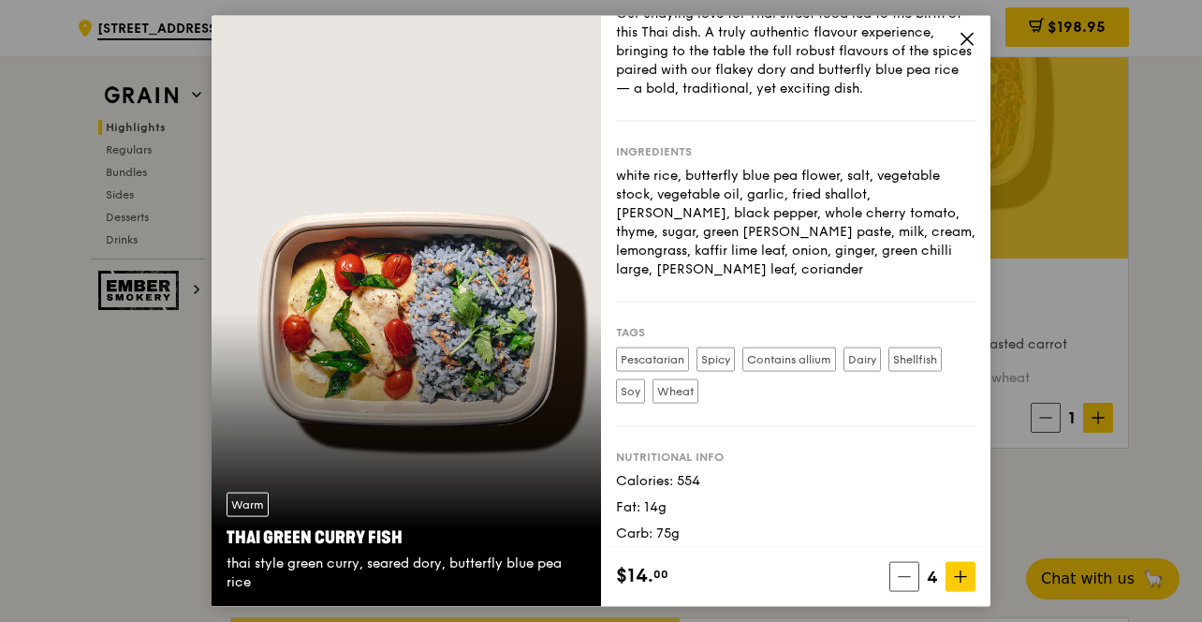
scroll to position [82, 0]
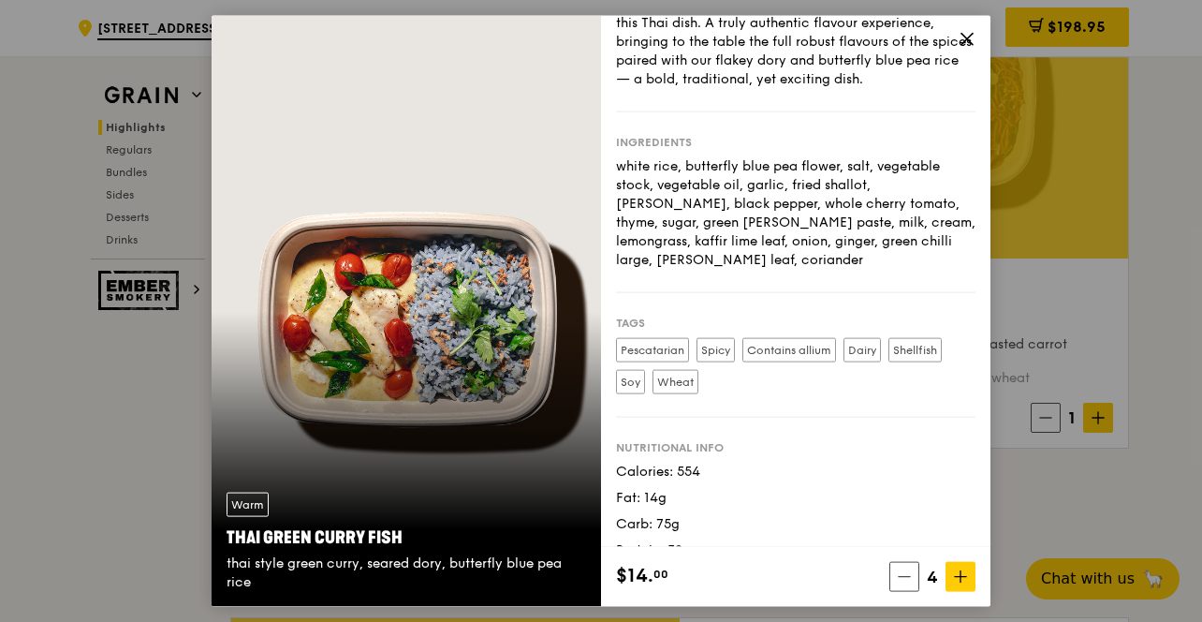
click at [1115, 518] on div "Warm Thai Green [PERSON_NAME] Fish thai style green [PERSON_NAME], seared dory,…" at bounding box center [601, 311] width 1202 height 622
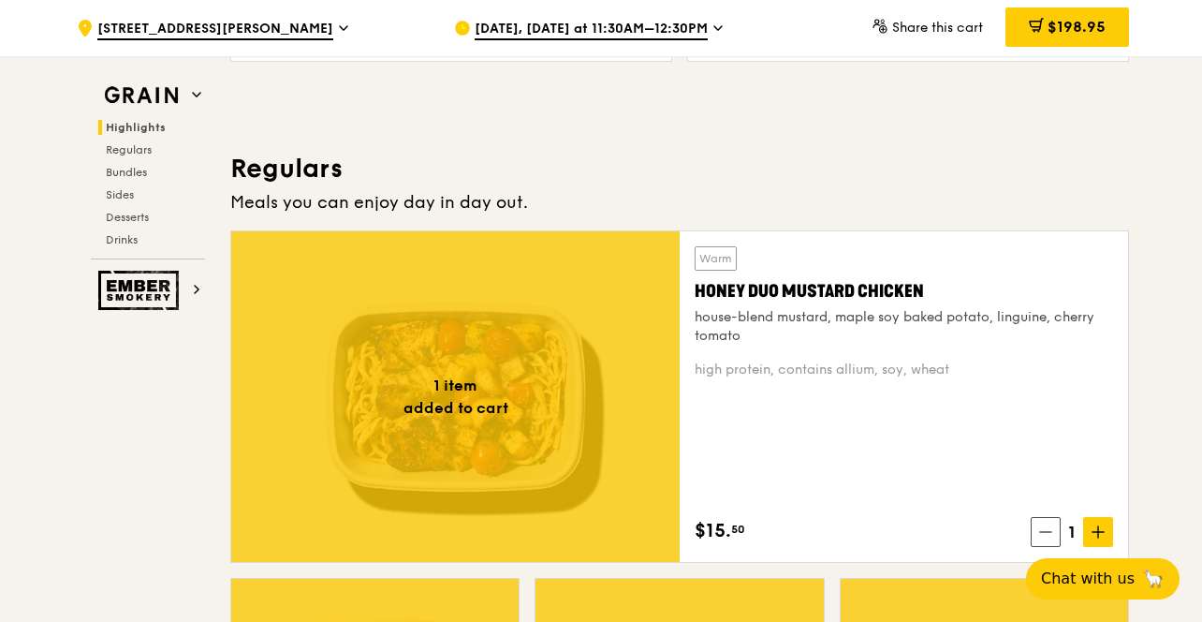
scroll to position [1193, 0]
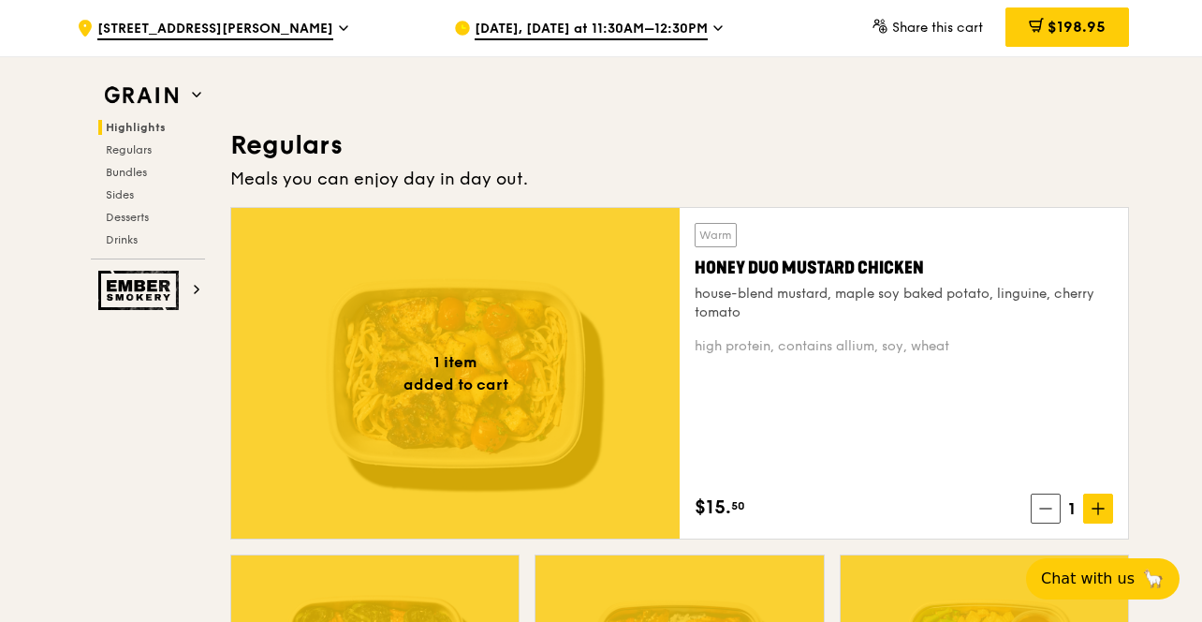
click at [962, 349] on div "high protein, contains allium, soy, wheat" at bounding box center [904, 346] width 418 height 19
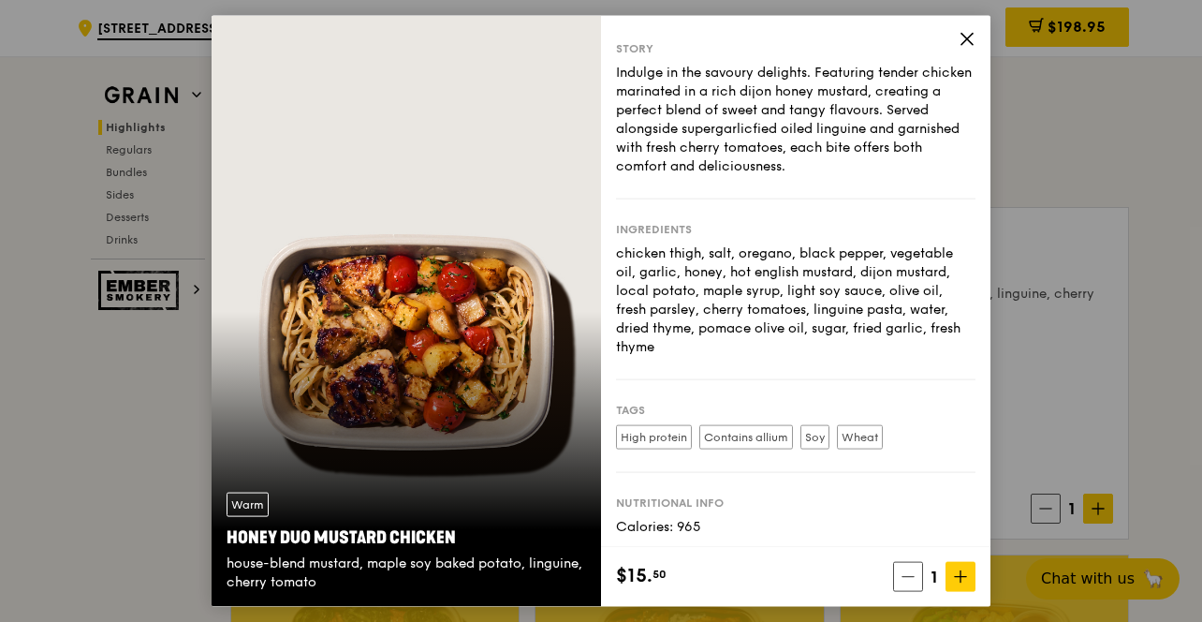
scroll to position [16, 0]
click at [1115, 287] on div "Warm Honey Duo Mustard Chicken house-blend mustard, maple soy baked potato, lin…" at bounding box center [601, 311] width 1202 height 622
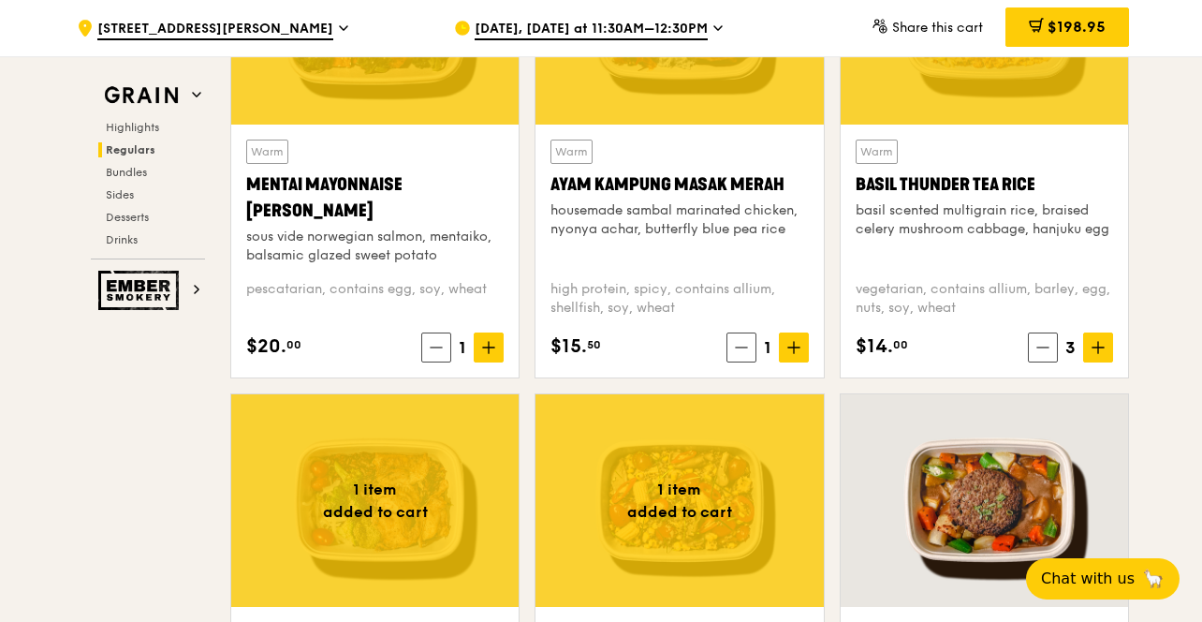
scroll to position [1839, 0]
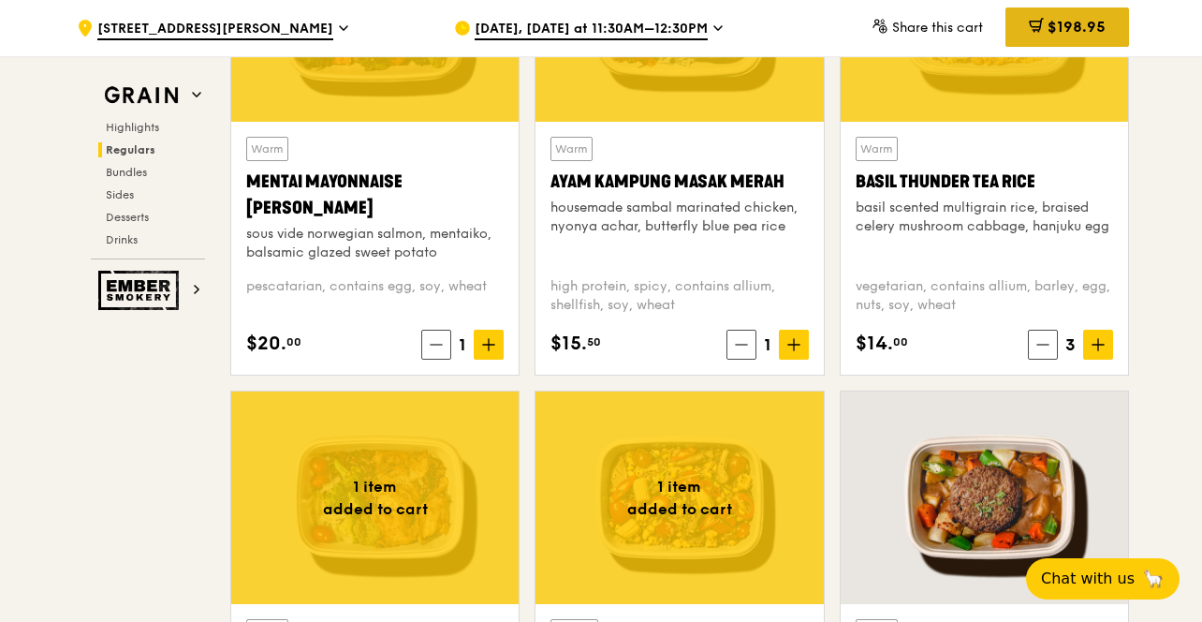
click at [1035, 21] on icon at bounding box center [1036, 25] width 15 height 15
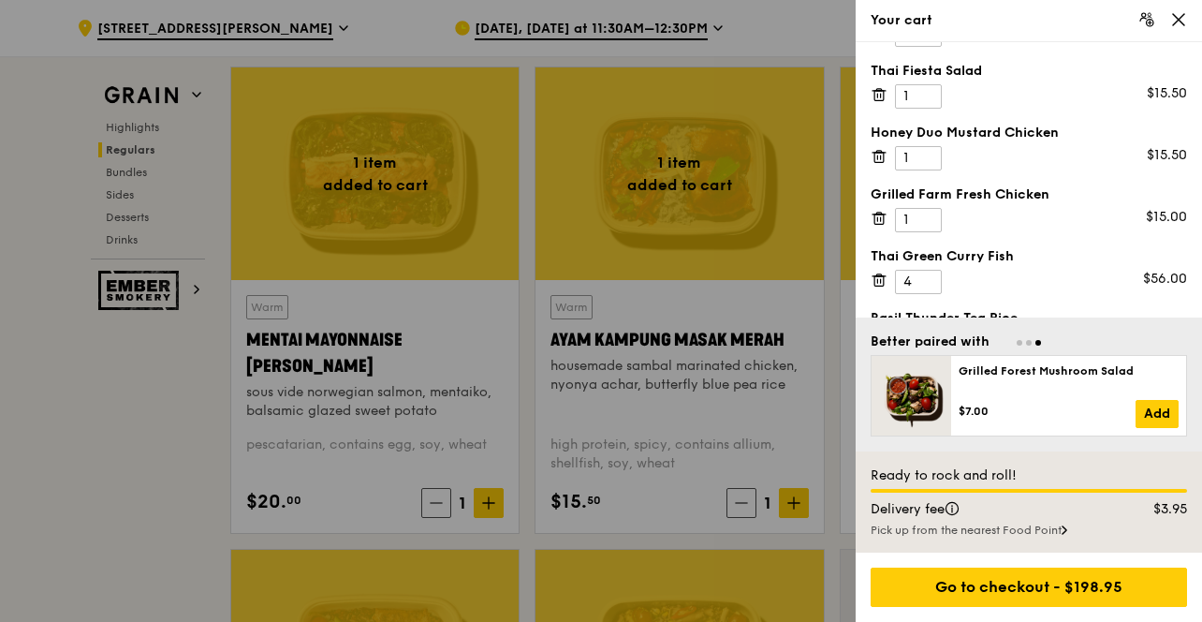
scroll to position [102, 0]
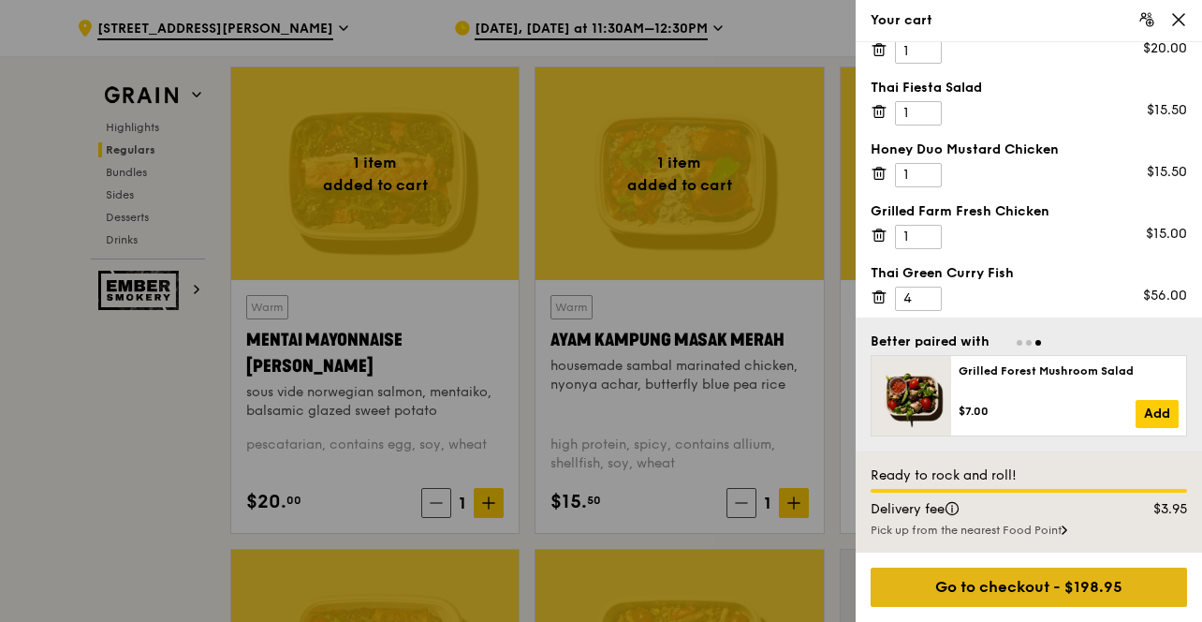
click at [963, 580] on div "Go to checkout - $198.95" at bounding box center [1029, 586] width 316 height 39
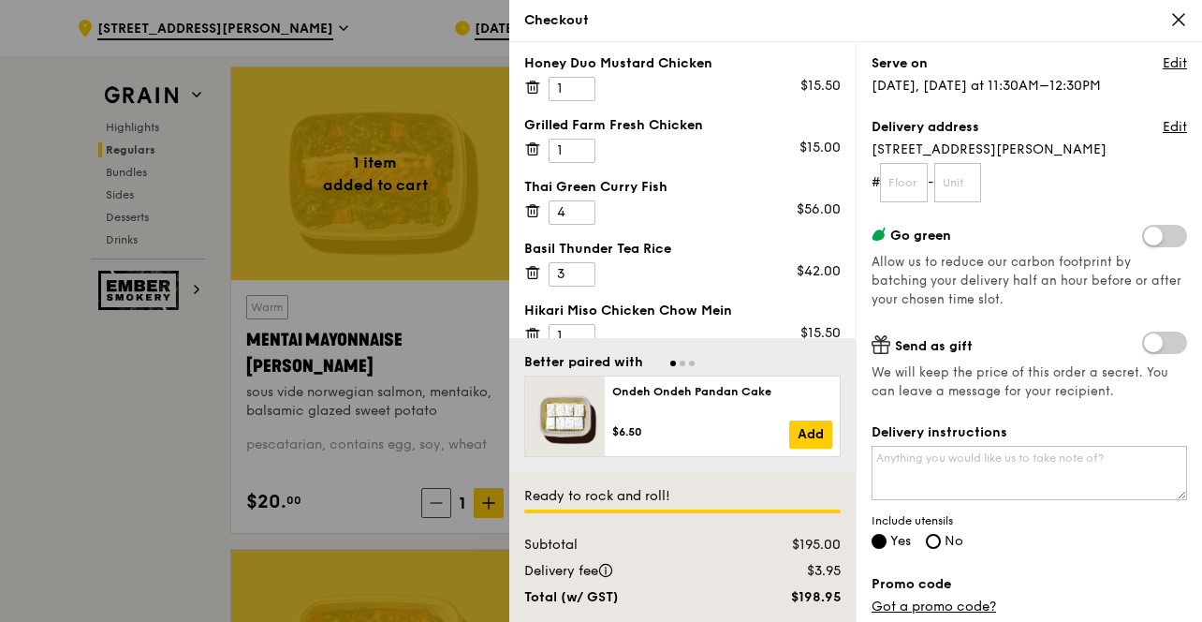
scroll to position [213, 0]
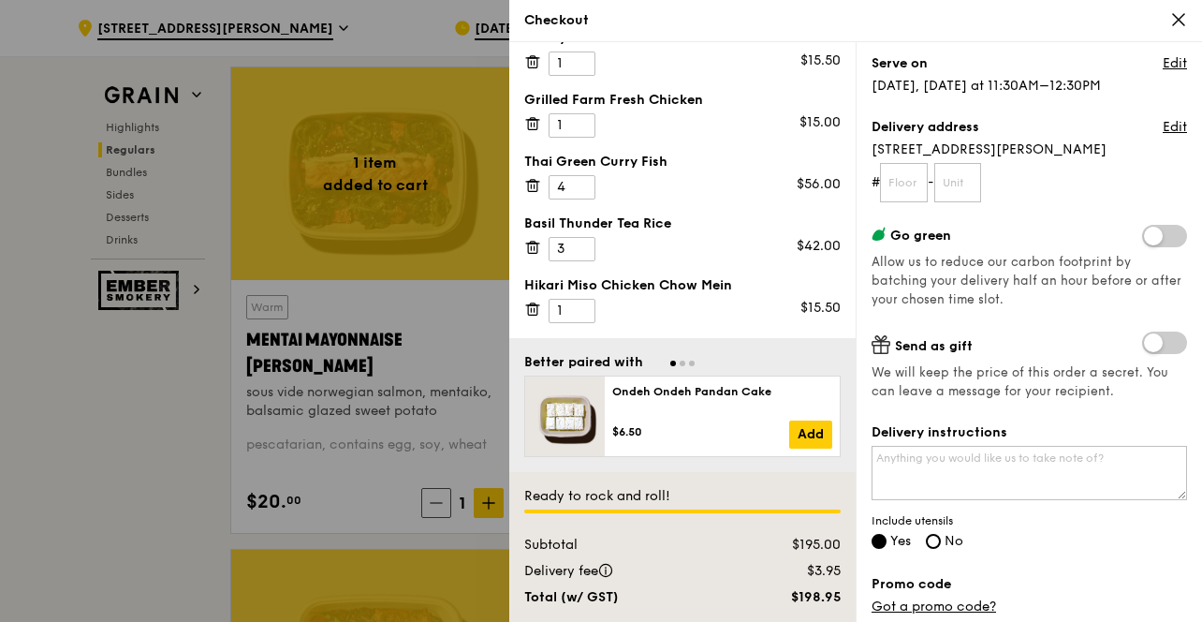
click at [162, 393] on div at bounding box center [601, 311] width 1202 height 622
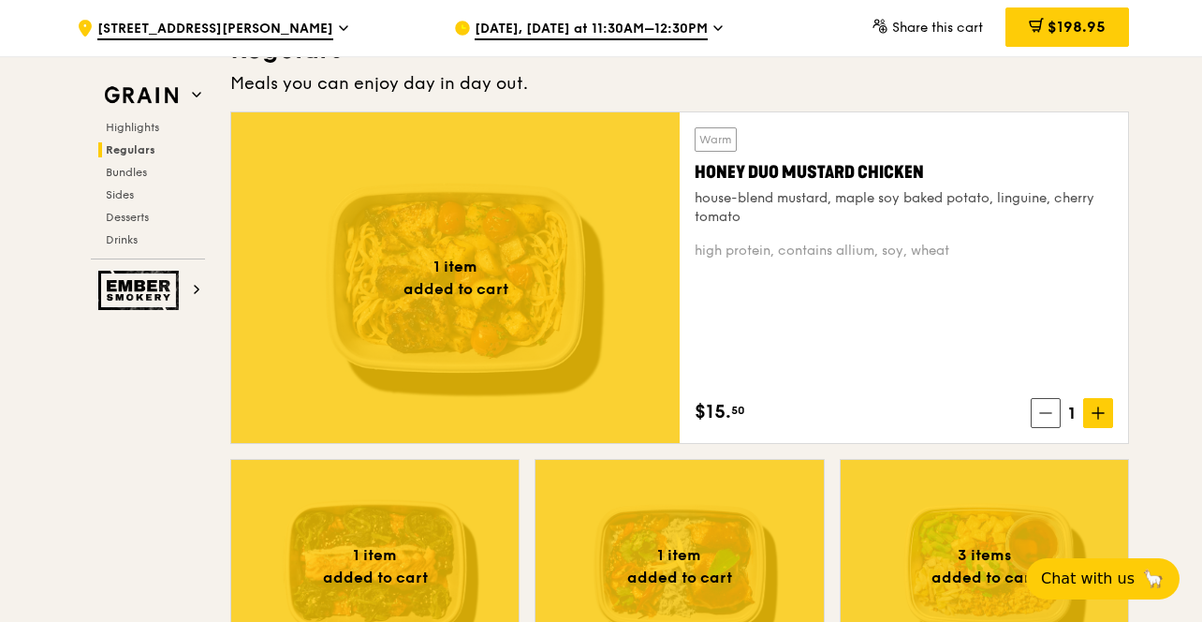
scroll to position [1290, 0]
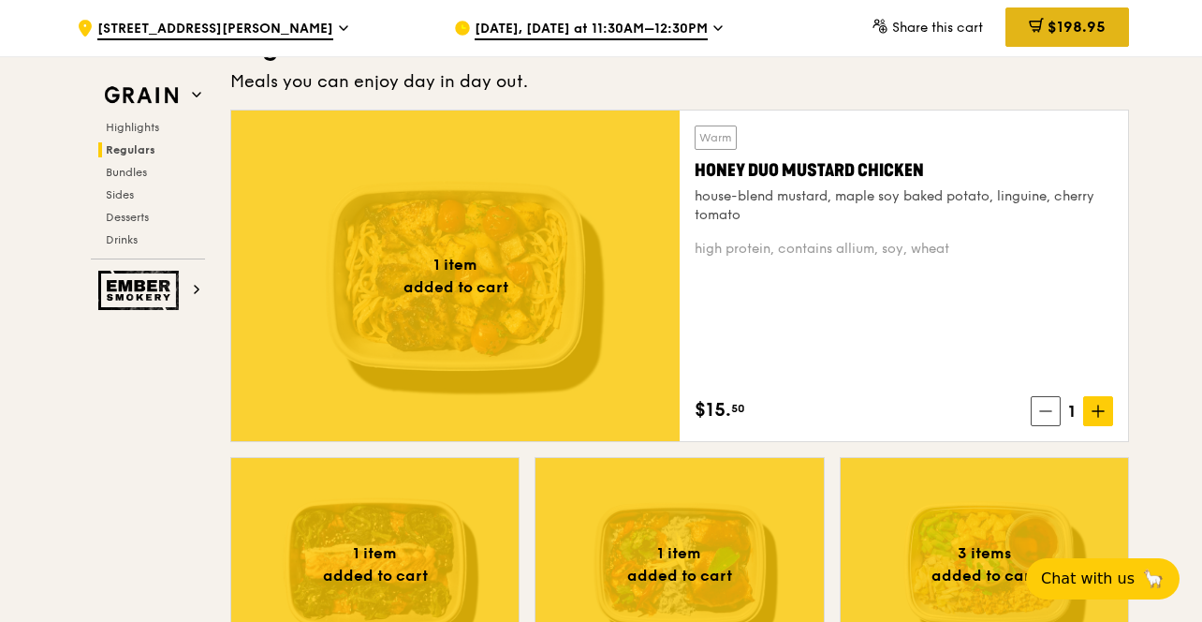
click at [1034, 22] on icon at bounding box center [1035, 25] width 11 height 6
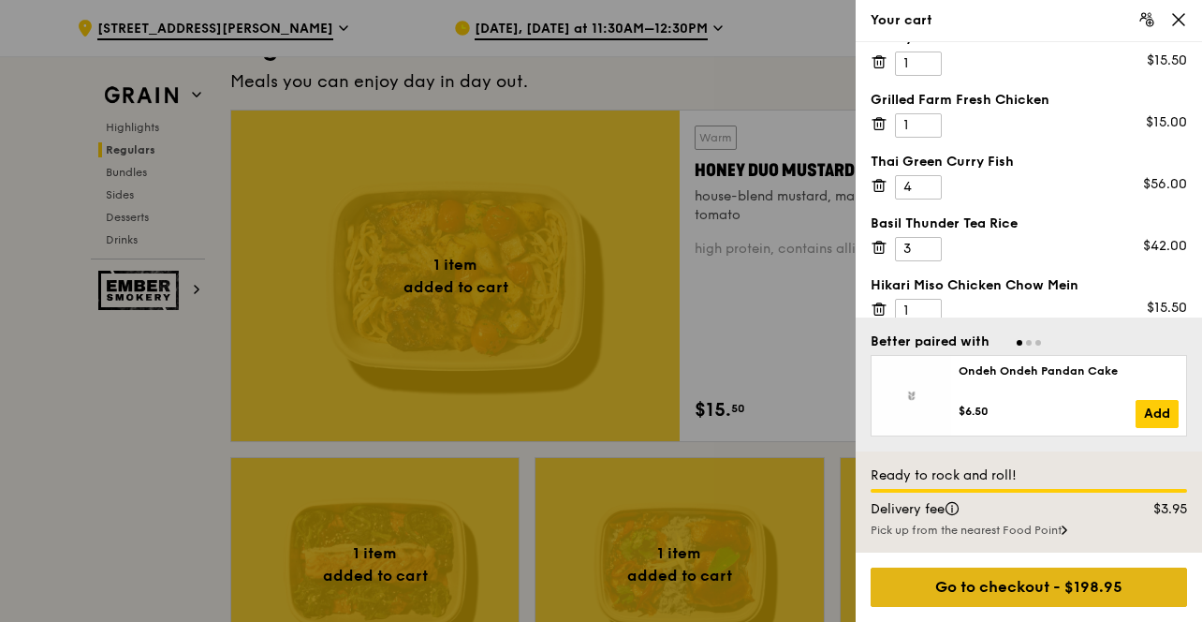
click at [984, 590] on div "Go to checkout - $198.95" at bounding box center [1029, 586] width 316 height 39
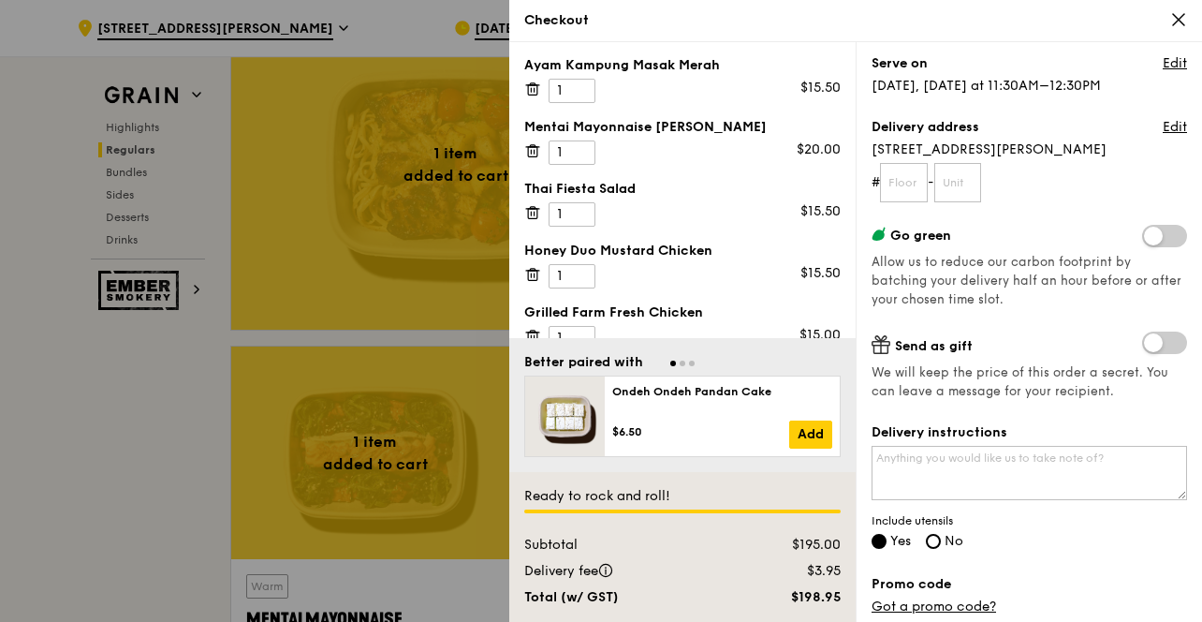
scroll to position [0, 0]
click at [807, 433] on link "Add" at bounding box center [810, 434] width 43 height 28
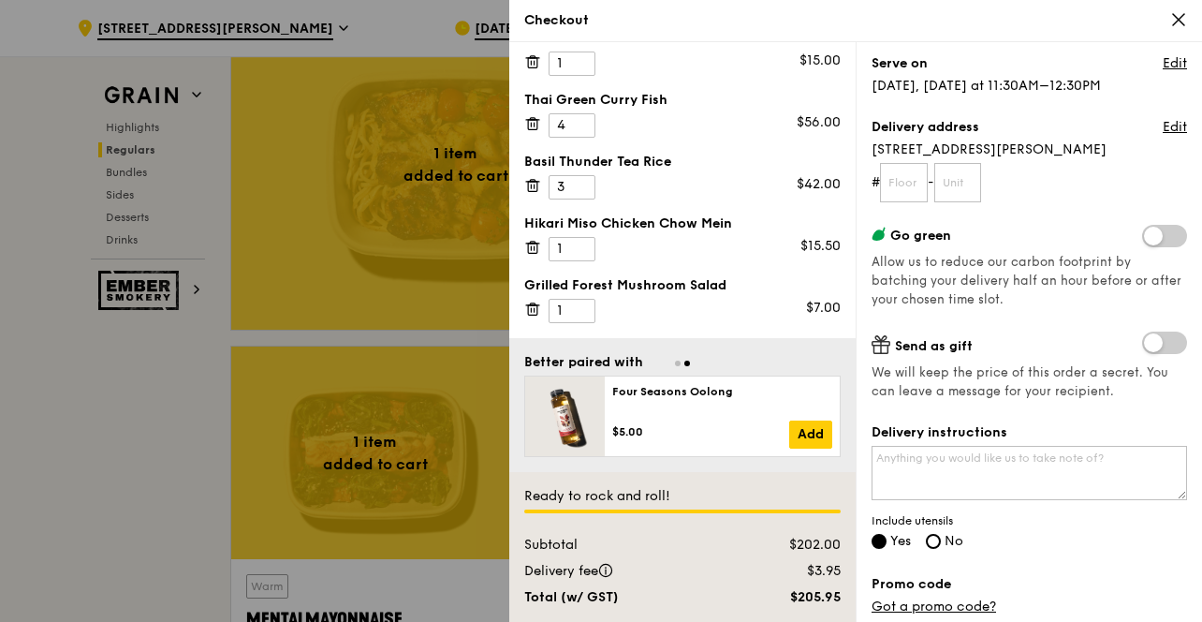
scroll to position [1413, 0]
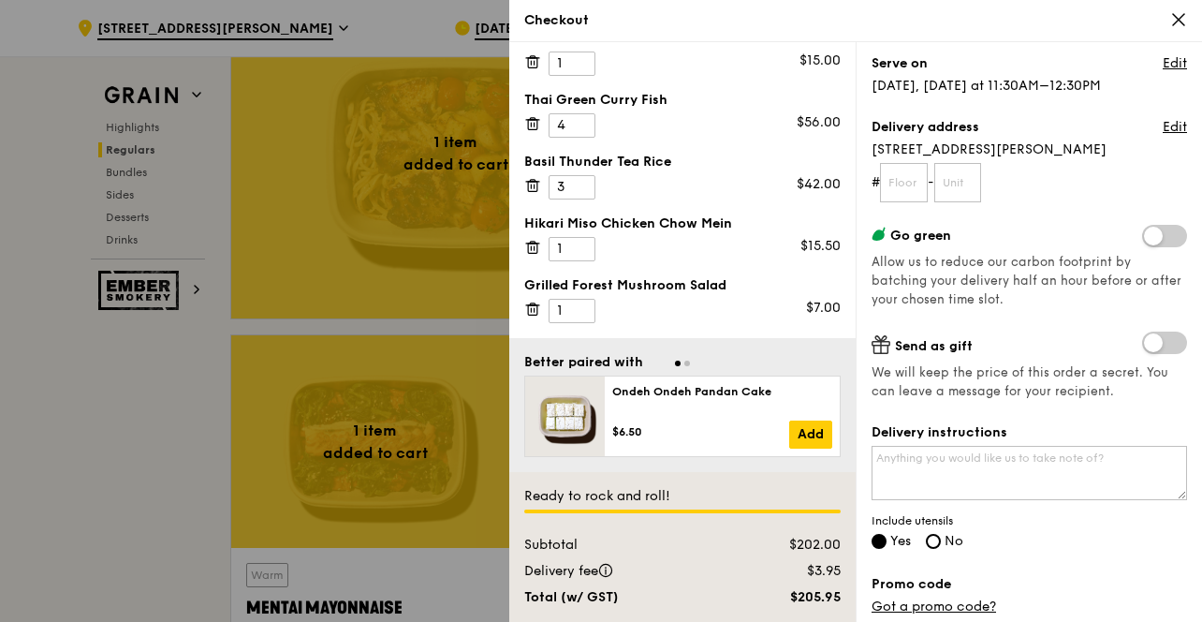
click at [531, 311] on icon at bounding box center [531, 310] width 0 height 4
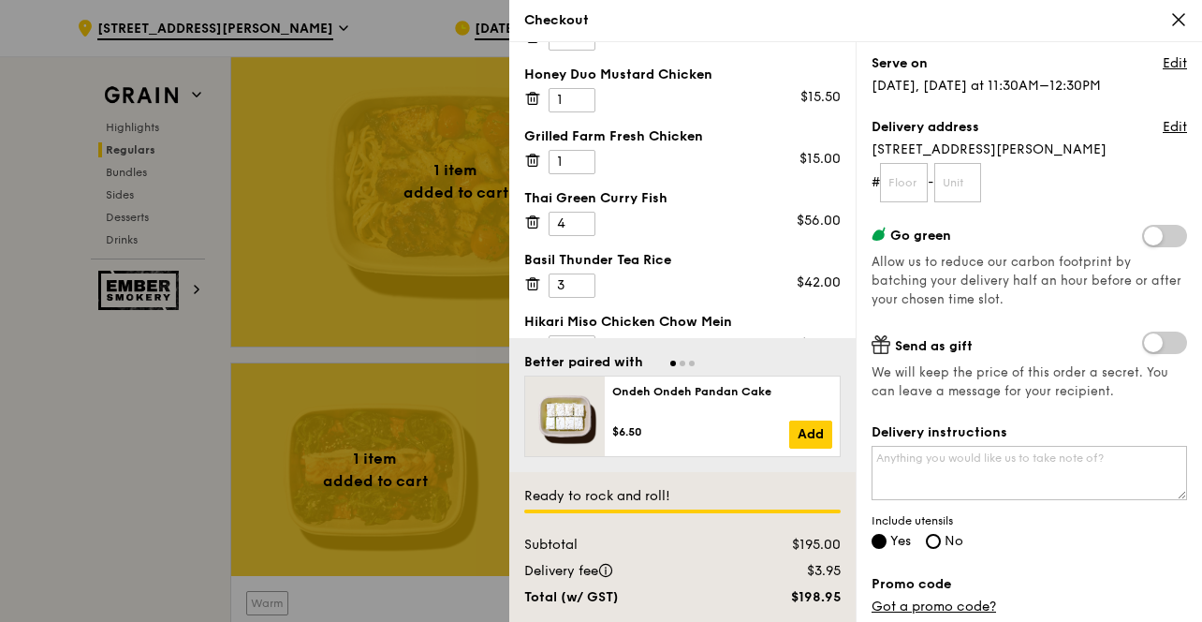
scroll to position [213, 0]
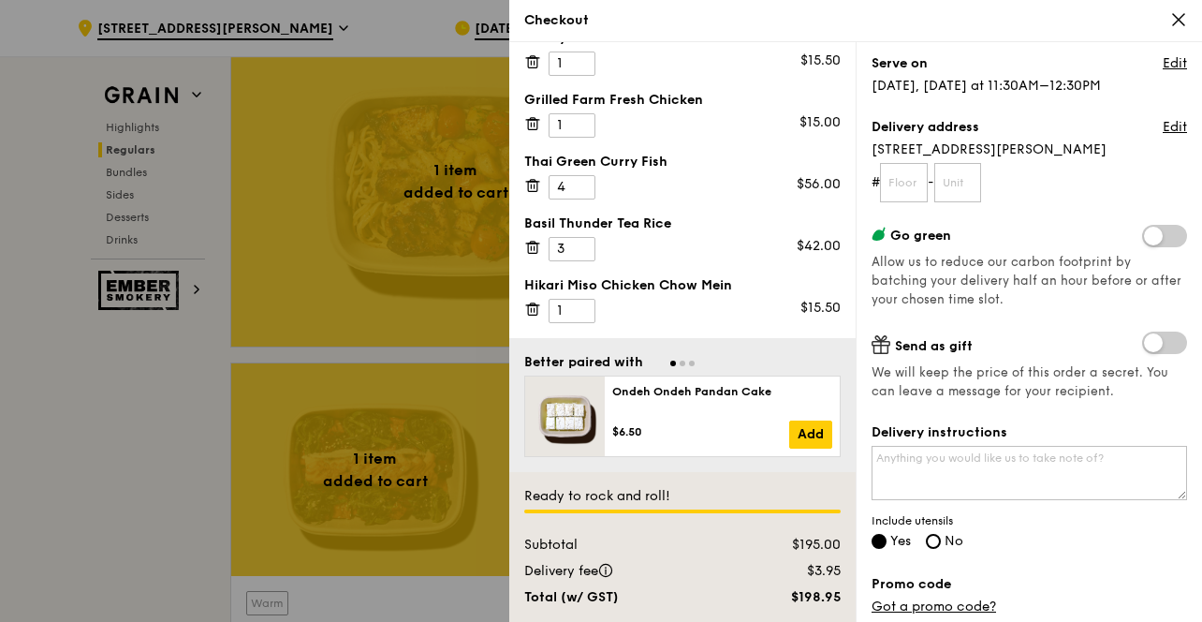
drag, startPoint x: 735, startPoint y: 285, endPoint x: 525, endPoint y: 279, distance: 209.8
click at [524, 278] on div "Hikari Miso Chicken Chow Mein" at bounding box center [682, 285] width 316 height 19
copy div "Hikari Miso Chicken Chow Mein"
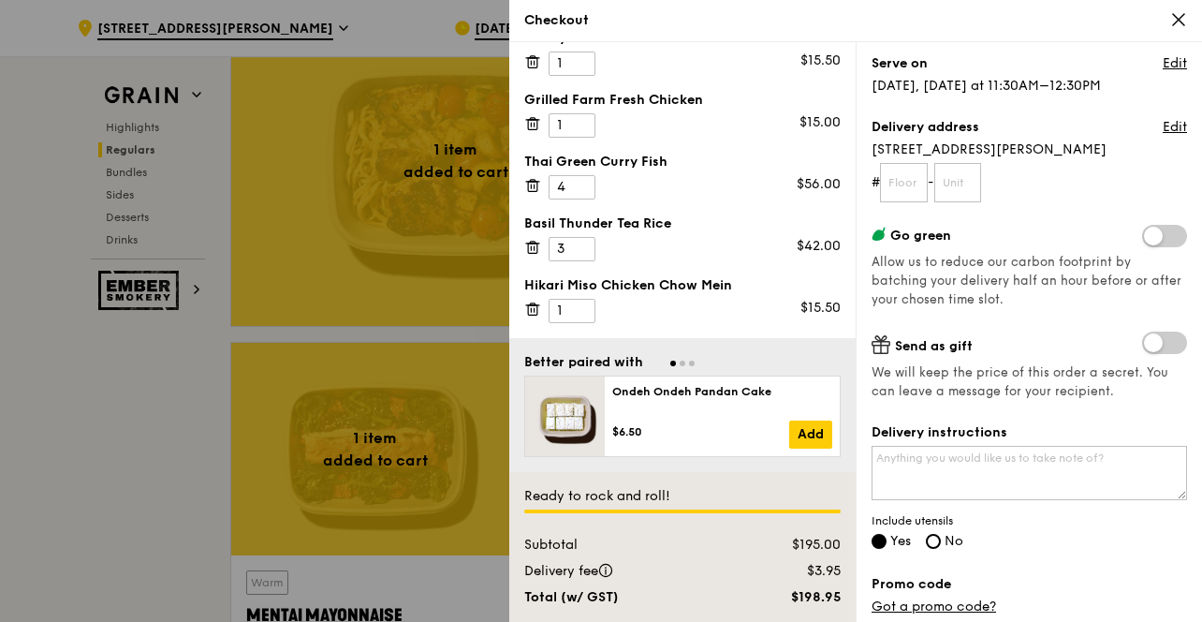
click at [625, 286] on div "Hikari Miso Chicken Chow Mein" at bounding box center [682, 285] width 316 height 19
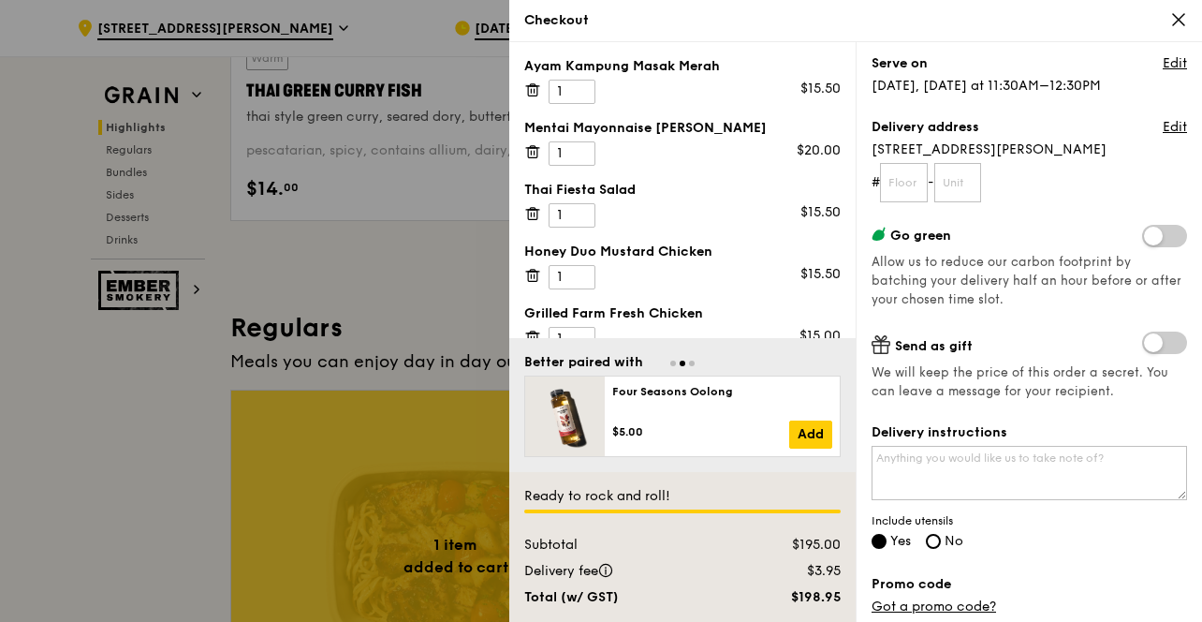
scroll to position [1009, 0]
